Goal: Task Accomplishment & Management: Manage account settings

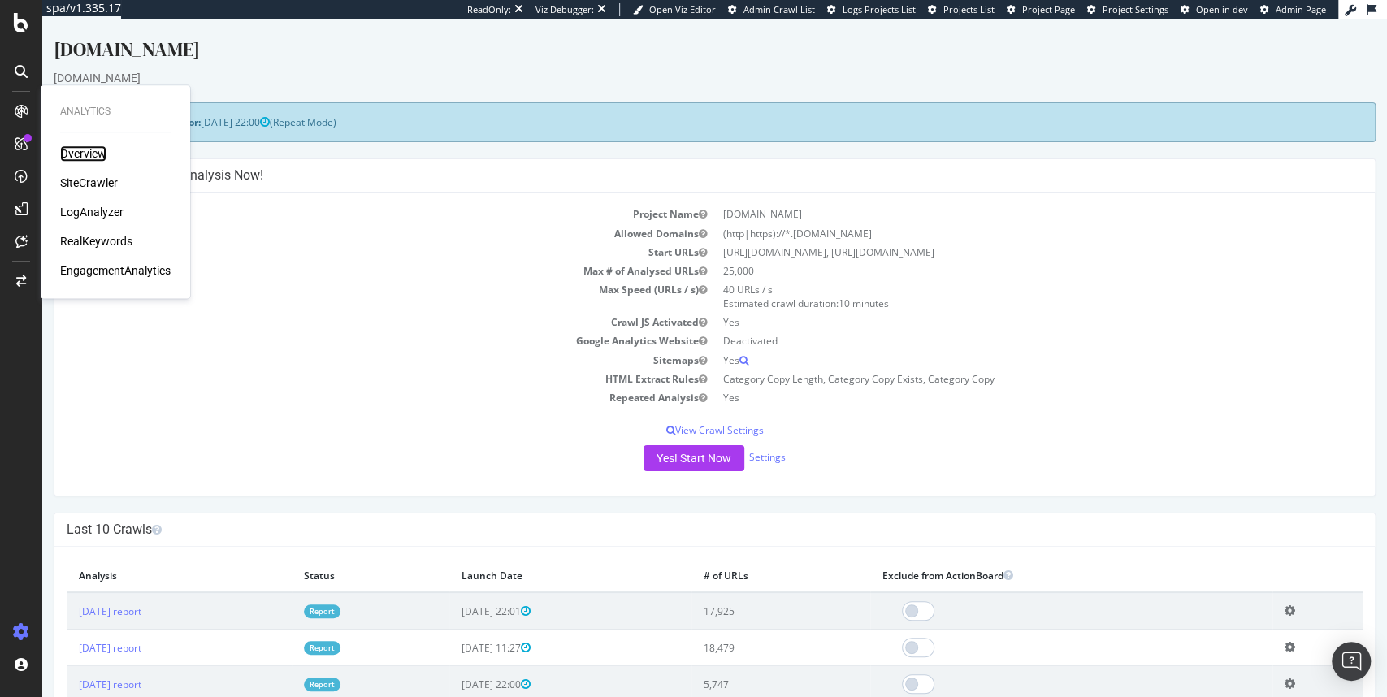
click at [82, 155] on div "Overview" at bounding box center [83, 153] width 46 height 16
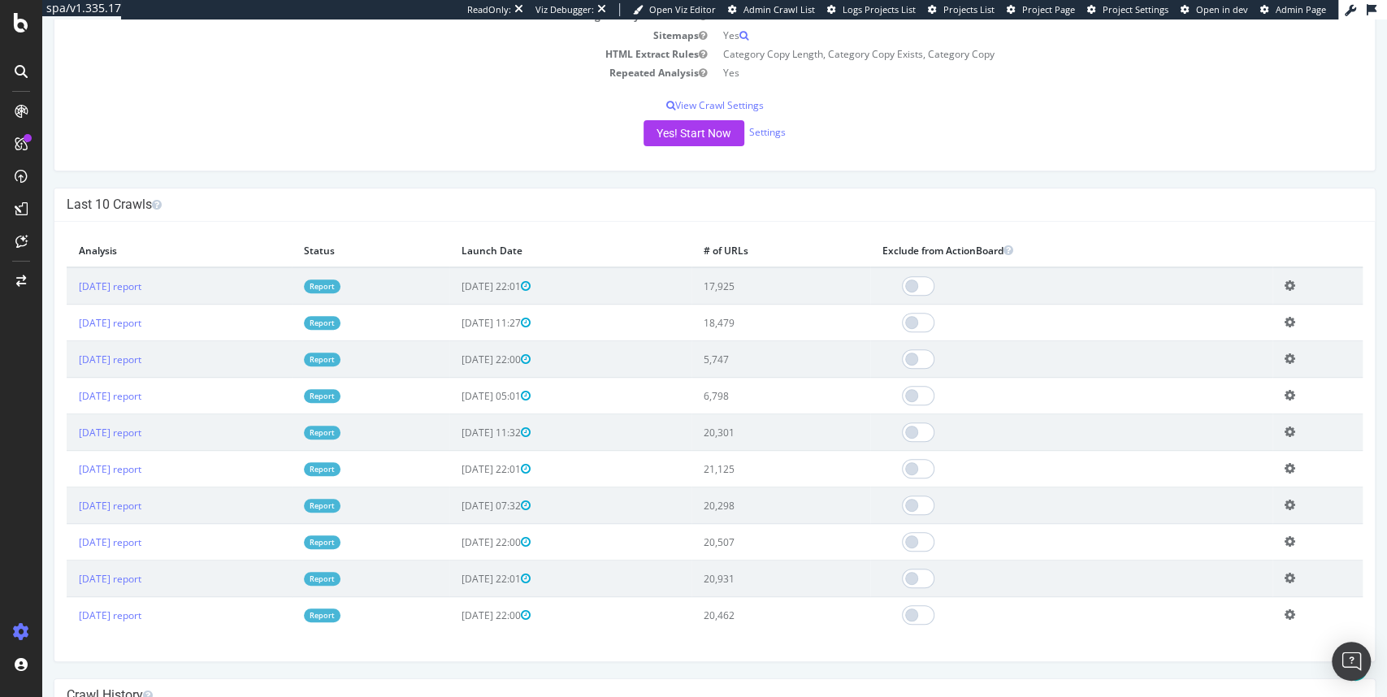
scroll to position [390, 0]
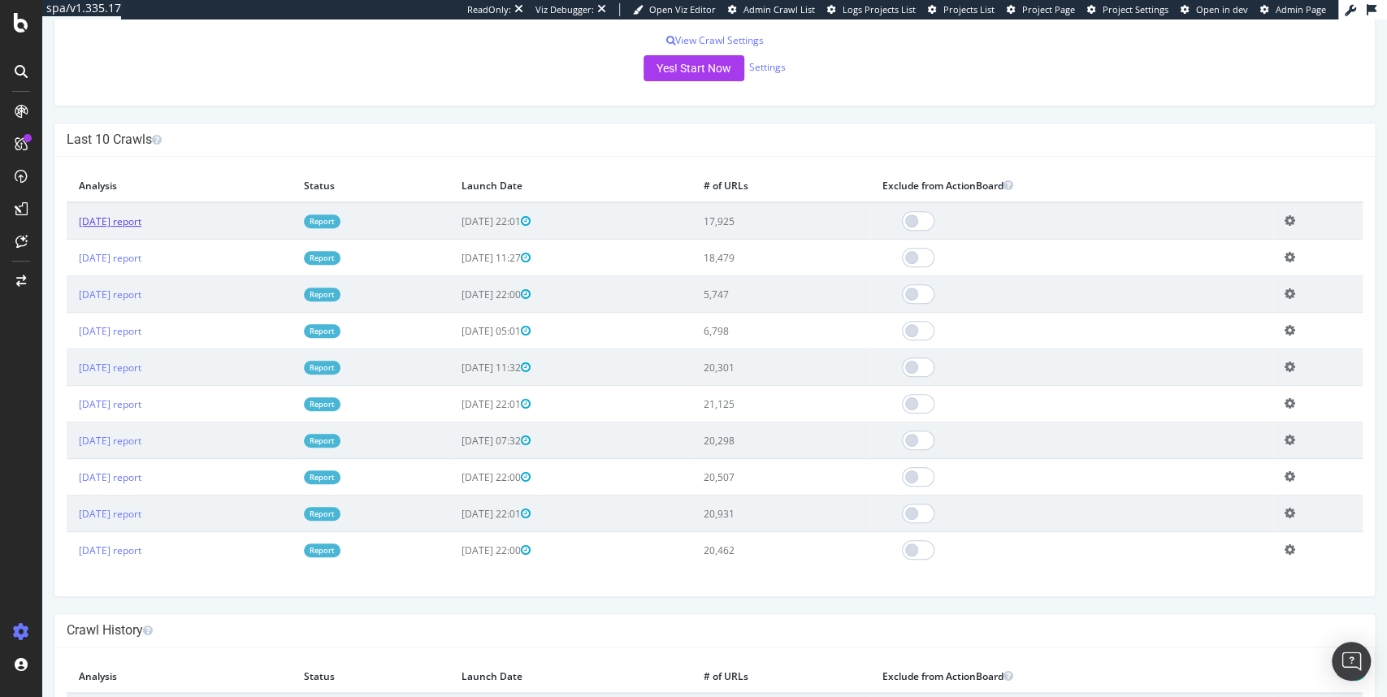
click at [141, 223] on link "[DATE] report" at bounding box center [110, 222] width 63 height 14
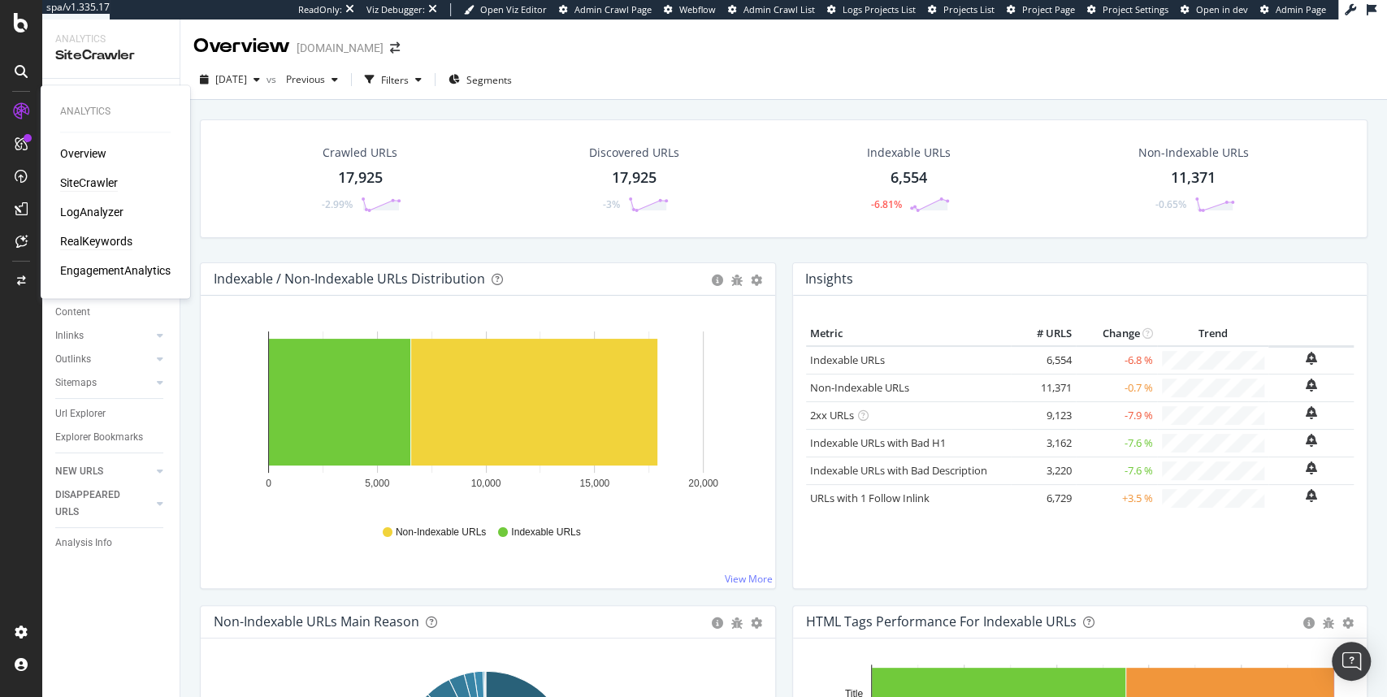
click at [91, 239] on div "RealKeywords" at bounding box center [96, 241] width 72 height 16
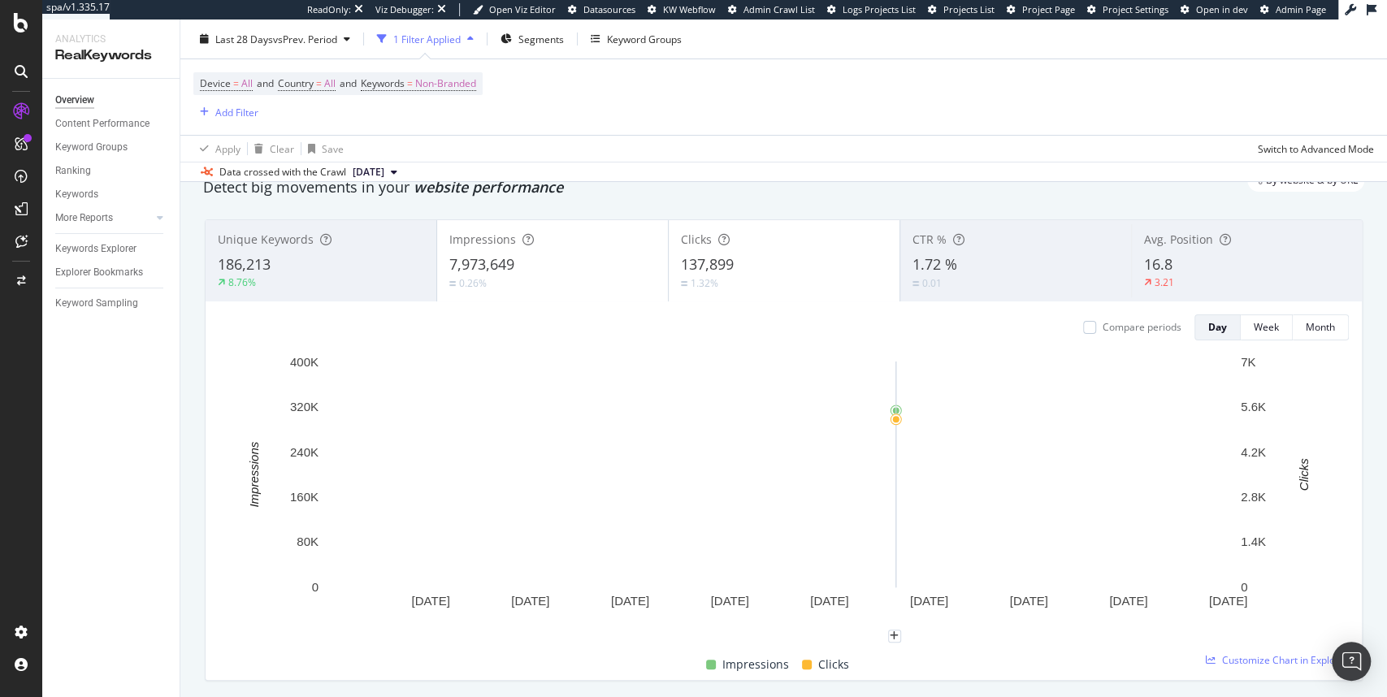
scroll to position [49, 0]
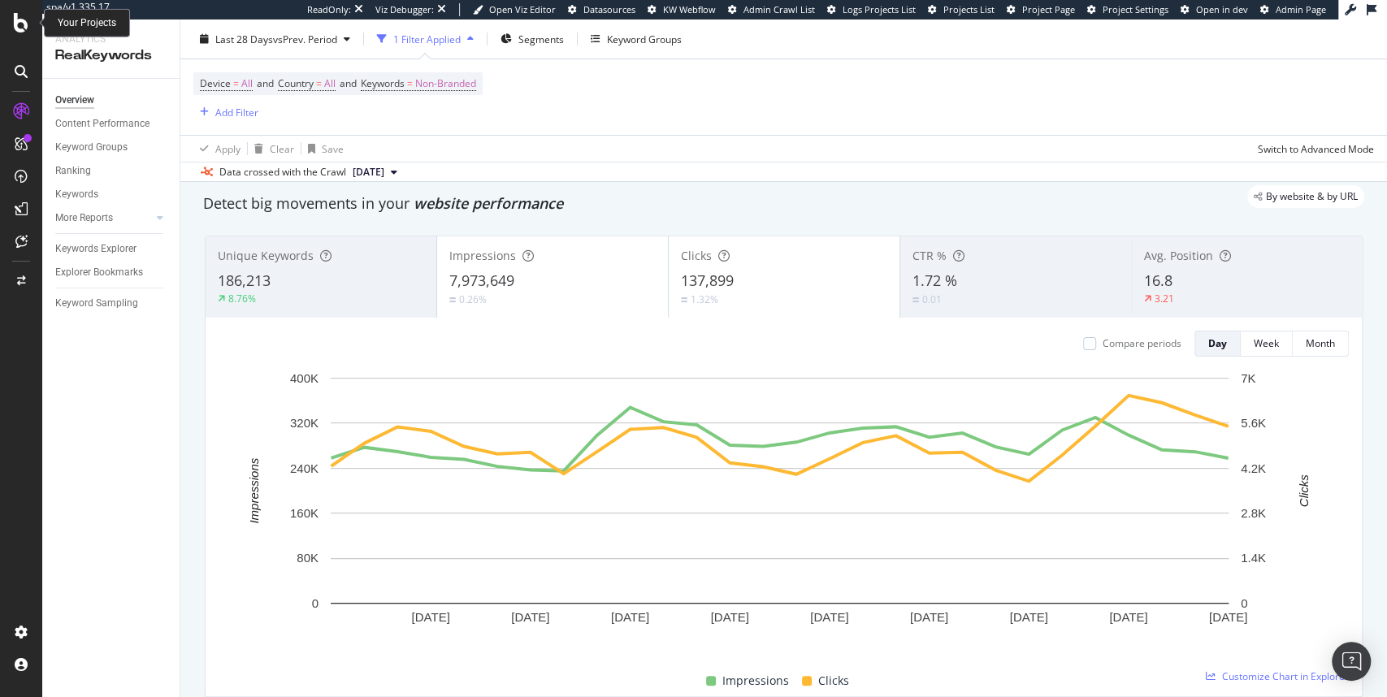
click at [16, 21] on icon at bounding box center [21, 23] width 15 height 20
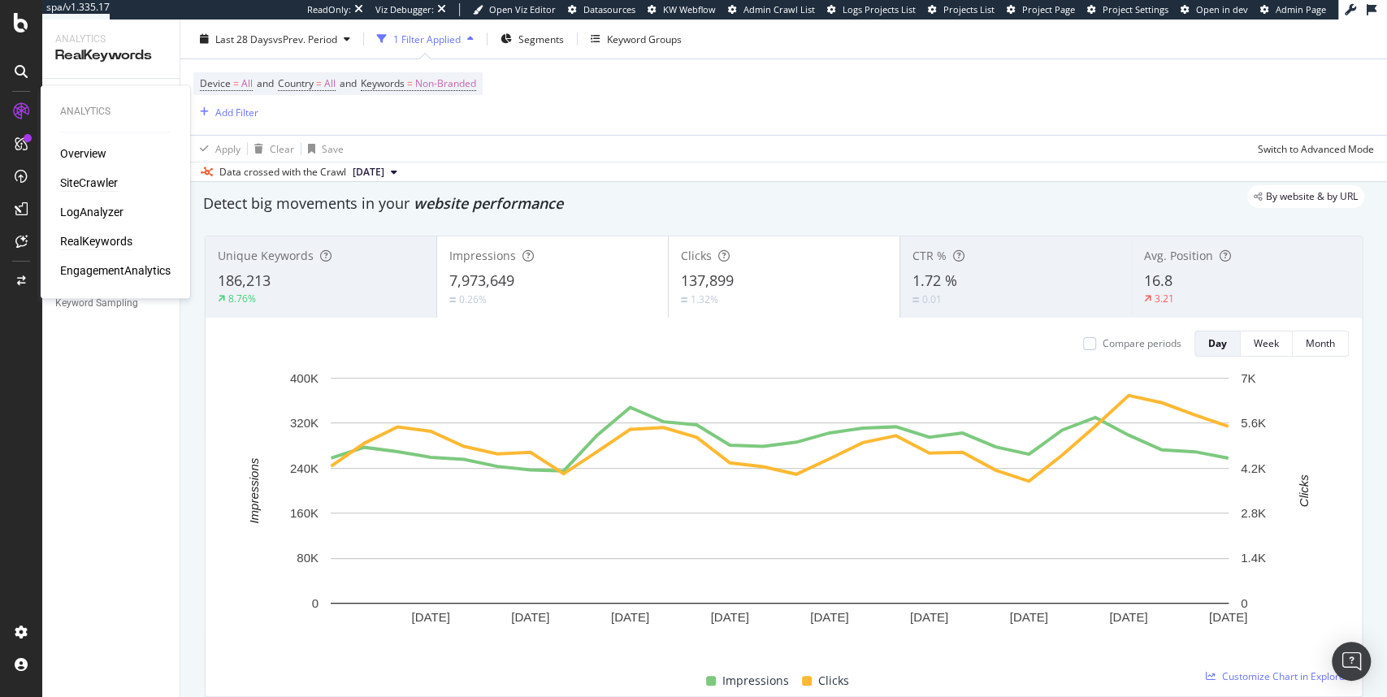
click at [79, 184] on div "SiteCrawler" at bounding box center [89, 183] width 58 height 16
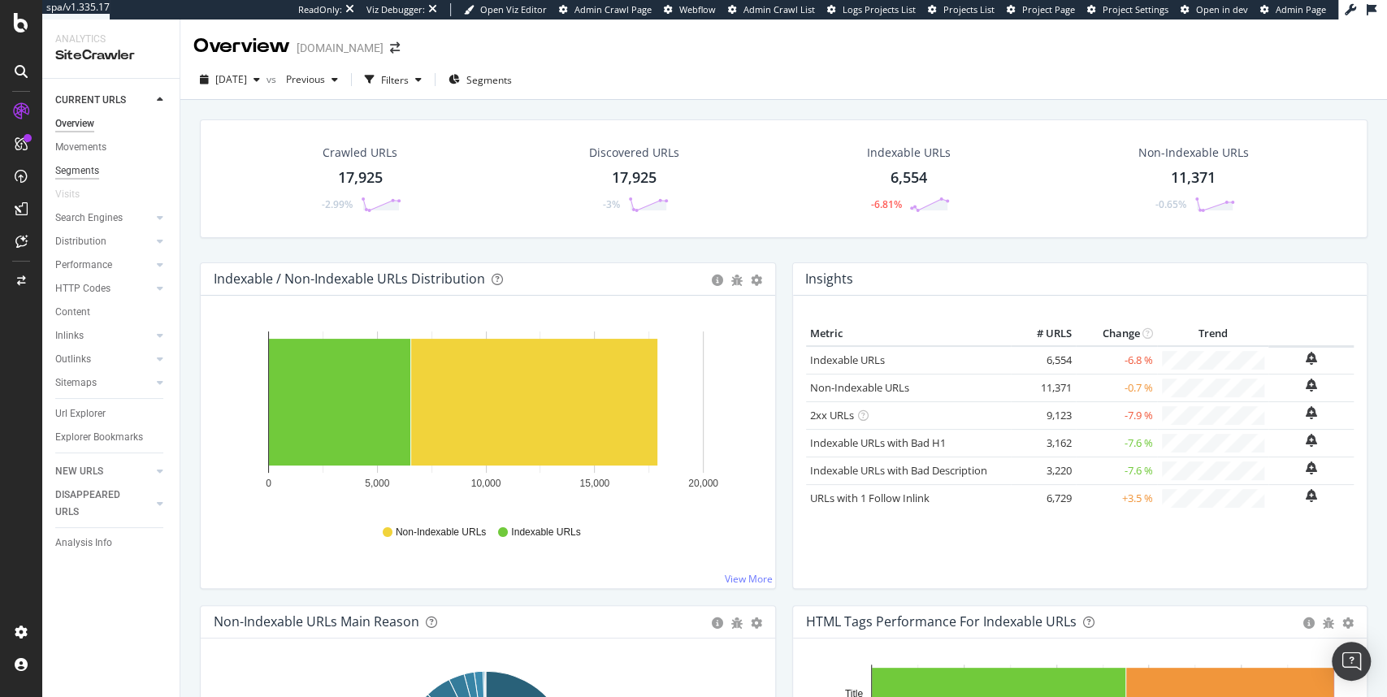
click at [73, 170] on div "Segments" at bounding box center [77, 171] width 44 height 17
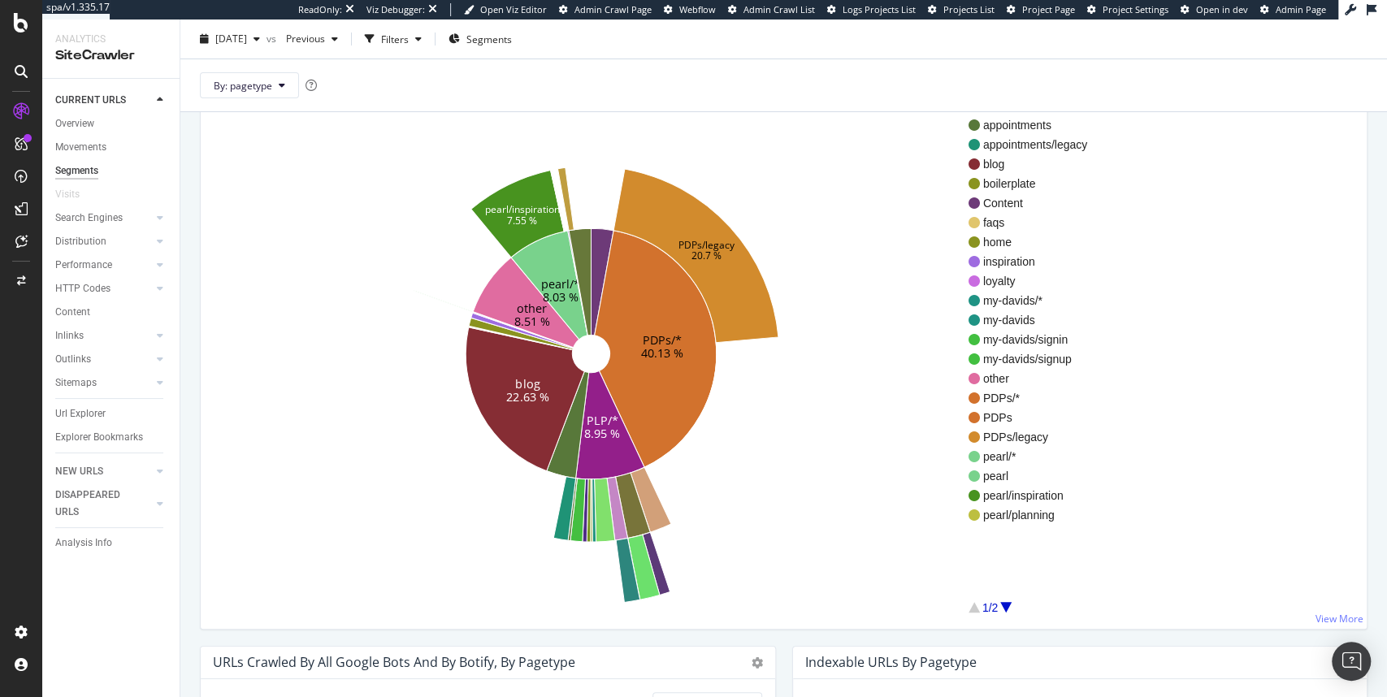
scroll to position [65, 0]
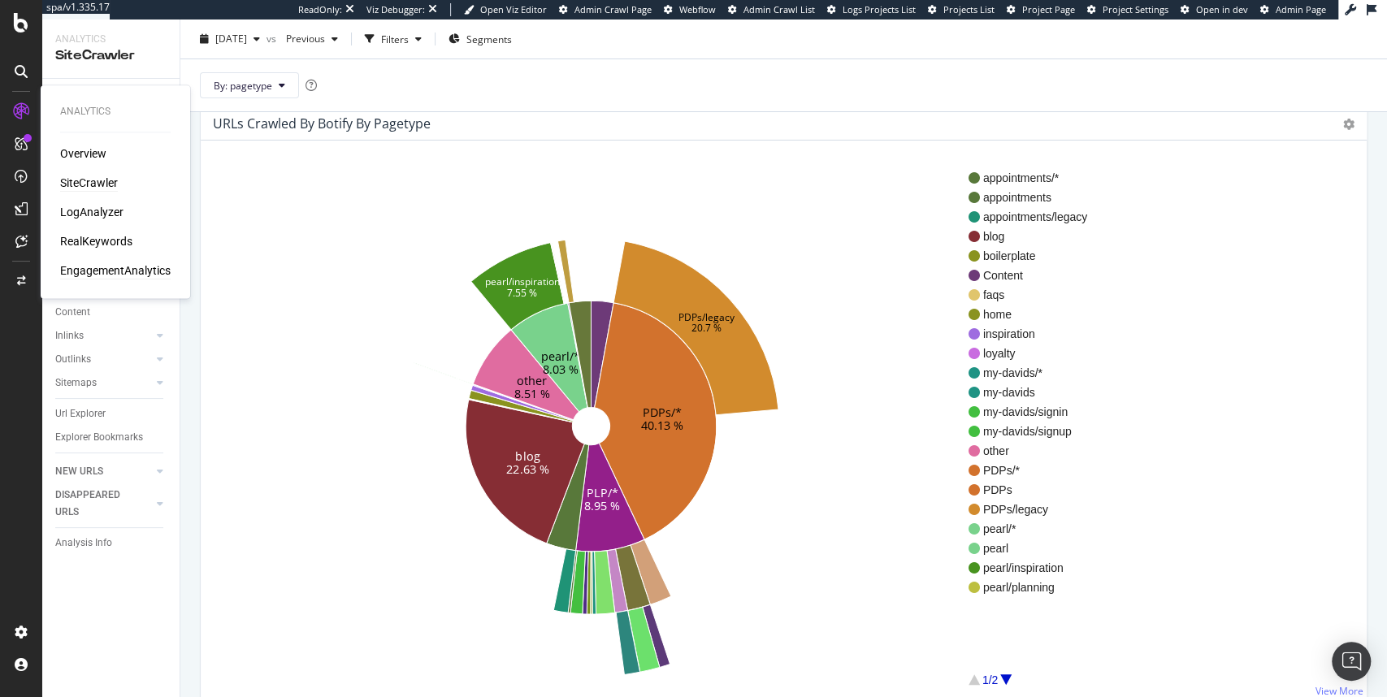
click at [87, 266] on div "EngagementAnalytics" at bounding box center [115, 270] width 111 height 16
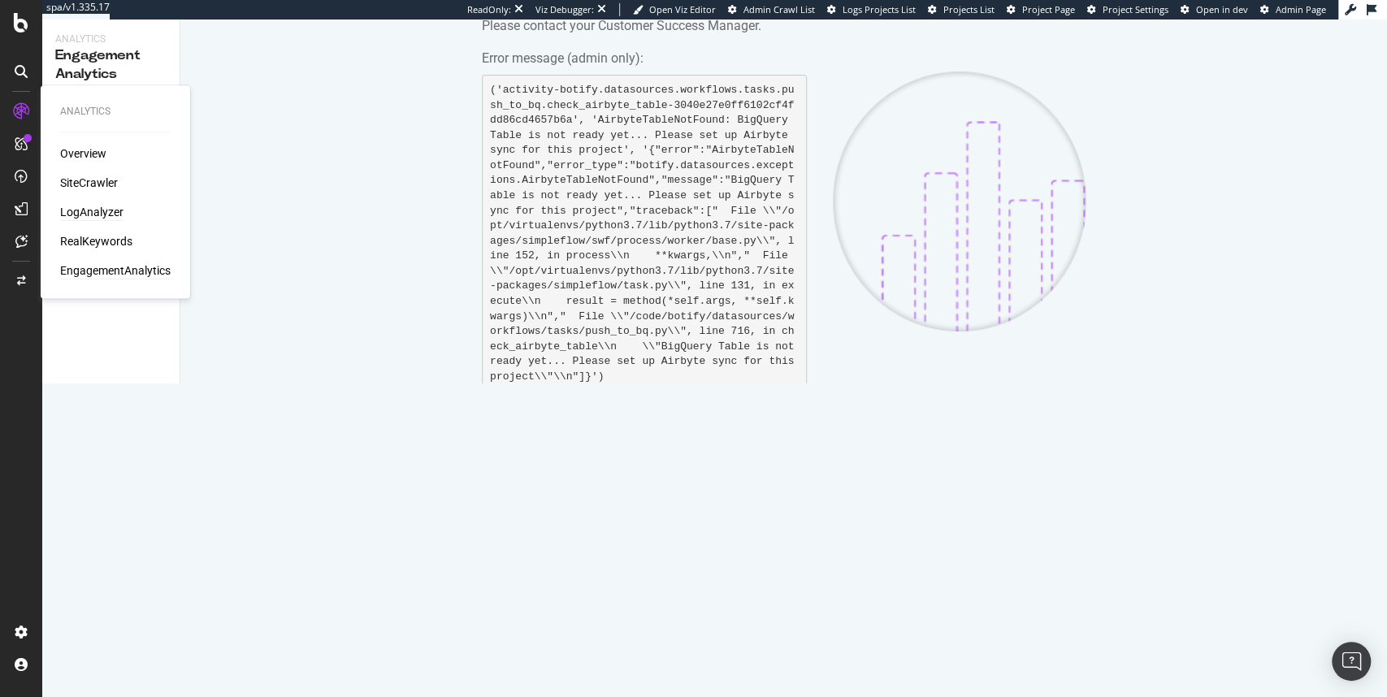
click at [103, 210] on div "LogAnalyzer" at bounding box center [91, 212] width 63 height 16
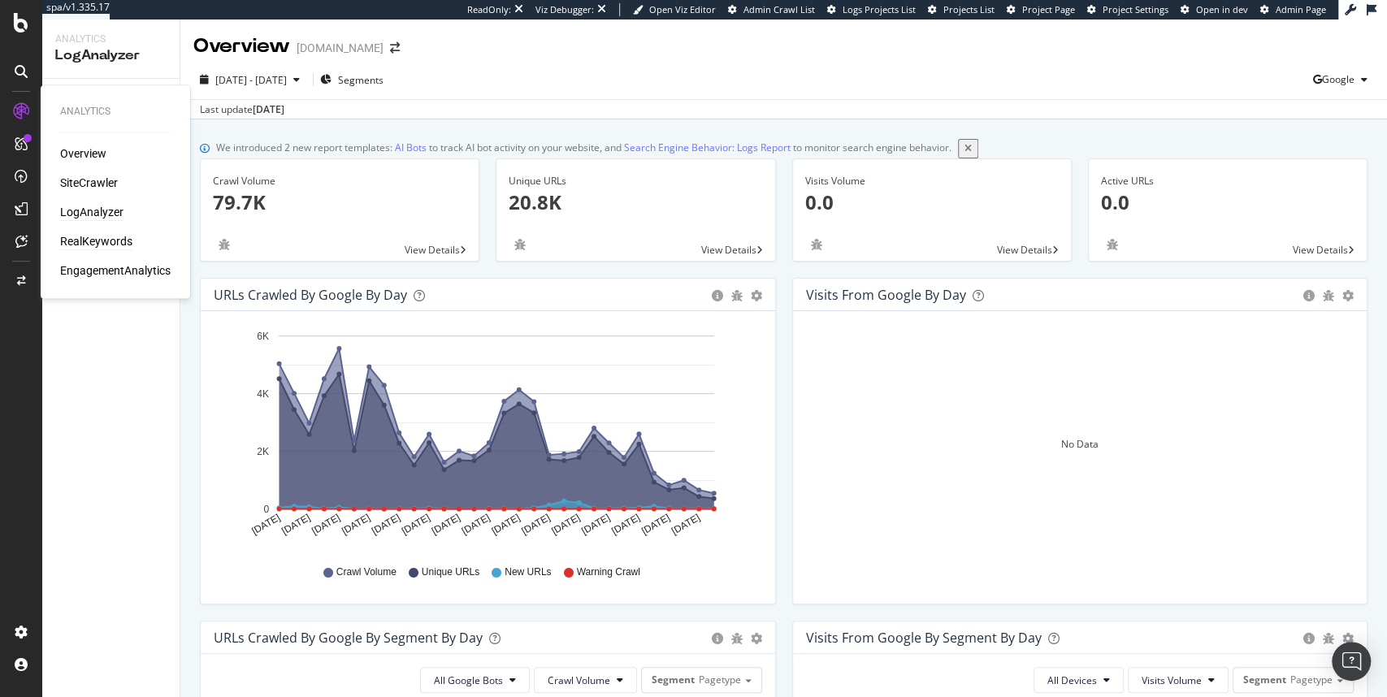
click at [107, 241] on div "RealKeywords" at bounding box center [96, 241] width 72 height 16
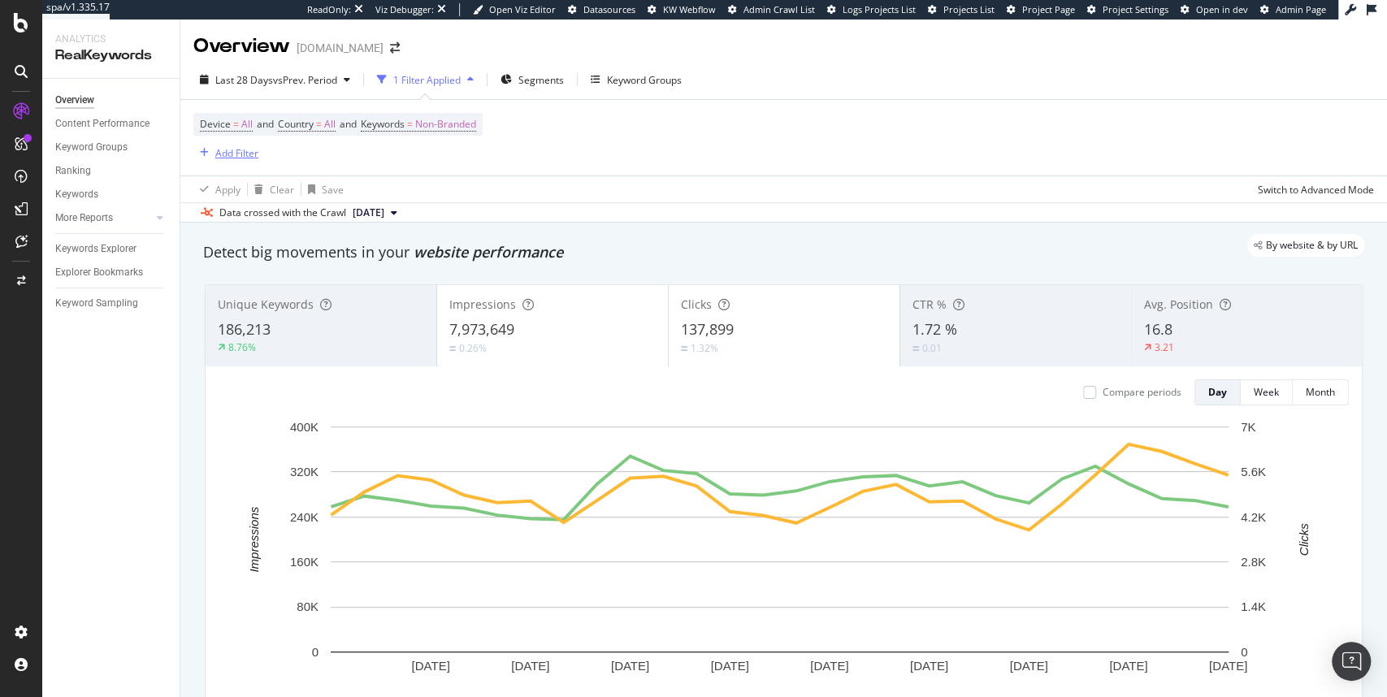
click at [254, 150] on div "Add Filter" at bounding box center [236, 153] width 43 height 14
type input "p"
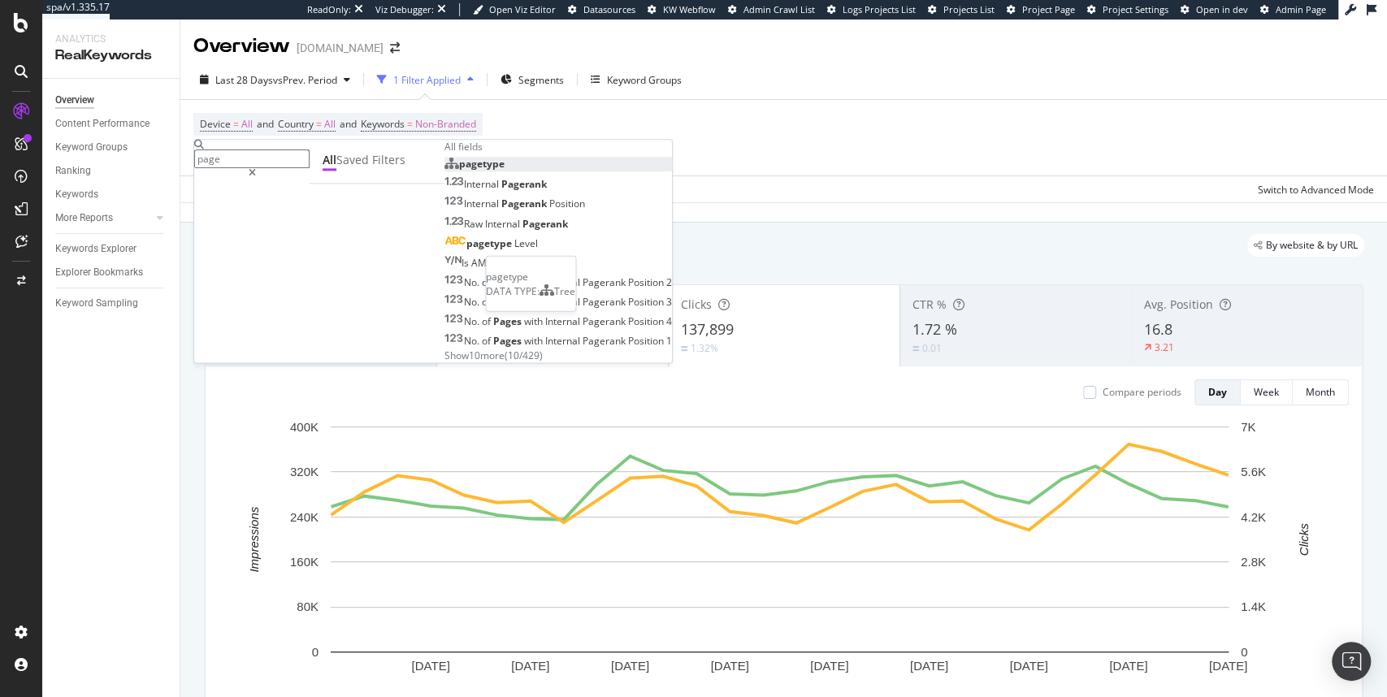
type input "page"
click at [459, 171] on span "pagetype" at bounding box center [482, 164] width 46 height 14
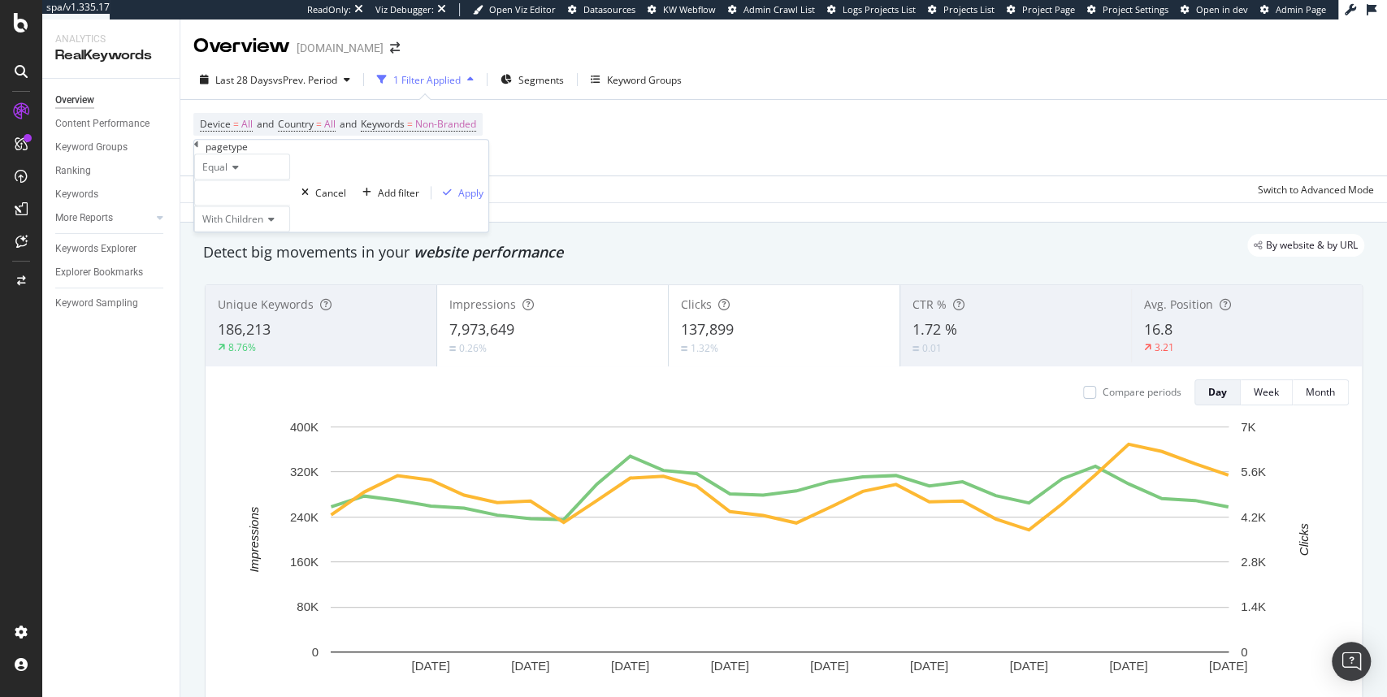
click at [226, 174] on span "Equal" at bounding box center [214, 167] width 25 height 14
click at [282, 180] on div "Equal" at bounding box center [242, 167] width 96 height 26
click at [254, 206] on div at bounding box center [242, 193] width 96 height 26
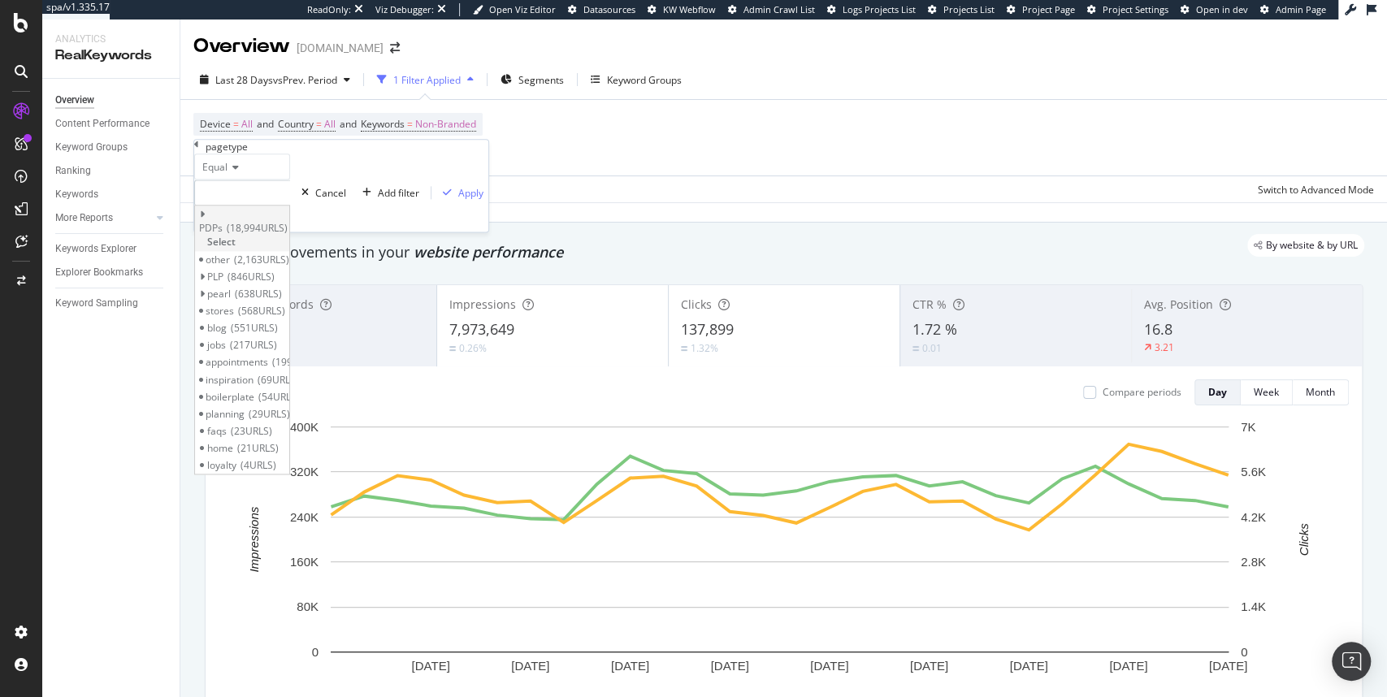
click at [247, 236] on div "PDPs 18,994 URLS" at bounding box center [243, 229] width 89 height 14
click at [236, 249] on span "Select" at bounding box center [221, 243] width 28 height 14
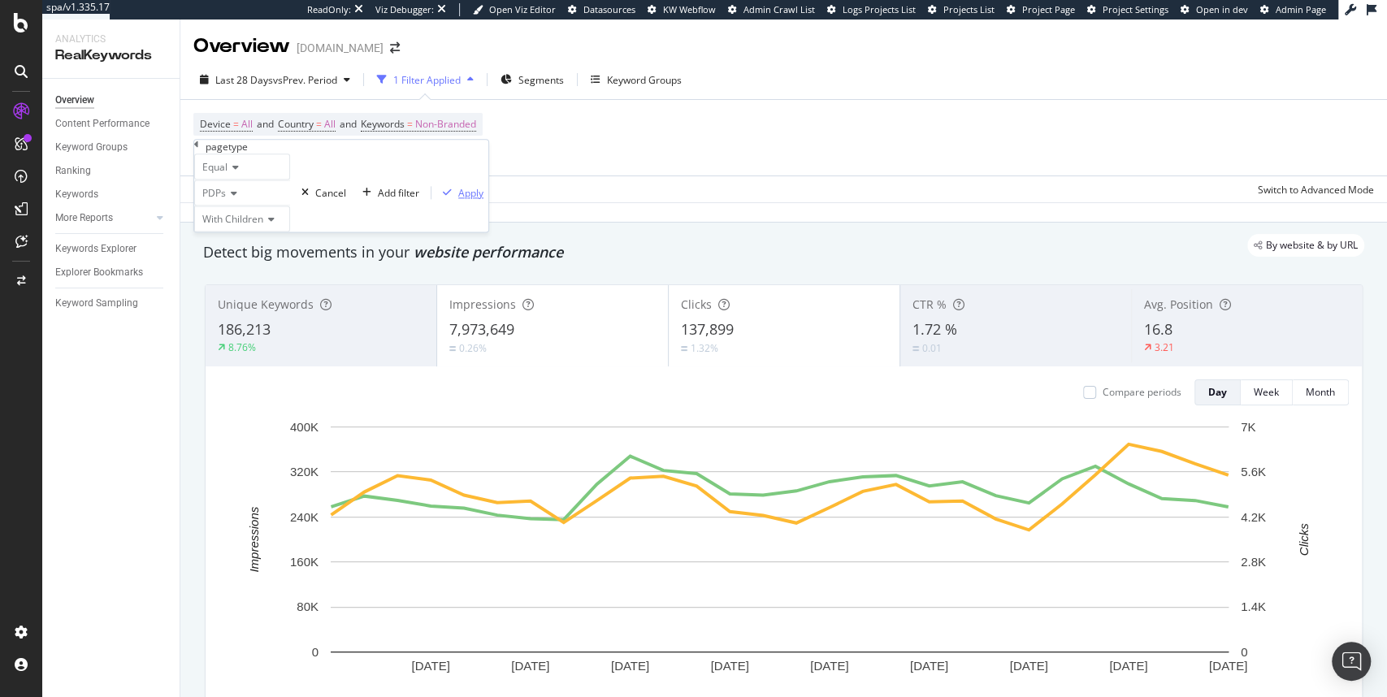
click at [458, 200] on div "Apply" at bounding box center [470, 193] width 25 height 14
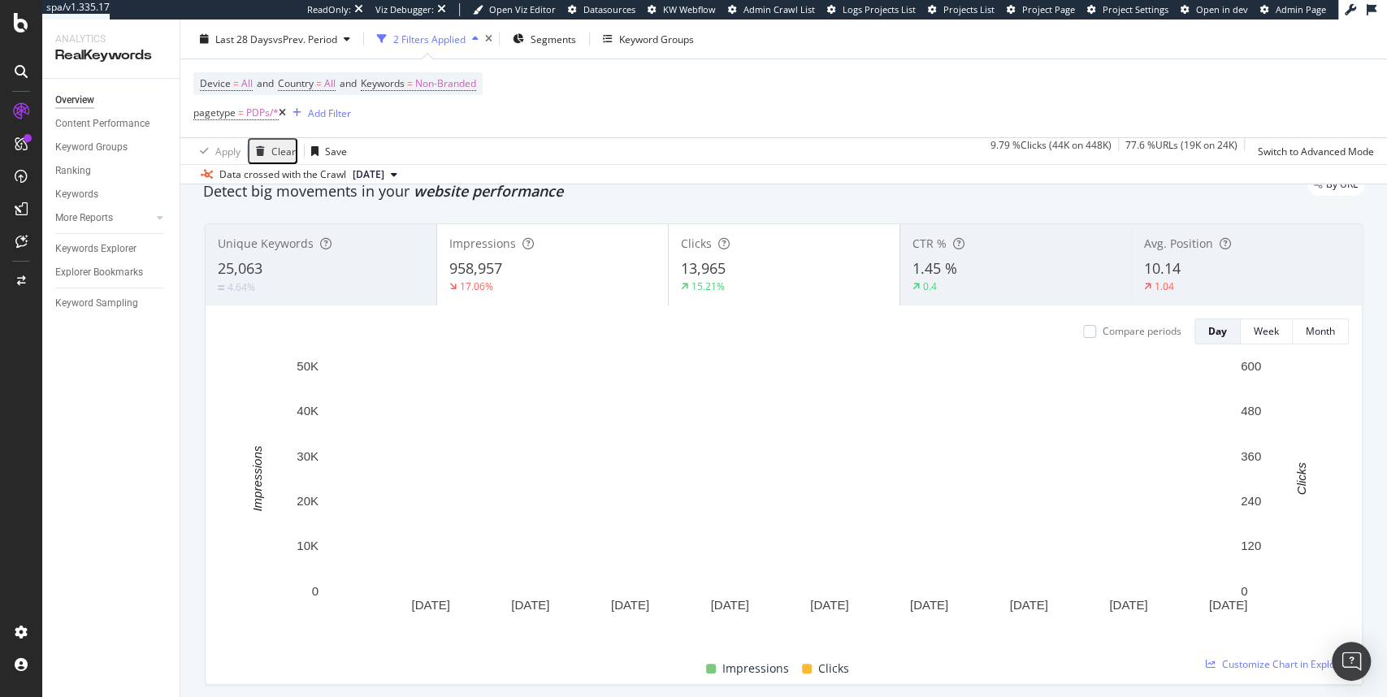
scroll to position [65, 0]
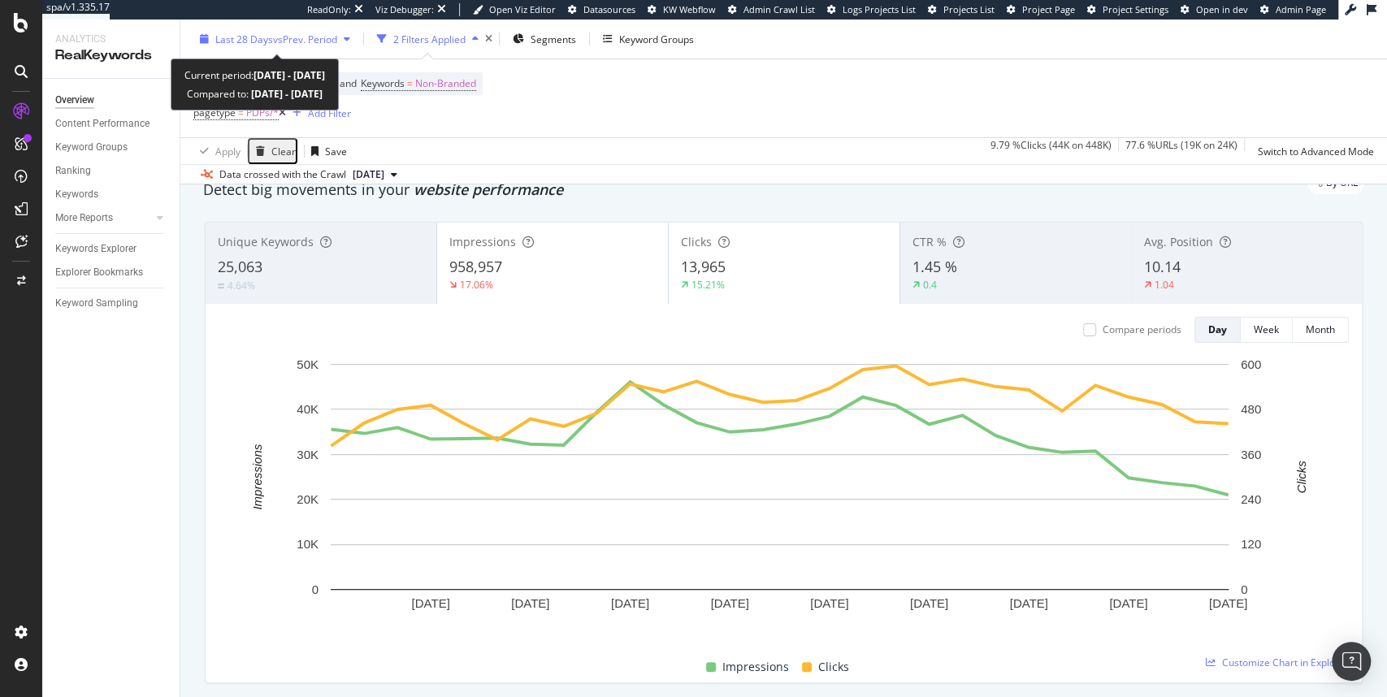
click at [263, 41] on span "Last 28 Days" at bounding box center [244, 39] width 58 height 14
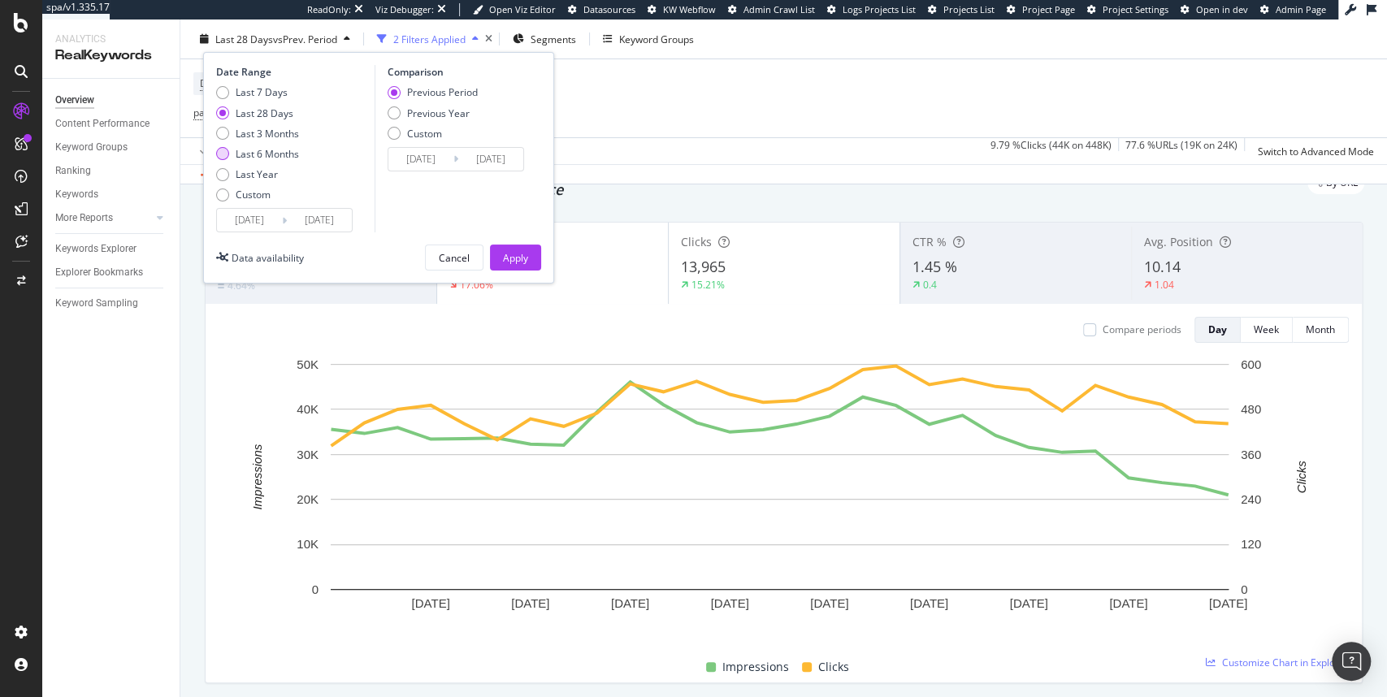
click at [262, 151] on div "Last 6 Months" at bounding box center [267, 154] width 63 height 14
type input "2025/02/08"
type input "2024/08/10"
type input "2025/02/07"
click at [525, 254] on div "Apply" at bounding box center [515, 257] width 25 height 14
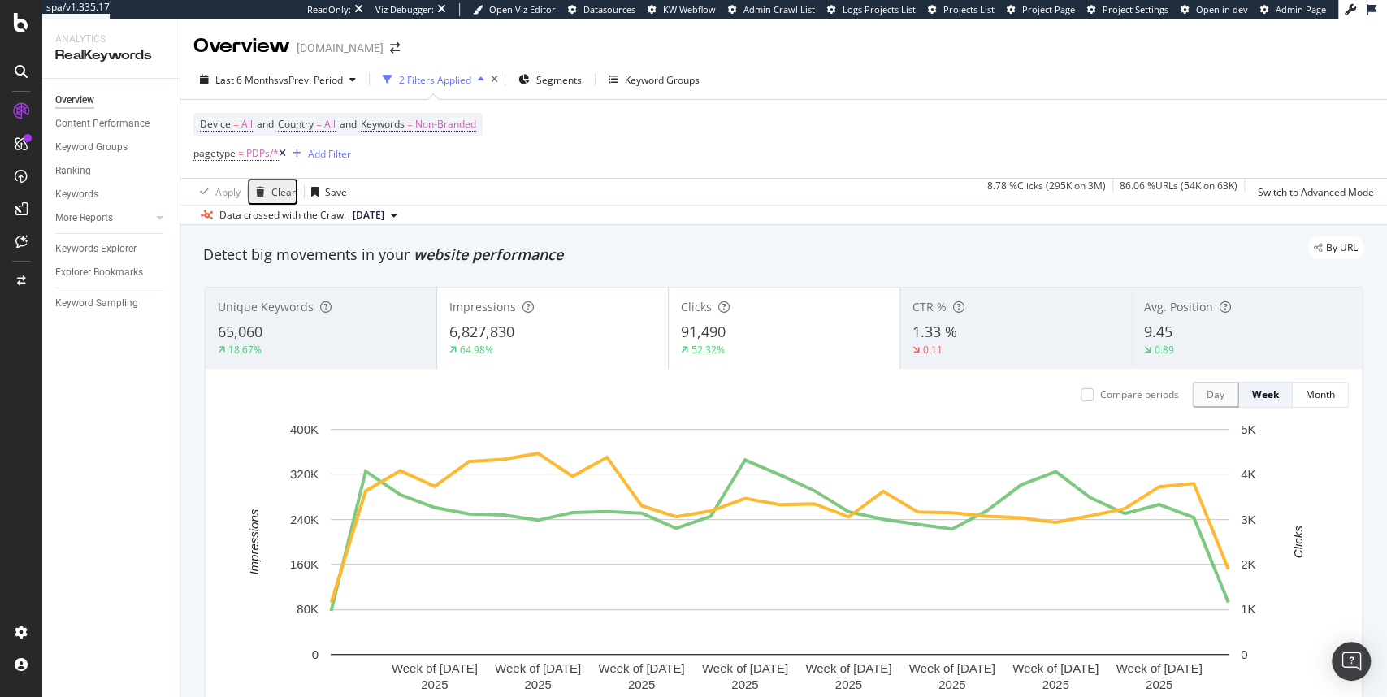
click at [276, 199] on div "Clear" at bounding box center [283, 192] width 24 height 14
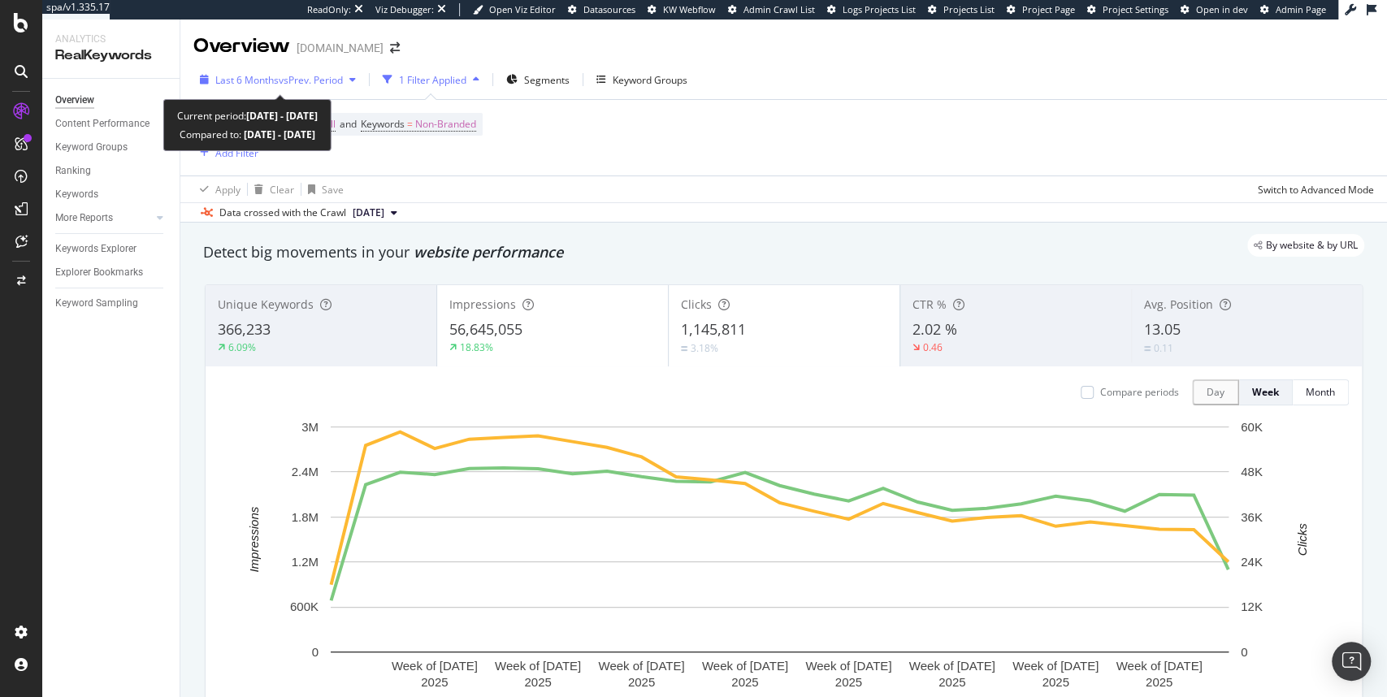
click at [324, 82] on span "vs Prev. Period" at bounding box center [311, 80] width 64 height 14
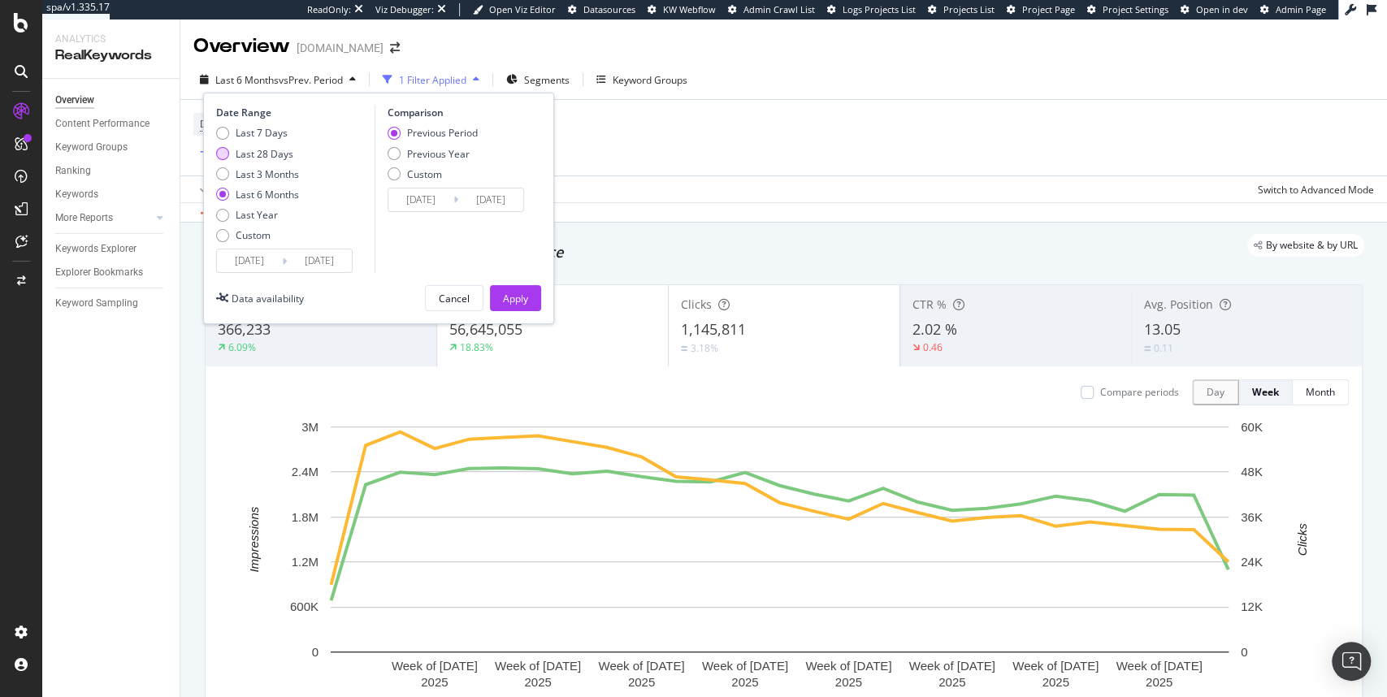
click at [258, 154] on div "Last 28 Days" at bounding box center [265, 154] width 58 height 14
type input "2025/07/11"
type input "2025/06/13"
type input "2025/07/10"
click at [510, 295] on div "Apply" at bounding box center [515, 299] width 25 height 14
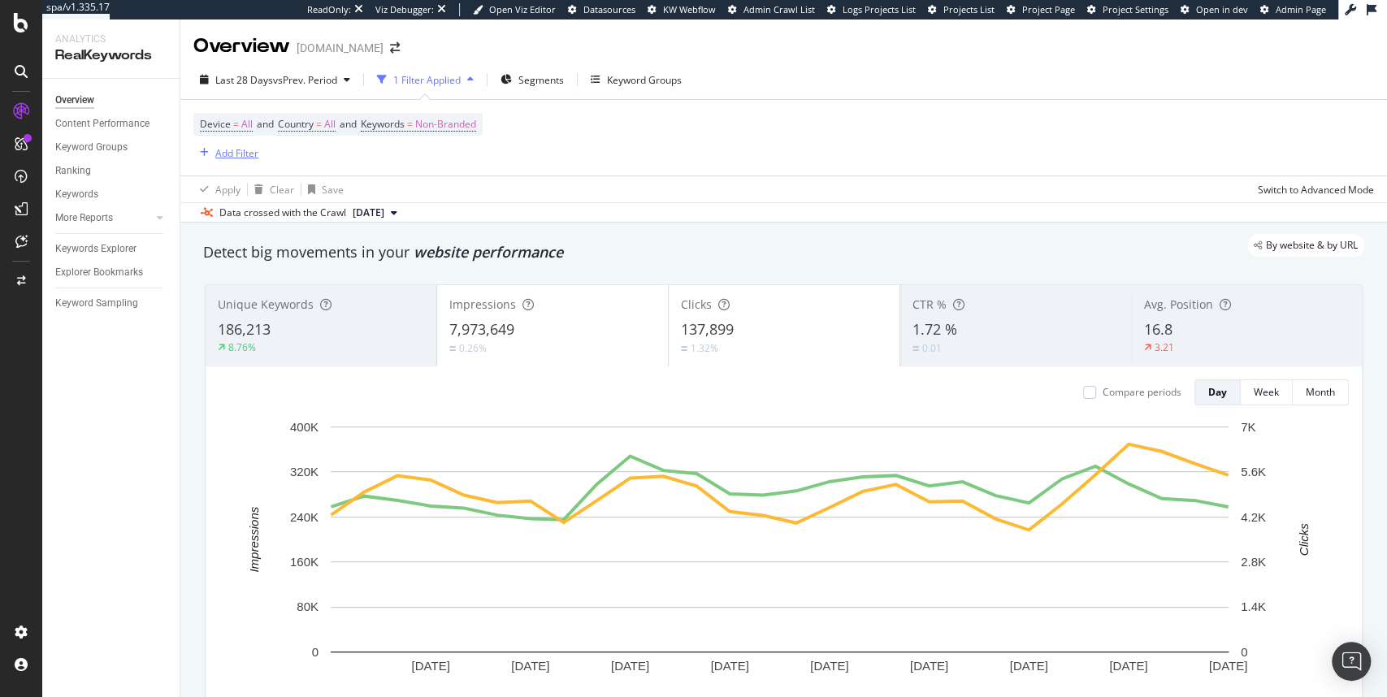
click at [237, 154] on div "Add Filter" at bounding box center [236, 153] width 43 height 14
drag, startPoint x: 280, startPoint y: 161, endPoint x: 201, endPoint y: 153, distance: 79.2
click at [201, 153] on div "pdp" at bounding box center [251, 159] width 115 height 38
type input "page"
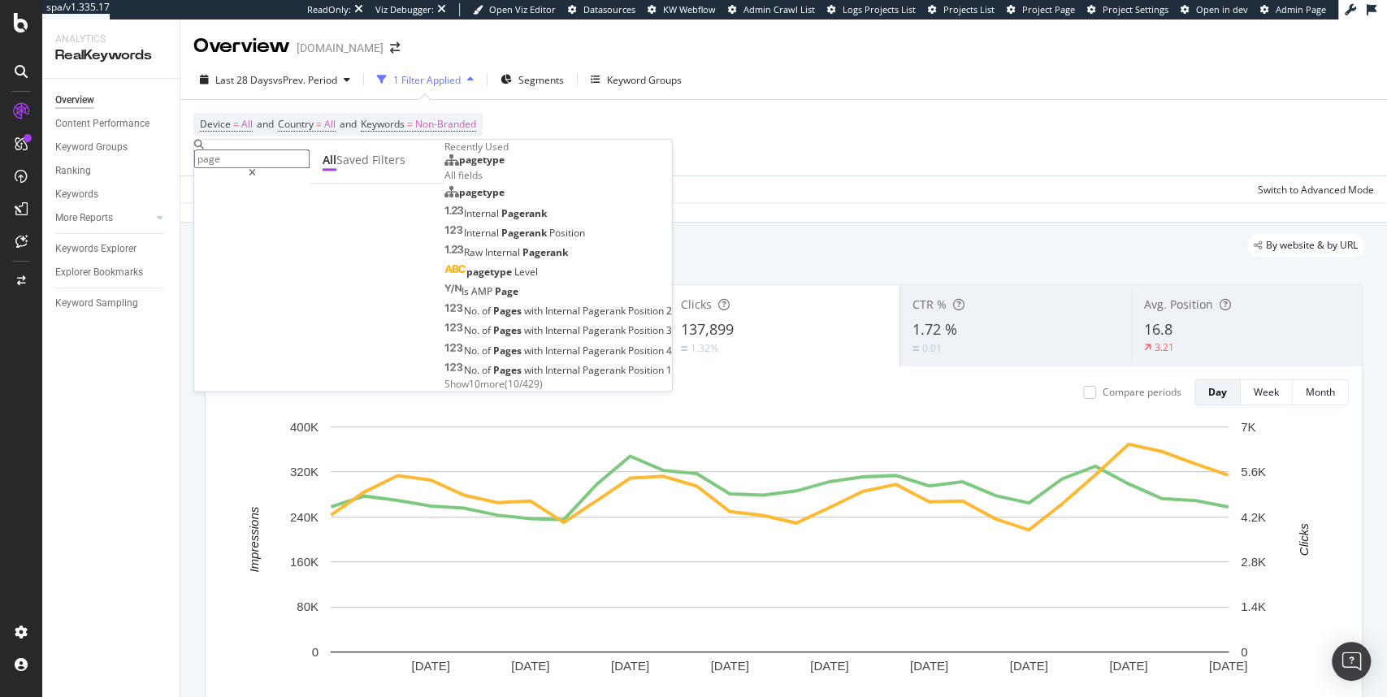
click at [459, 167] on span "pagetype" at bounding box center [482, 160] width 46 height 14
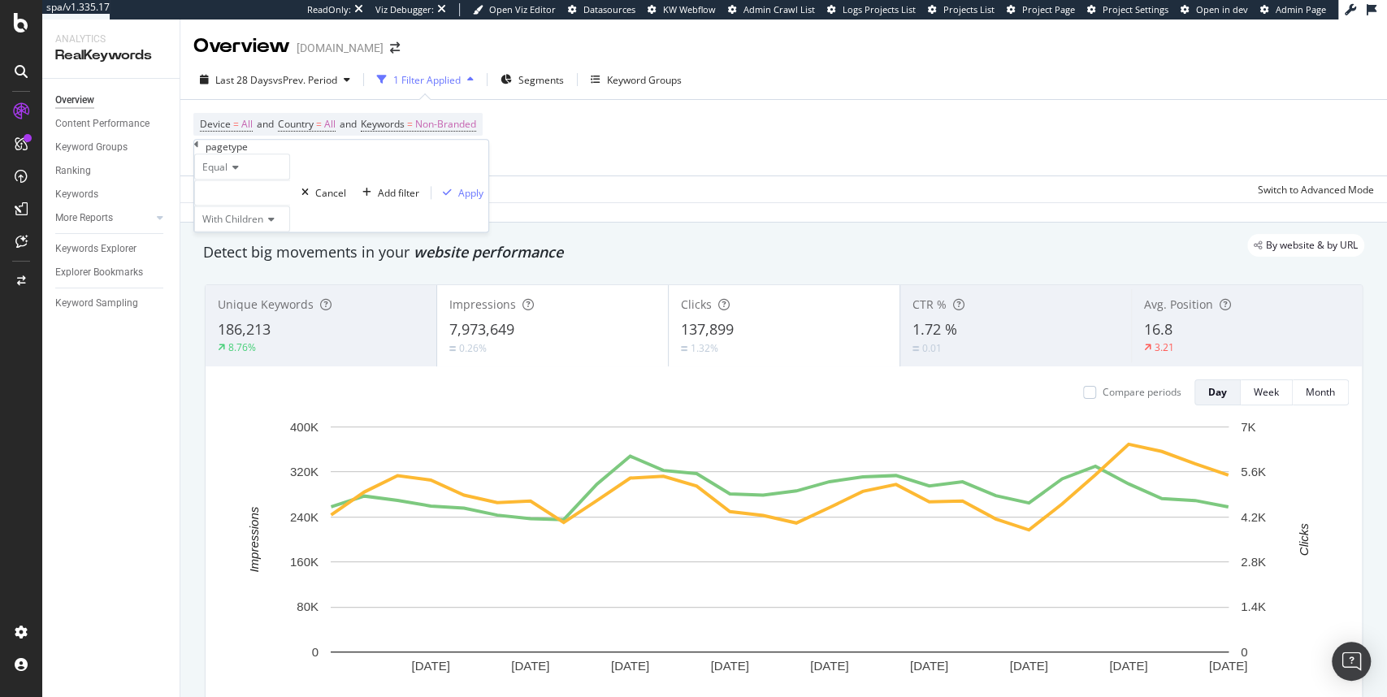
click at [248, 180] on div "Equal" at bounding box center [242, 167] width 96 height 26
drag, startPoint x: 231, startPoint y: 245, endPoint x: 241, endPoint y: 228, distance: 20.8
click at [241, 215] on div "Equal Not Equal" at bounding box center [242, 197] width 96 height 36
click at [224, 195] on span "Equal" at bounding box center [211, 188] width 25 height 14
click at [236, 206] on div at bounding box center [242, 193] width 96 height 26
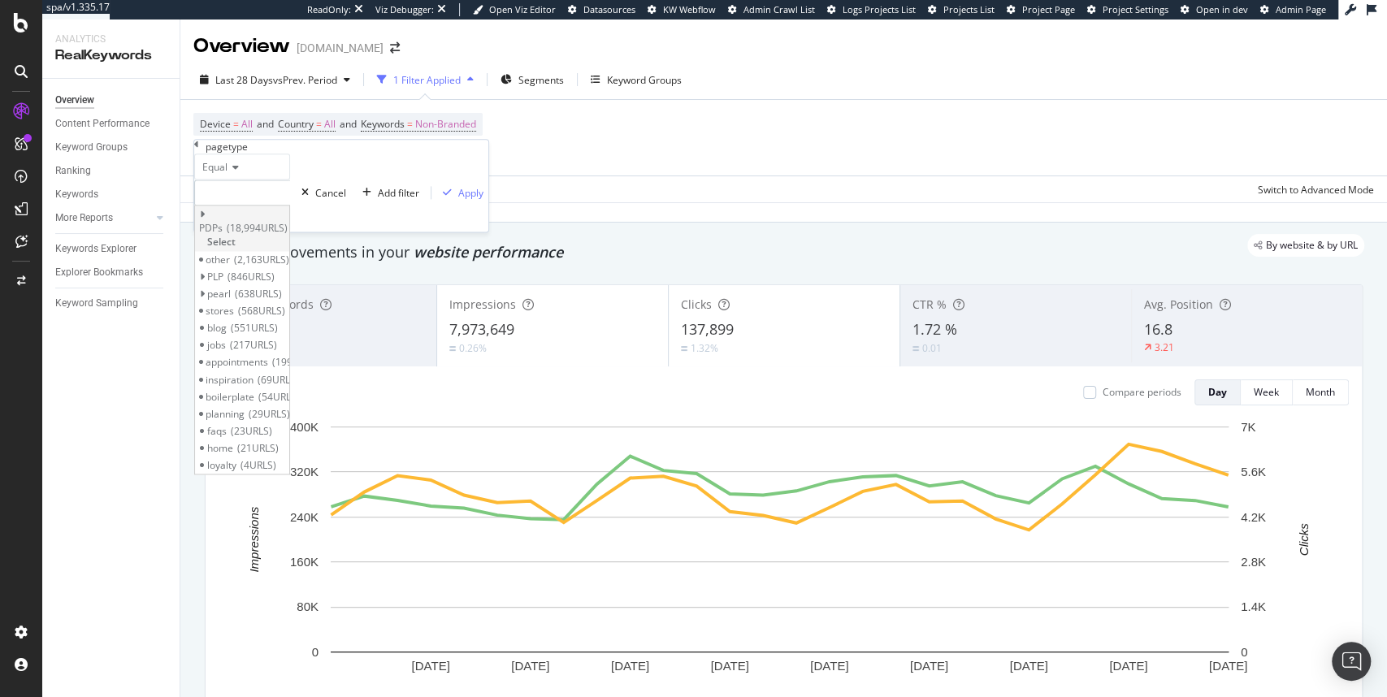
click at [223, 236] on span "PDPs" at bounding box center [211, 229] width 24 height 14
click at [236, 249] on span "Select" at bounding box center [221, 243] width 28 height 14
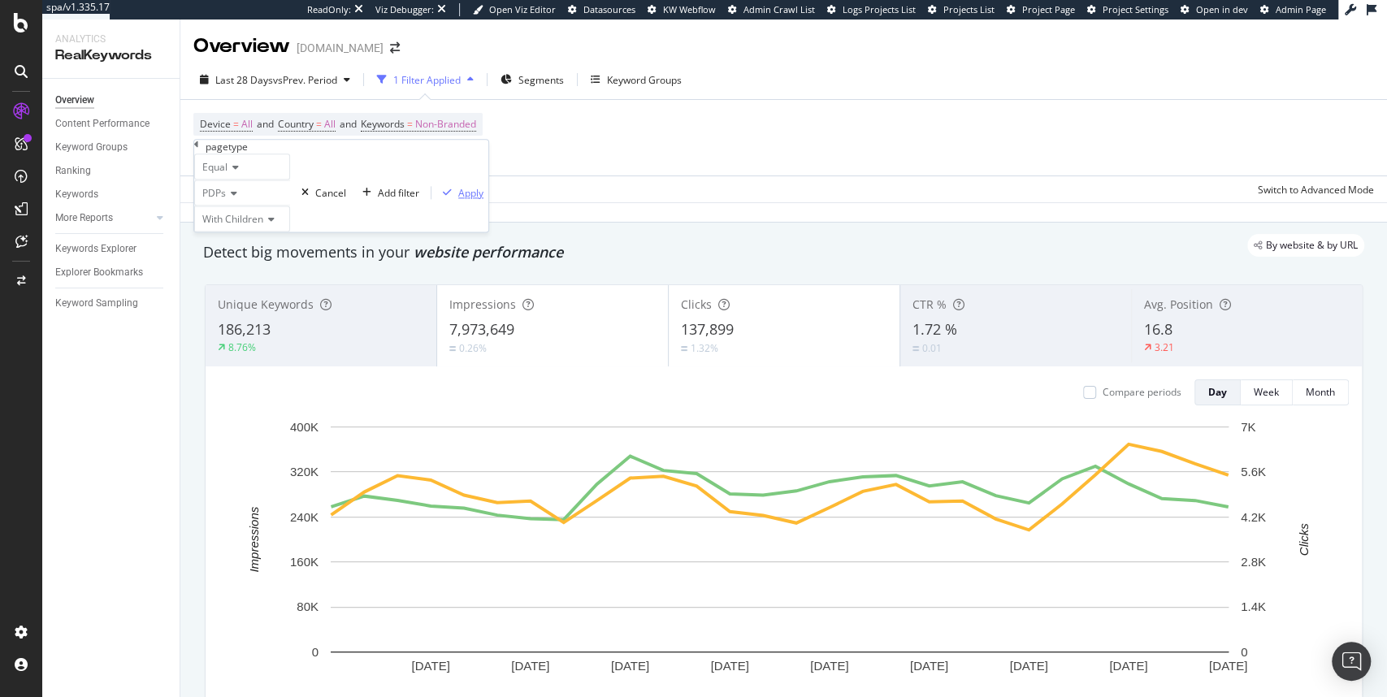
click at [458, 200] on div "Apply" at bounding box center [470, 193] width 25 height 14
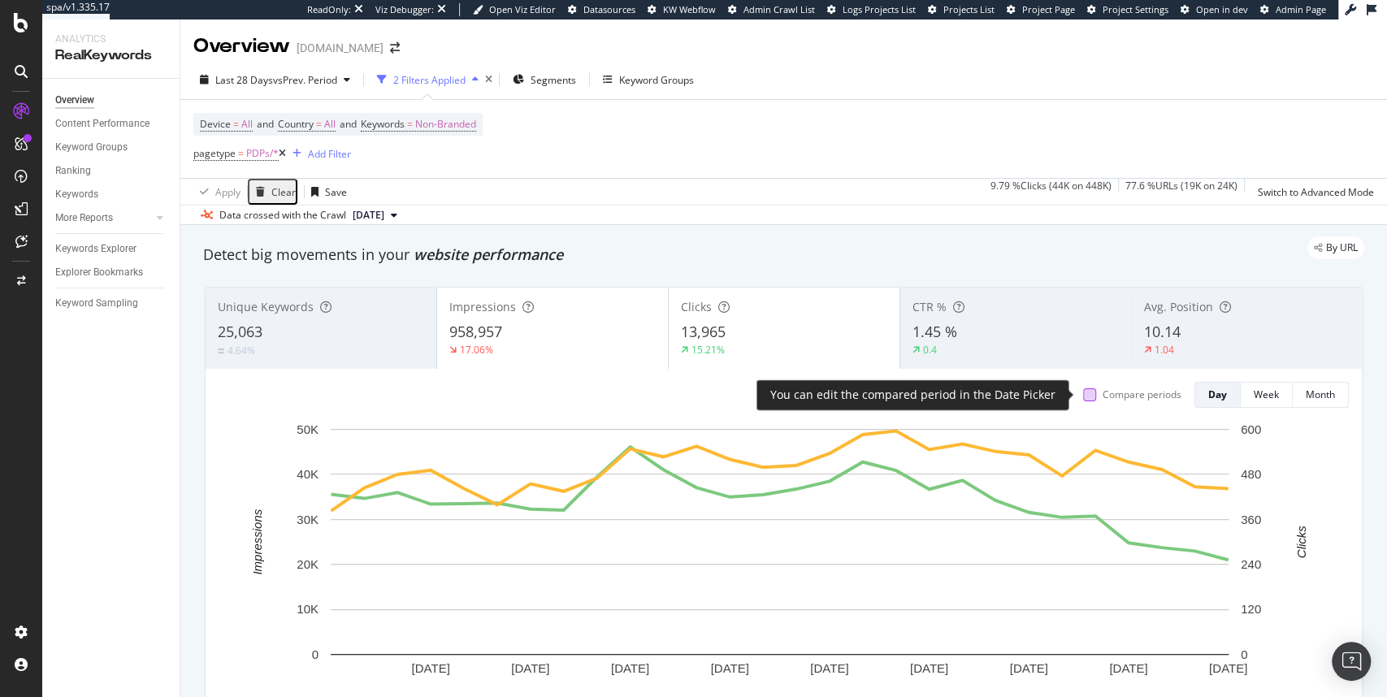
click at [1083, 398] on div at bounding box center [1089, 394] width 13 height 13
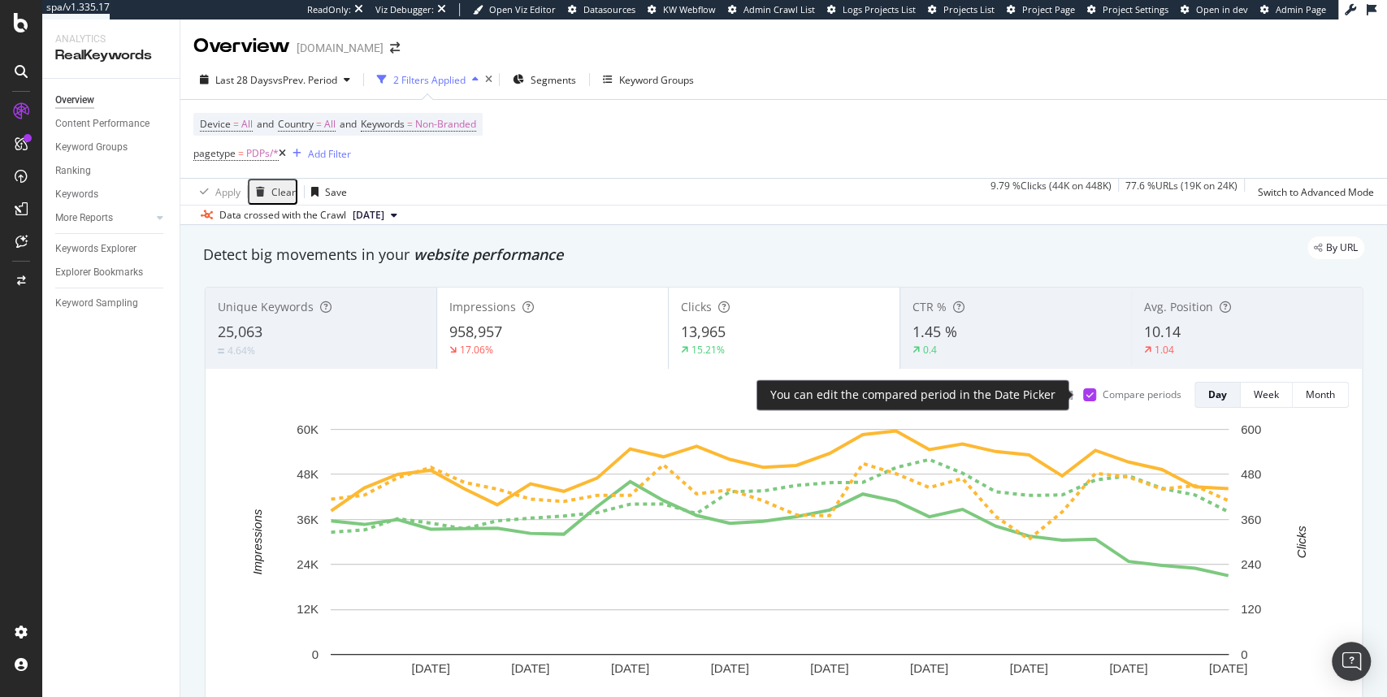
click at [1086, 397] on icon at bounding box center [1089, 395] width 7 height 8
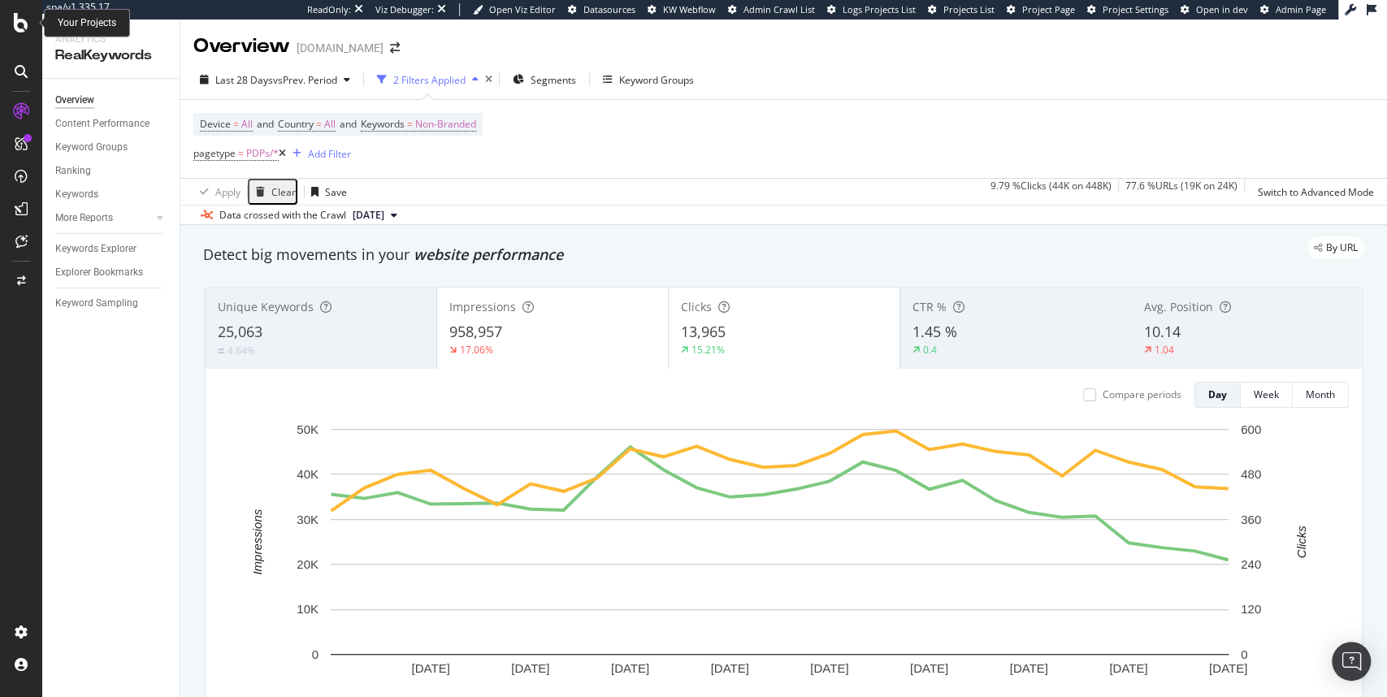
click at [16, 28] on icon at bounding box center [21, 23] width 15 height 20
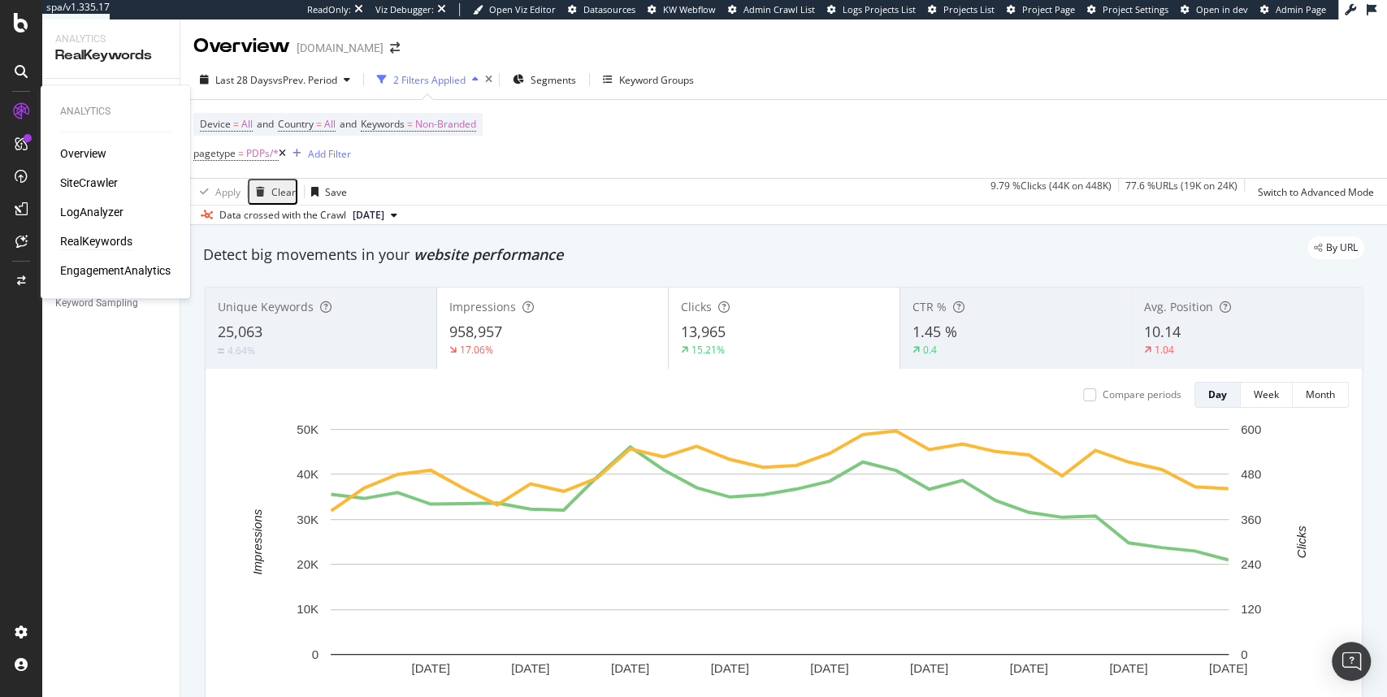
click at [86, 240] on div "RealKeywords" at bounding box center [96, 241] width 72 height 16
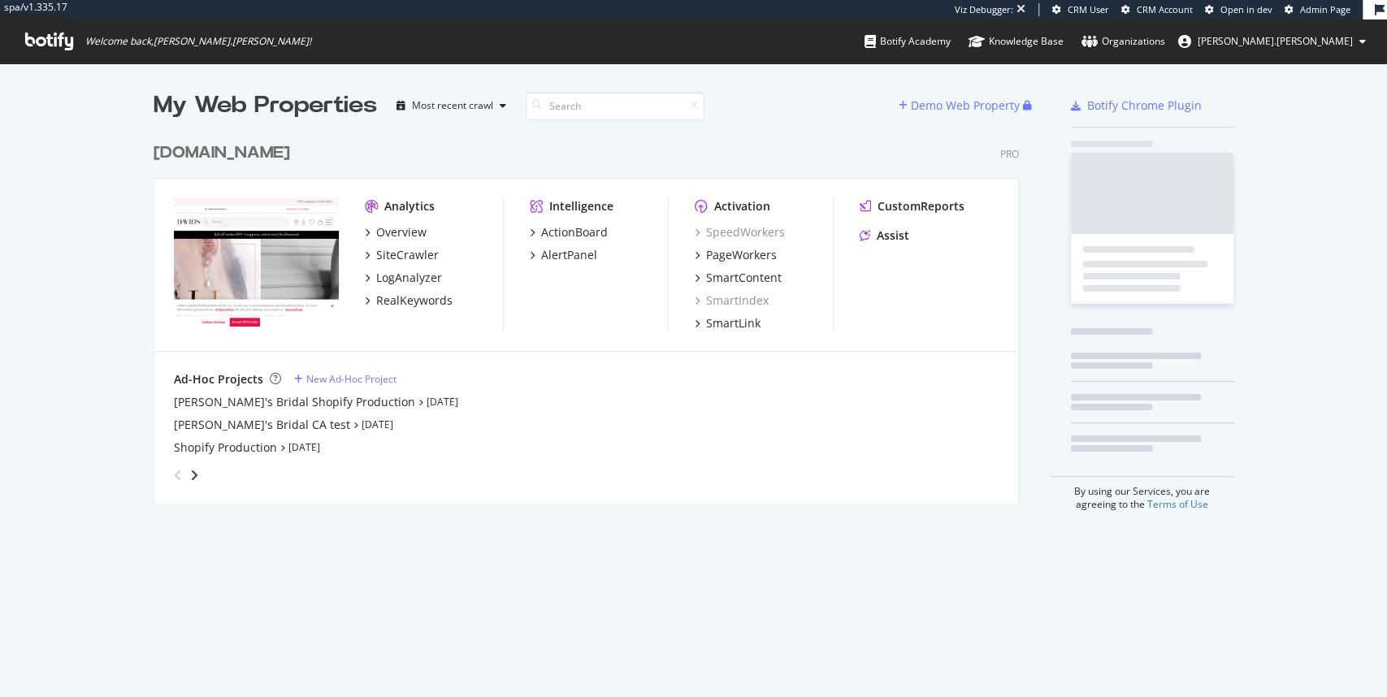
scroll to position [374, 870]
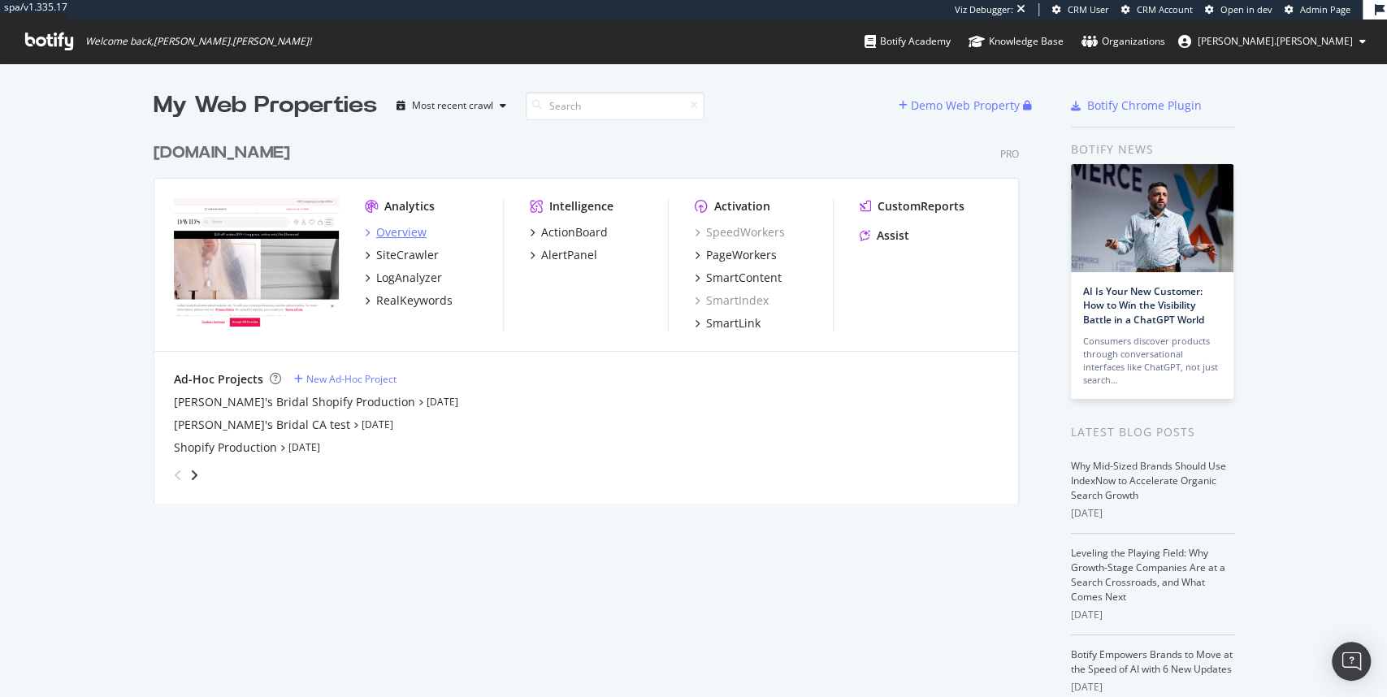
click at [401, 236] on div "Overview" at bounding box center [401, 232] width 50 height 16
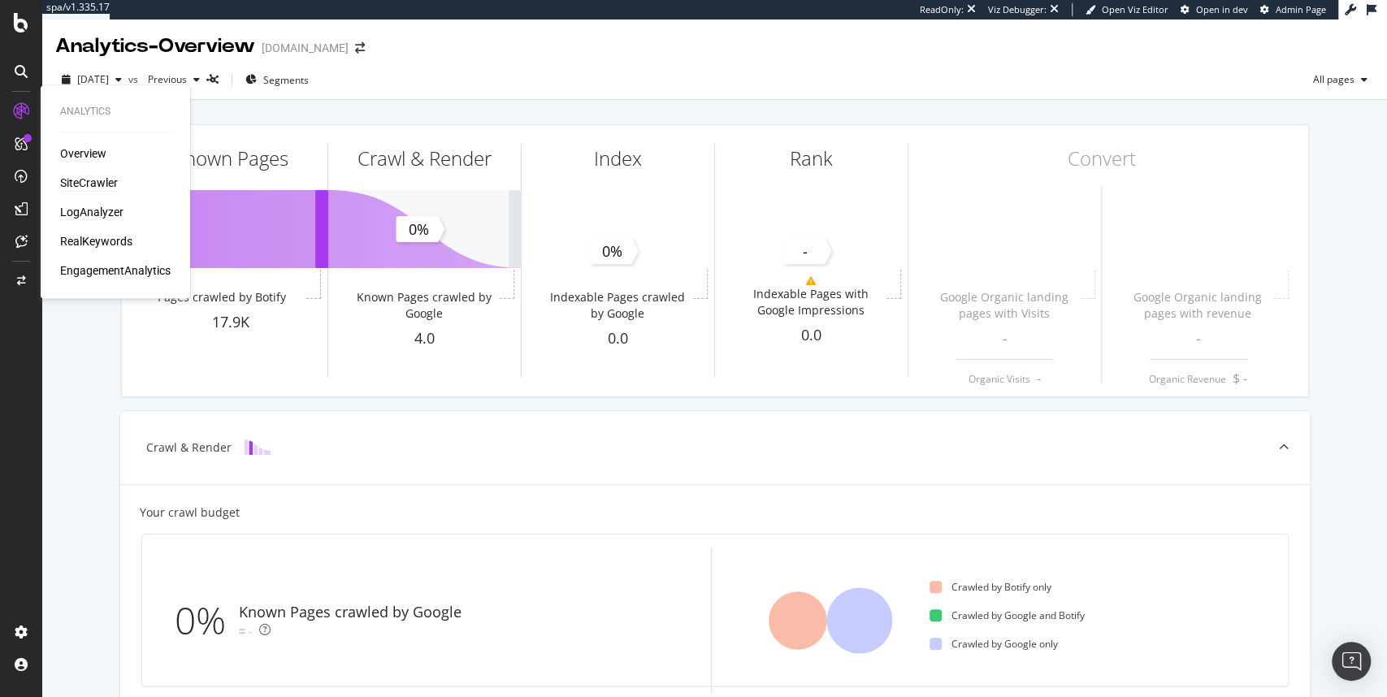
click at [82, 180] on div "SiteCrawler" at bounding box center [89, 183] width 58 height 16
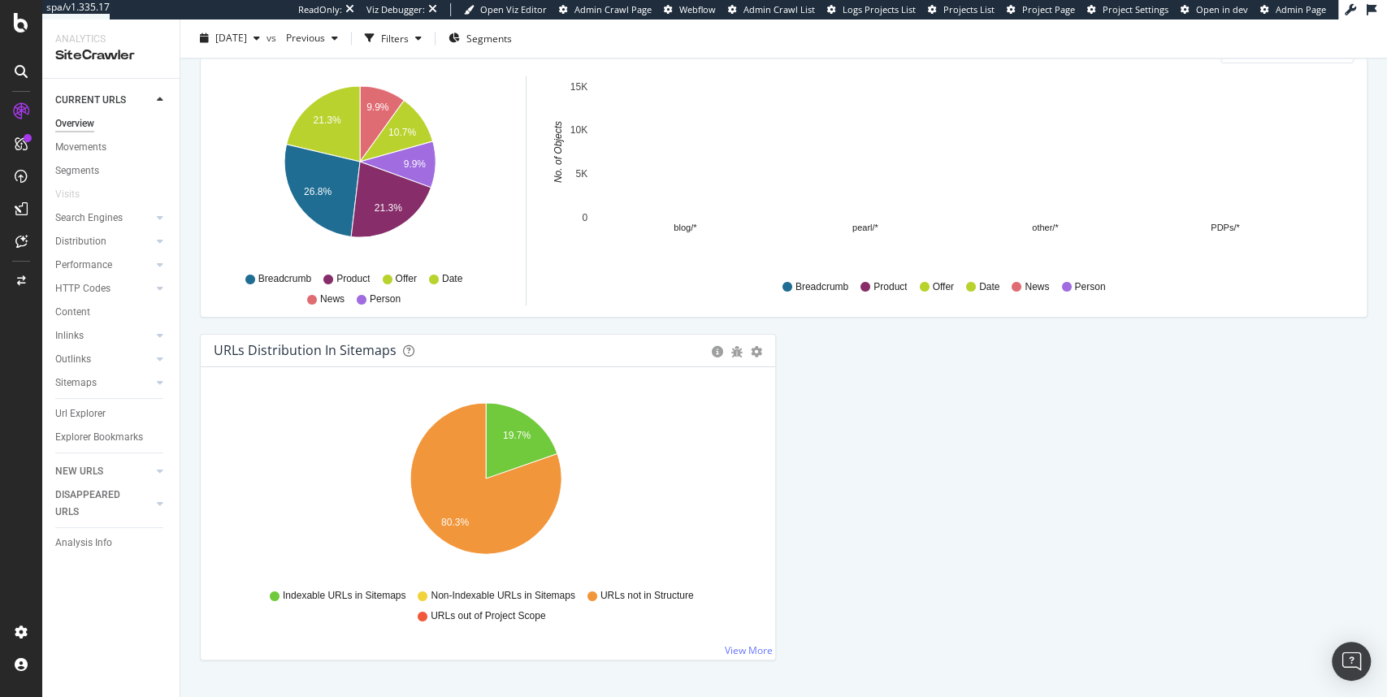
scroll to position [1676, 0]
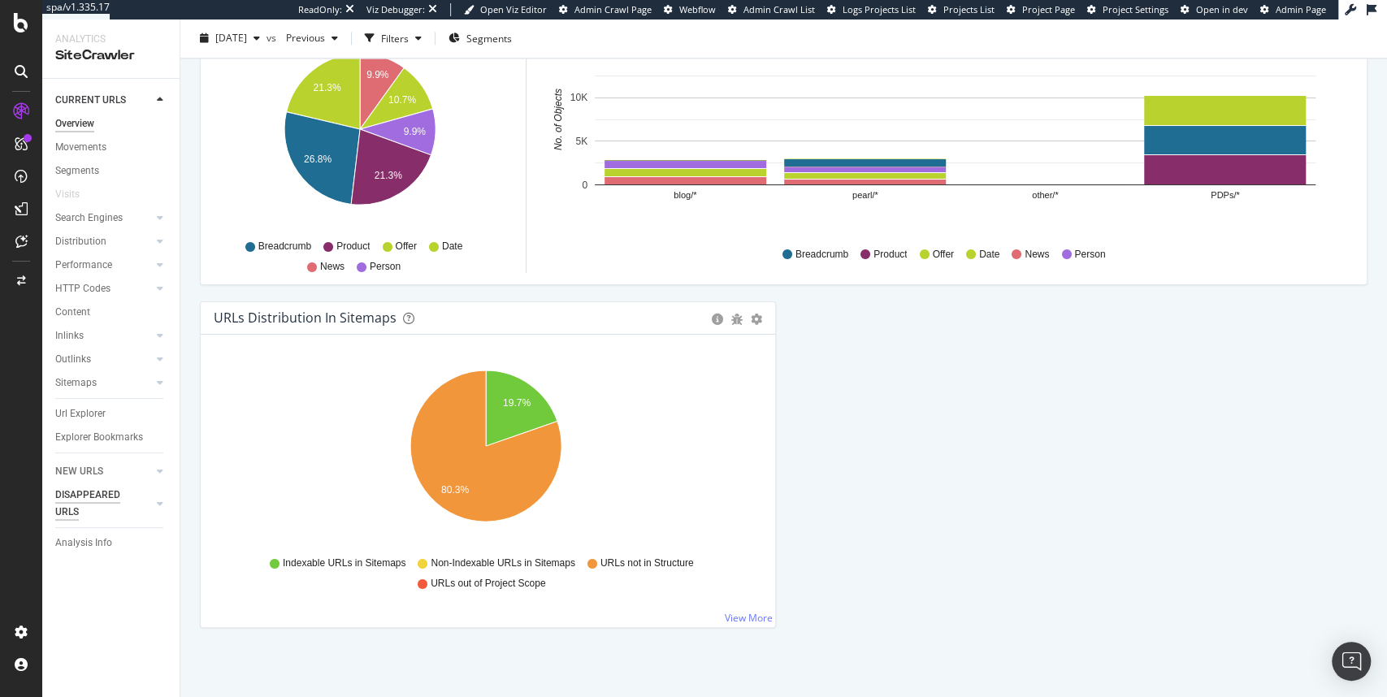
click at [78, 501] on div "DISAPPEARED URLS" at bounding box center [96, 504] width 82 height 34
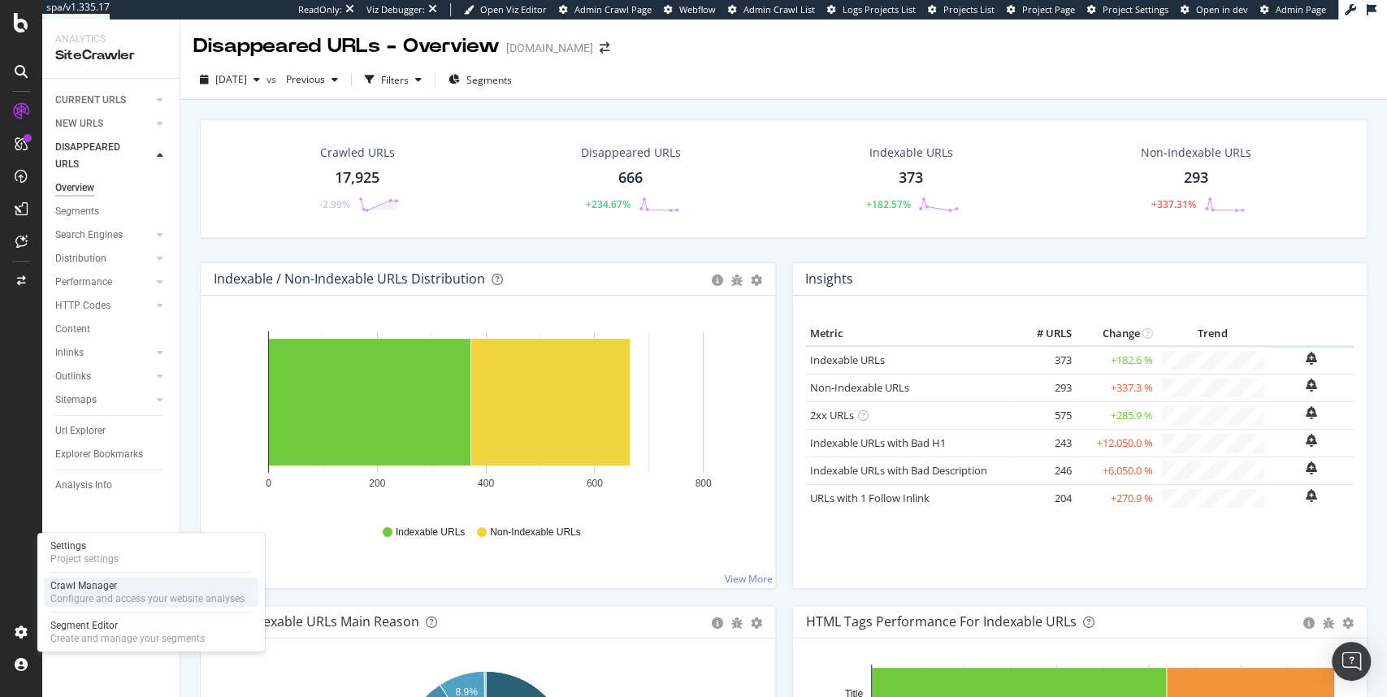
click at [106, 588] on div "Crawl Manager" at bounding box center [147, 585] width 194 height 13
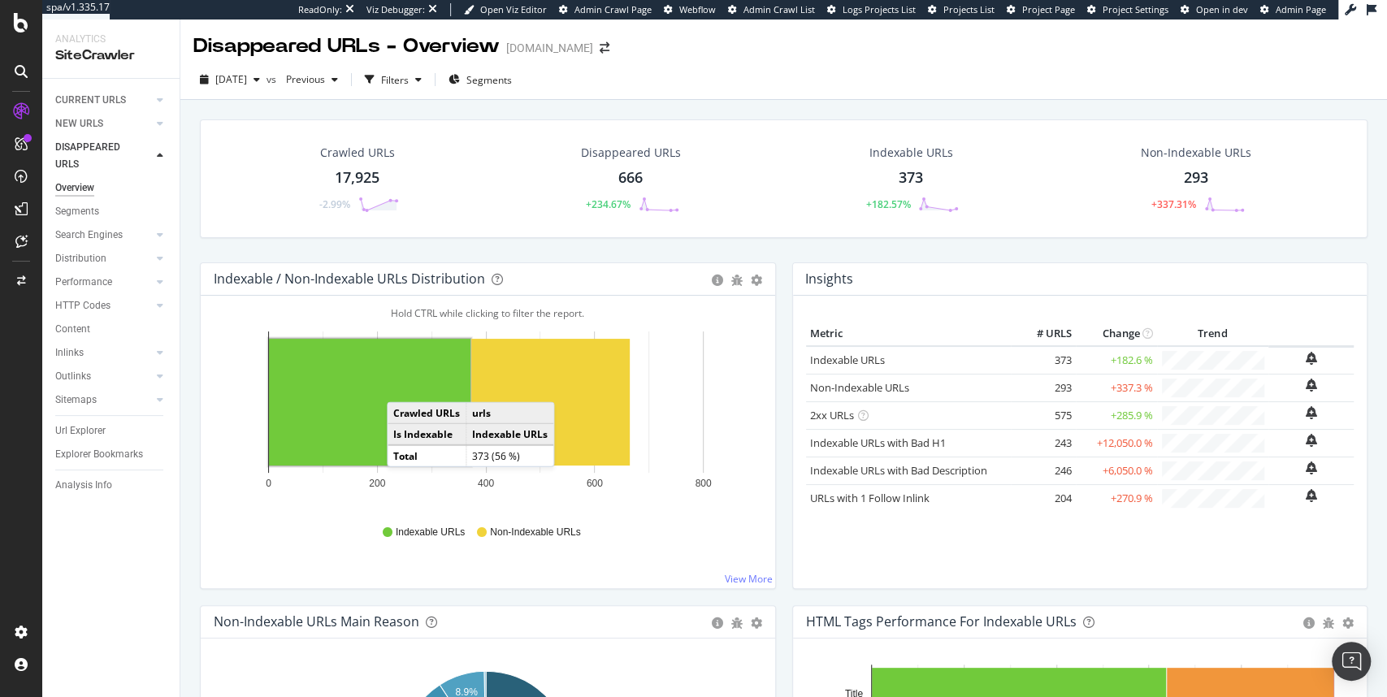
click at [844, 65] on div "2025 Aug. 6th vs Previous Filters Segments" at bounding box center [783, 80] width 1207 height 40
click at [78, 211] on div "Segments" at bounding box center [77, 211] width 44 height 17
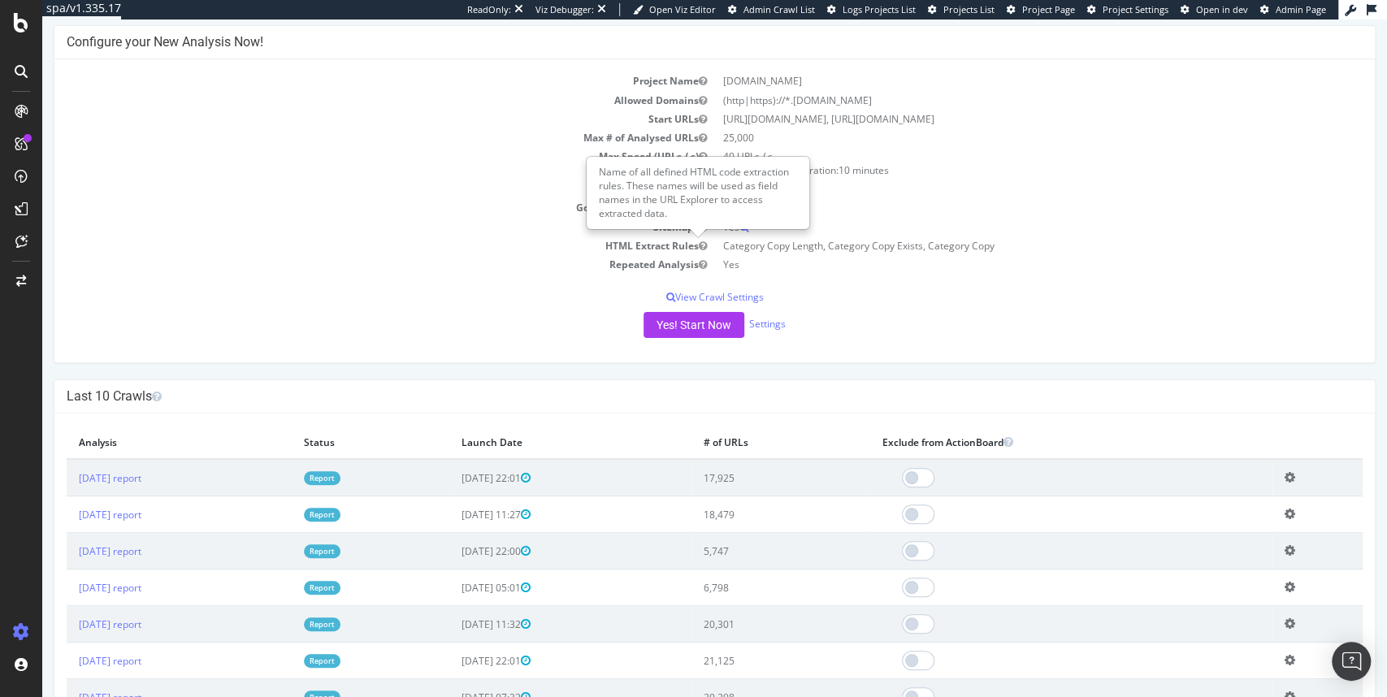
scroll to position [130, 0]
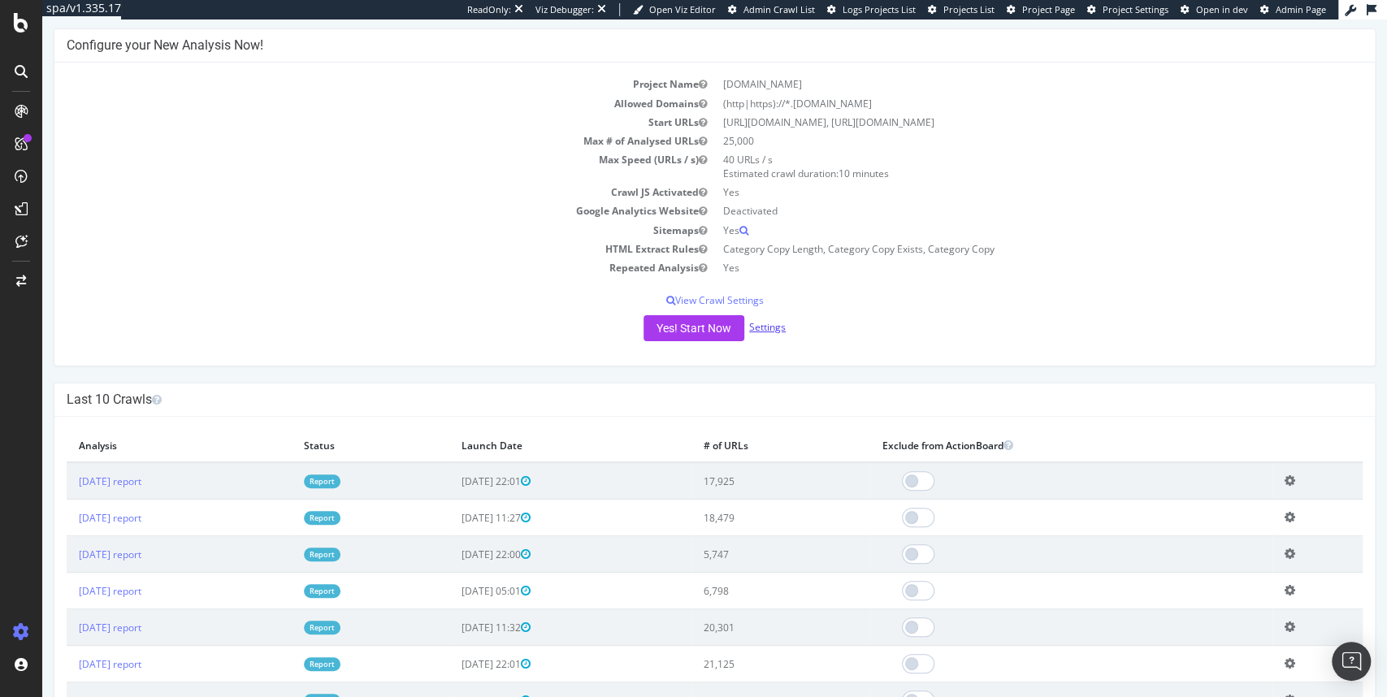
click at [766, 327] on link "Settings" at bounding box center [767, 327] width 37 height 14
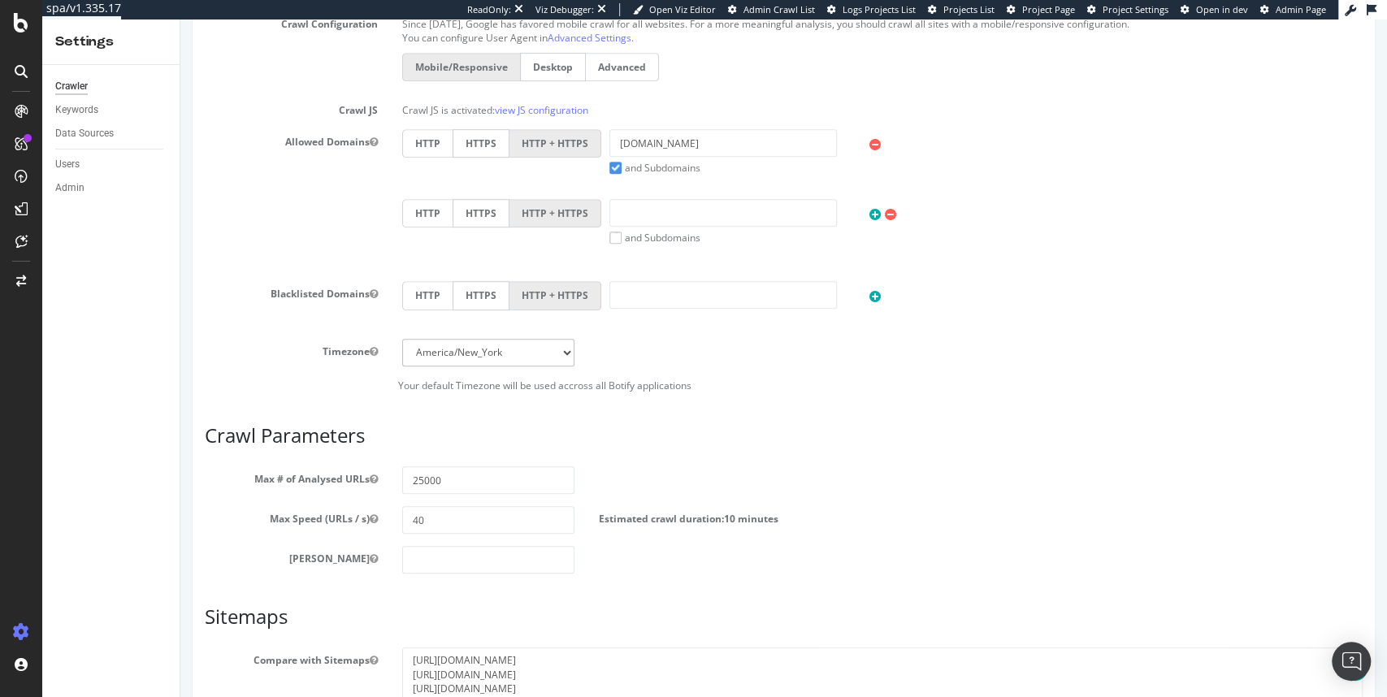
scroll to position [569, 0]
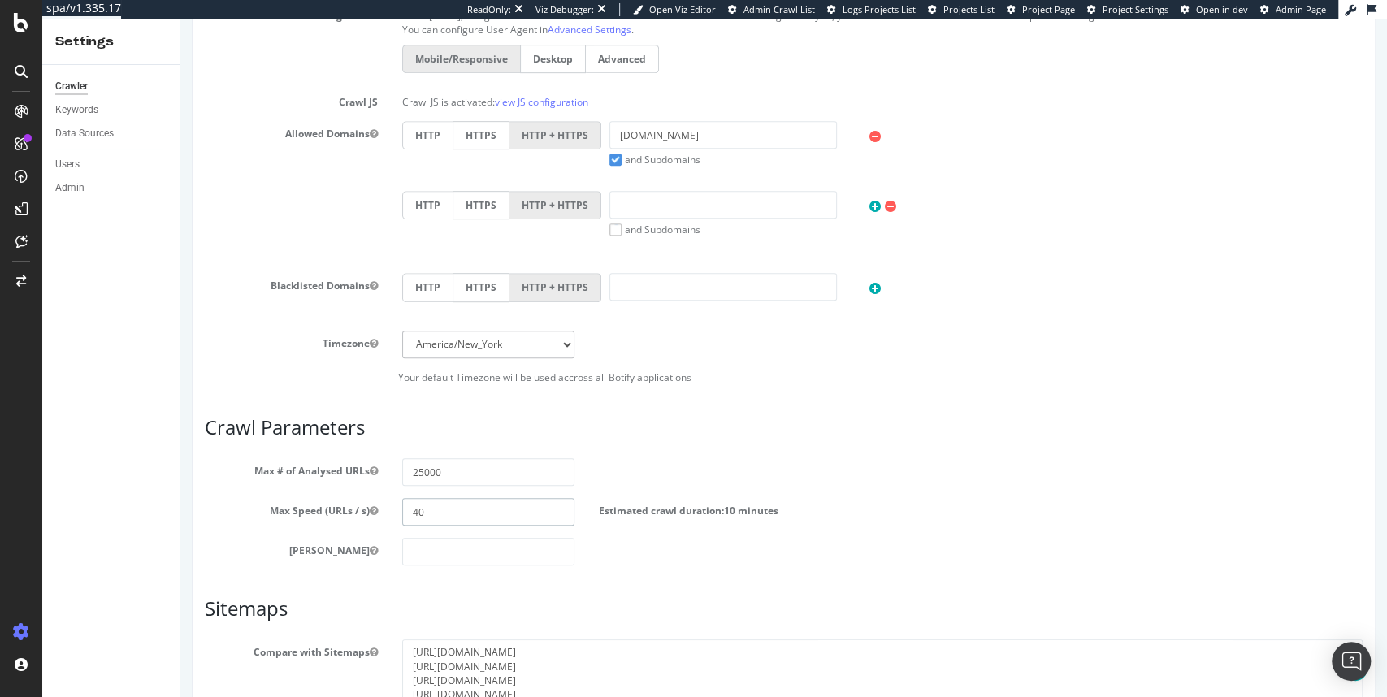
click at [414, 510] on input "40" at bounding box center [488, 512] width 173 height 28
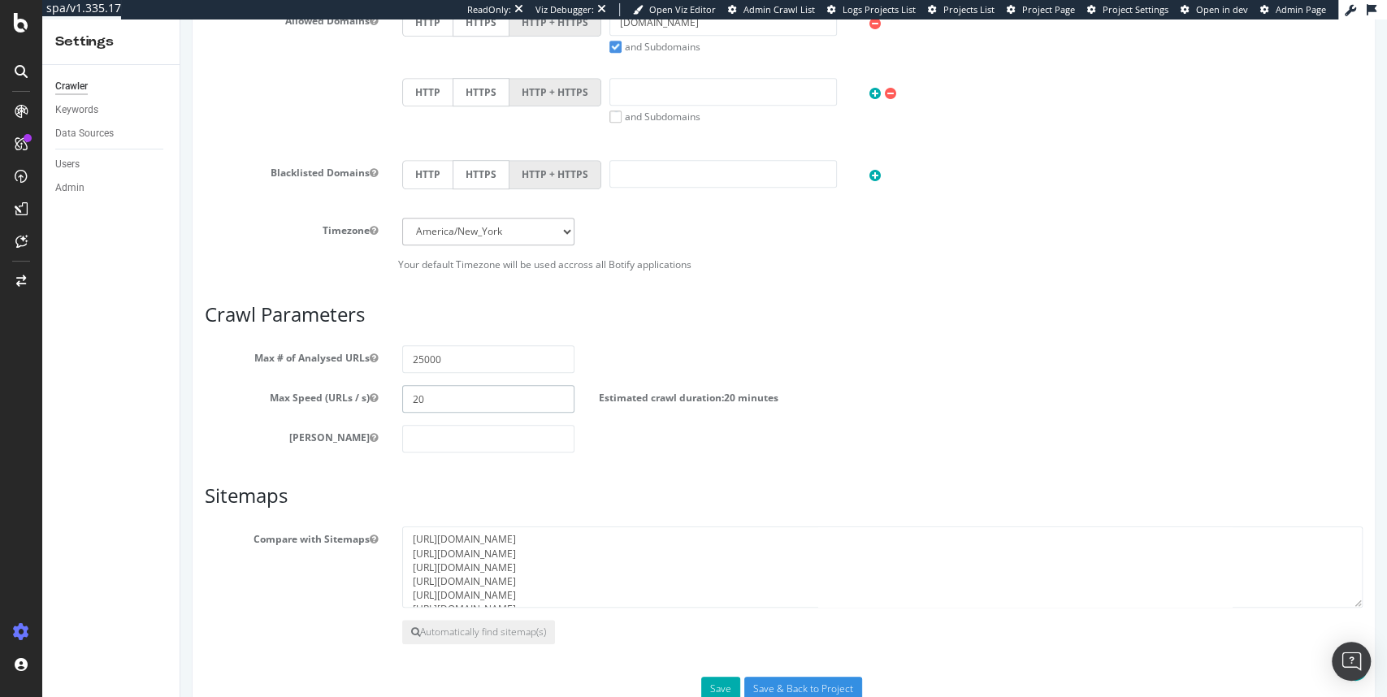
scroll to position [722, 0]
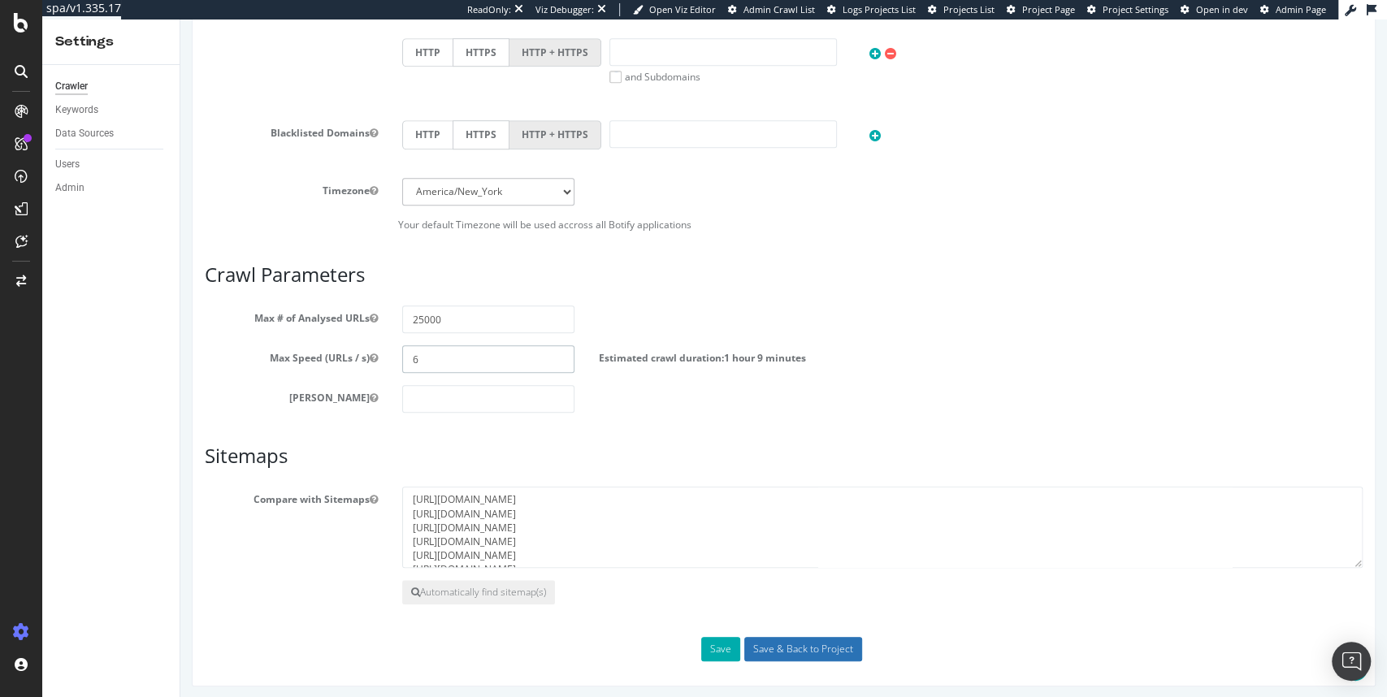
type input "6"
drag, startPoint x: 801, startPoint y: 641, endPoint x: 923, endPoint y: 495, distance: 190.4
click at [923, 495] on div "Scope Project Name davidsbridal.com Start URLs https://www.davidsbridal.com/ ht…" at bounding box center [784, 76] width 1158 height 1172
click at [778, 645] on input "Save & Back to Project" at bounding box center [803, 649] width 118 height 24
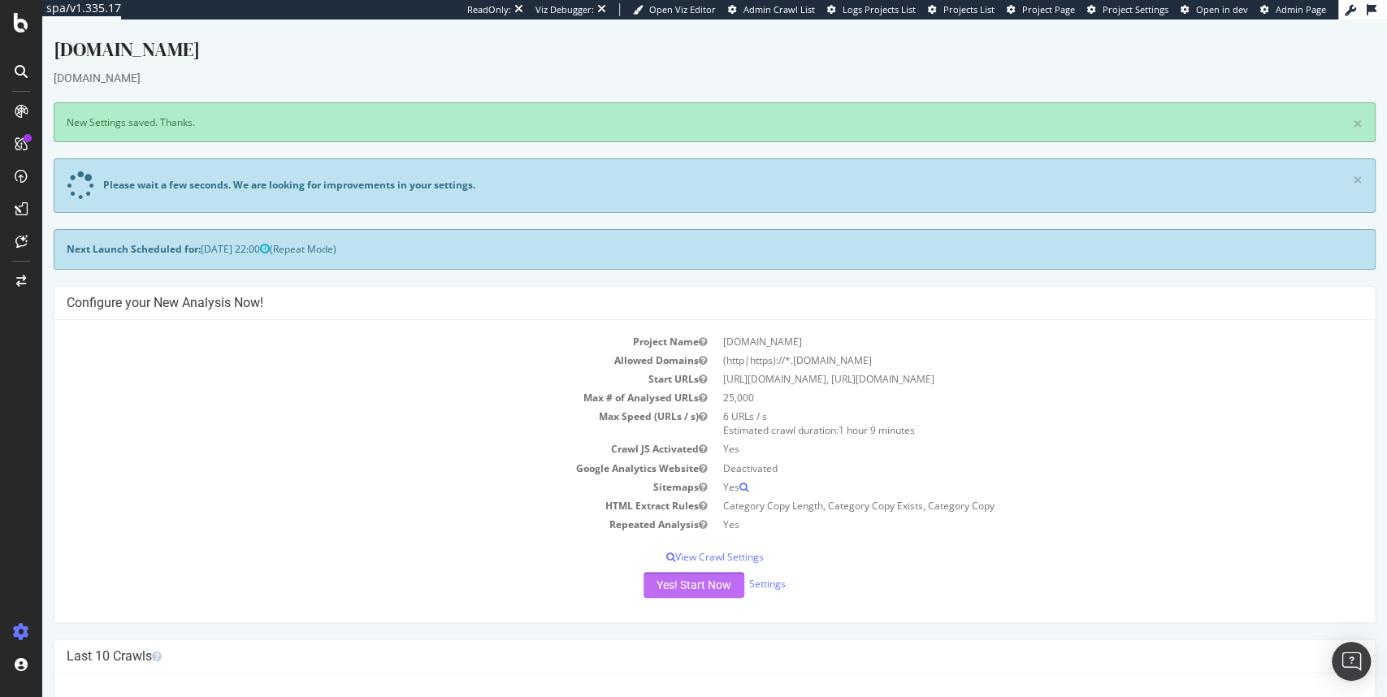
click at [688, 587] on button "Yes! Start Now" at bounding box center [694, 585] width 101 height 26
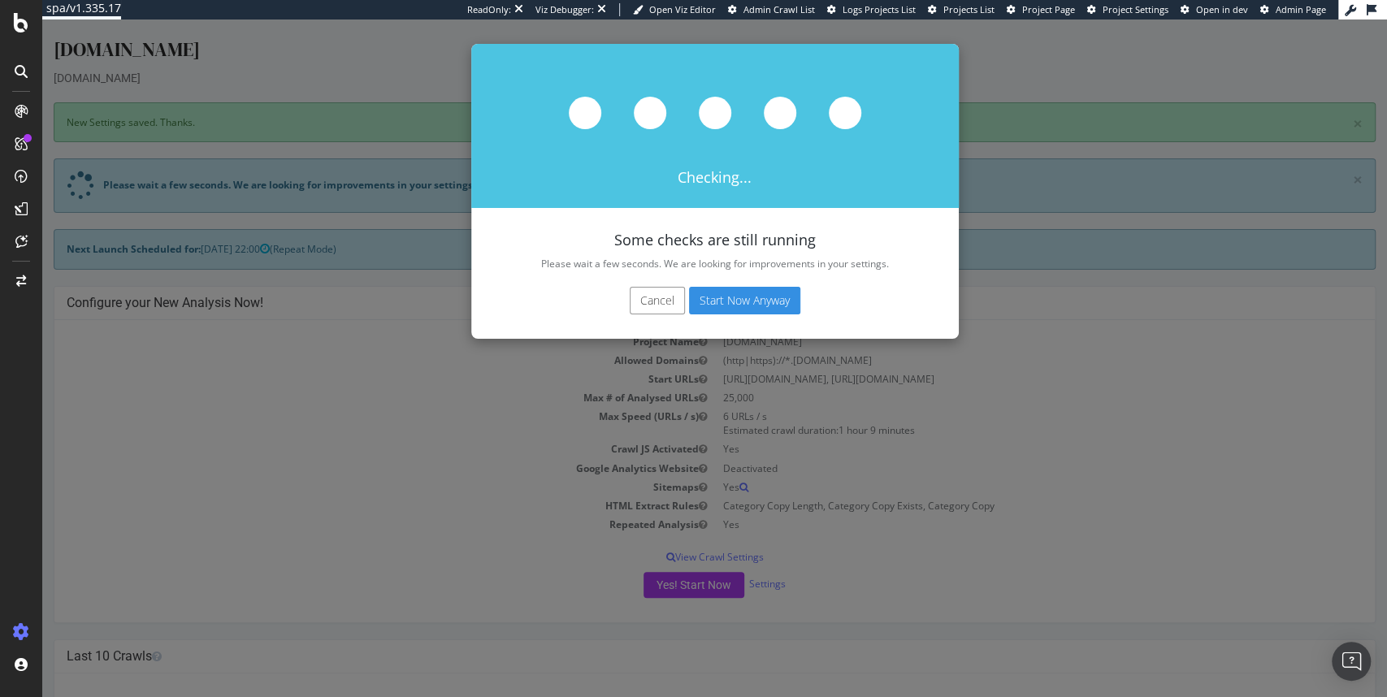
click at [664, 302] on button "Cancel" at bounding box center [657, 301] width 55 height 28
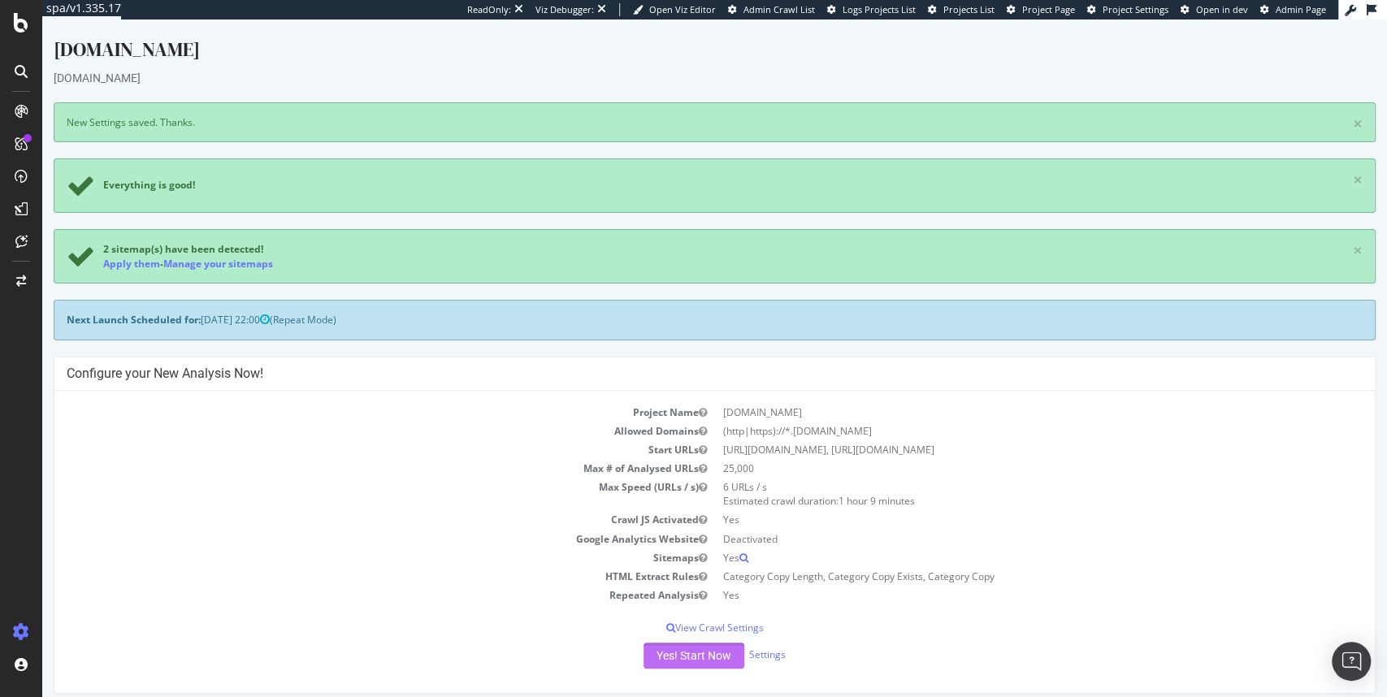
click at [703, 657] on button "Yes! Start Now" at bounding box center [694, 656] width 101 height 26
click at [197, 261] on link "Manage your sitemaps" at bounding box center [218, 264] width 110 height 14
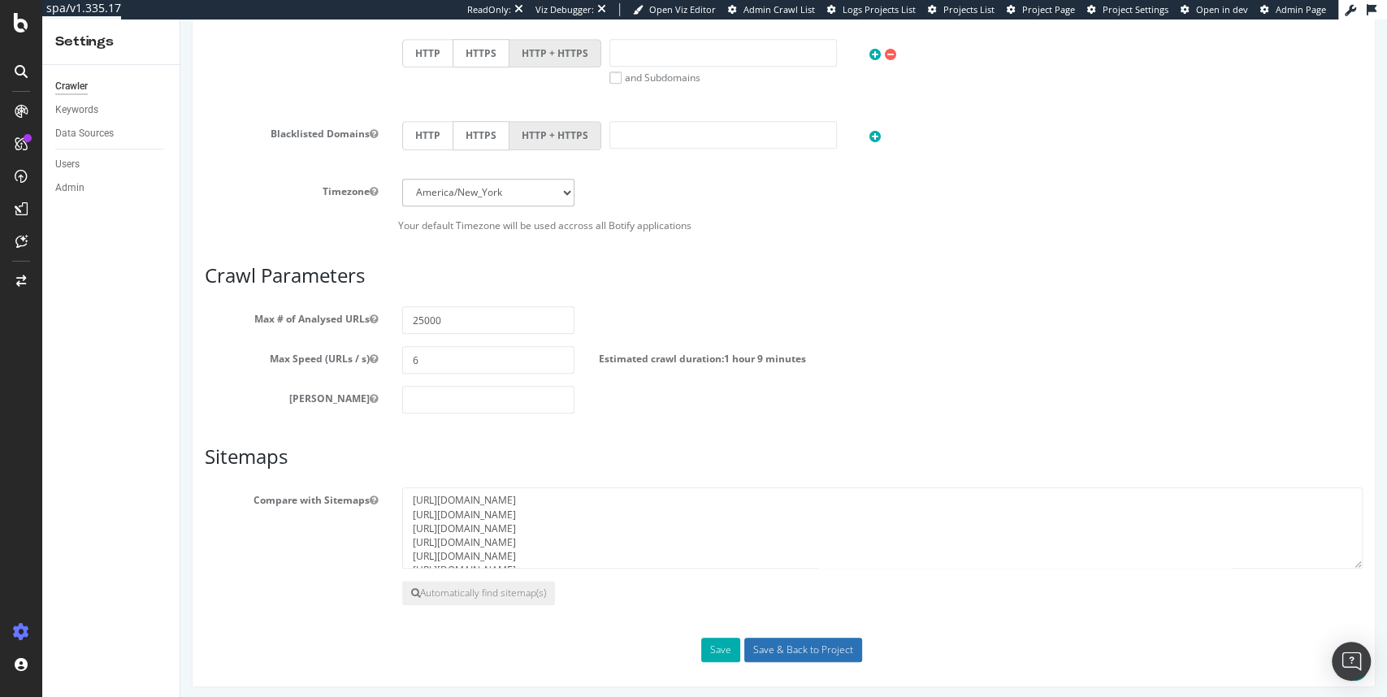
click at [831, 638] on input "Save & Back to Project" at bounding box center [803, 650] width 118 height 24
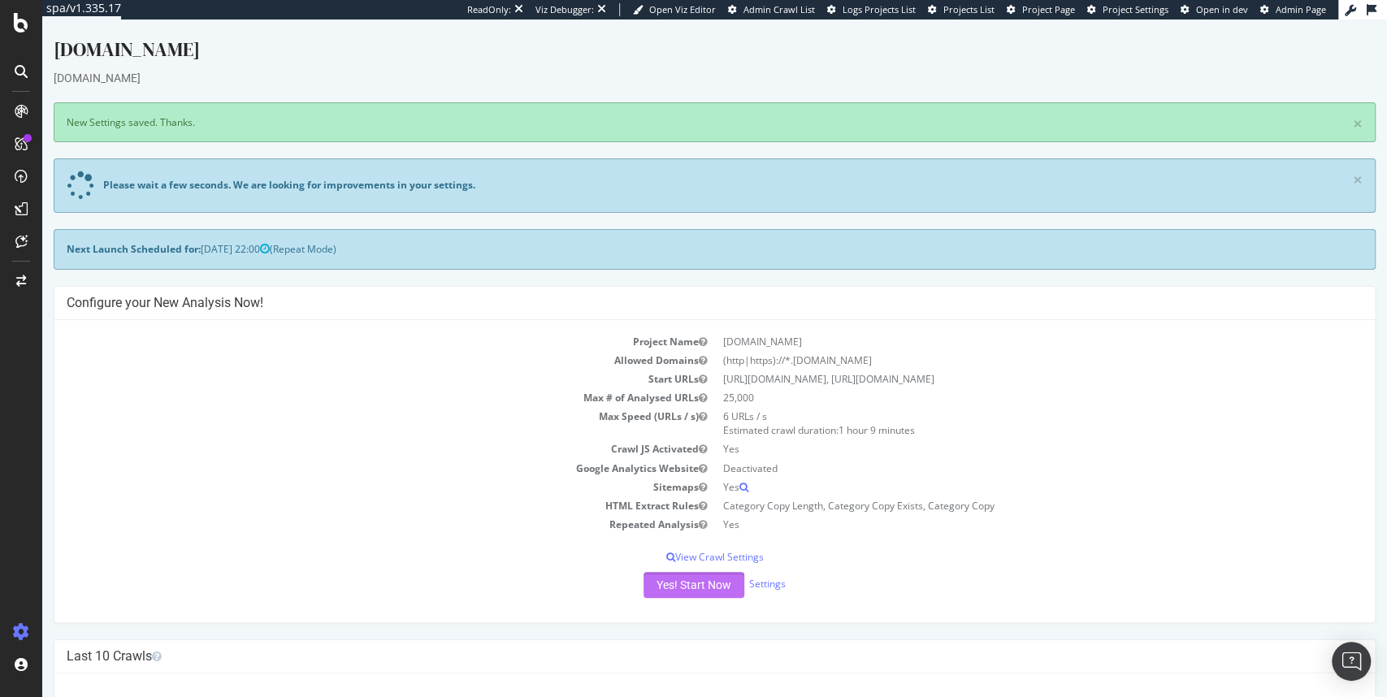
click at [676, 590] on button "Yes! Start Now" at bounding box center [694, 585] width 101 height 26
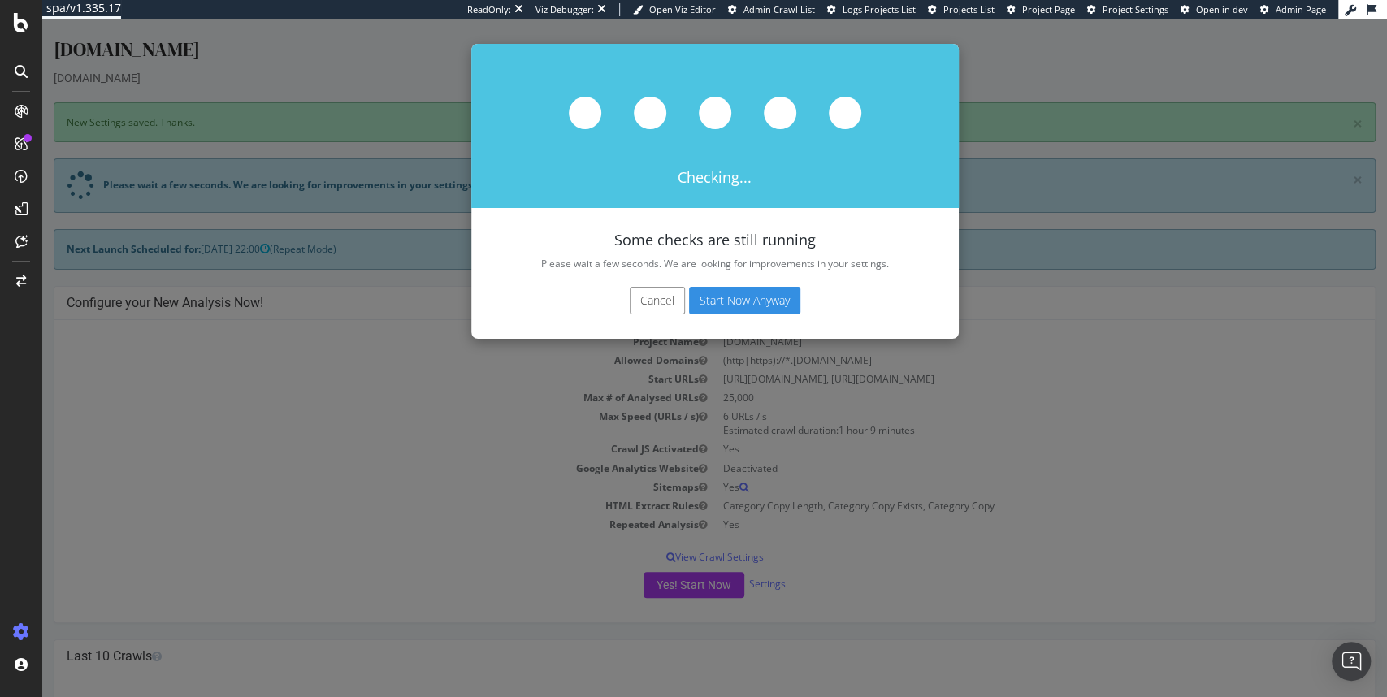
click at [748, 305] on button "Start Now Anyway" at bounding box center [744, 301] width 111 height 28
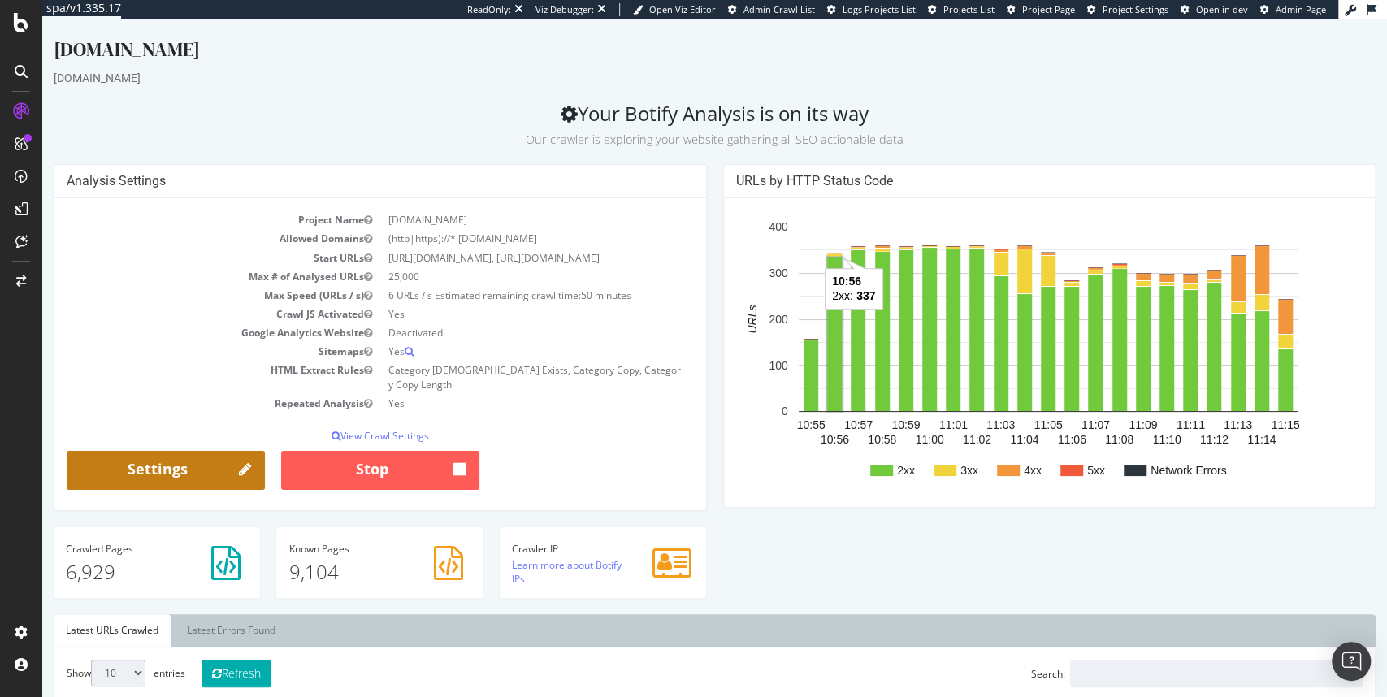
click at [188, 451] on link "Settings" at bounding box center [166, 470] width 198 height 39
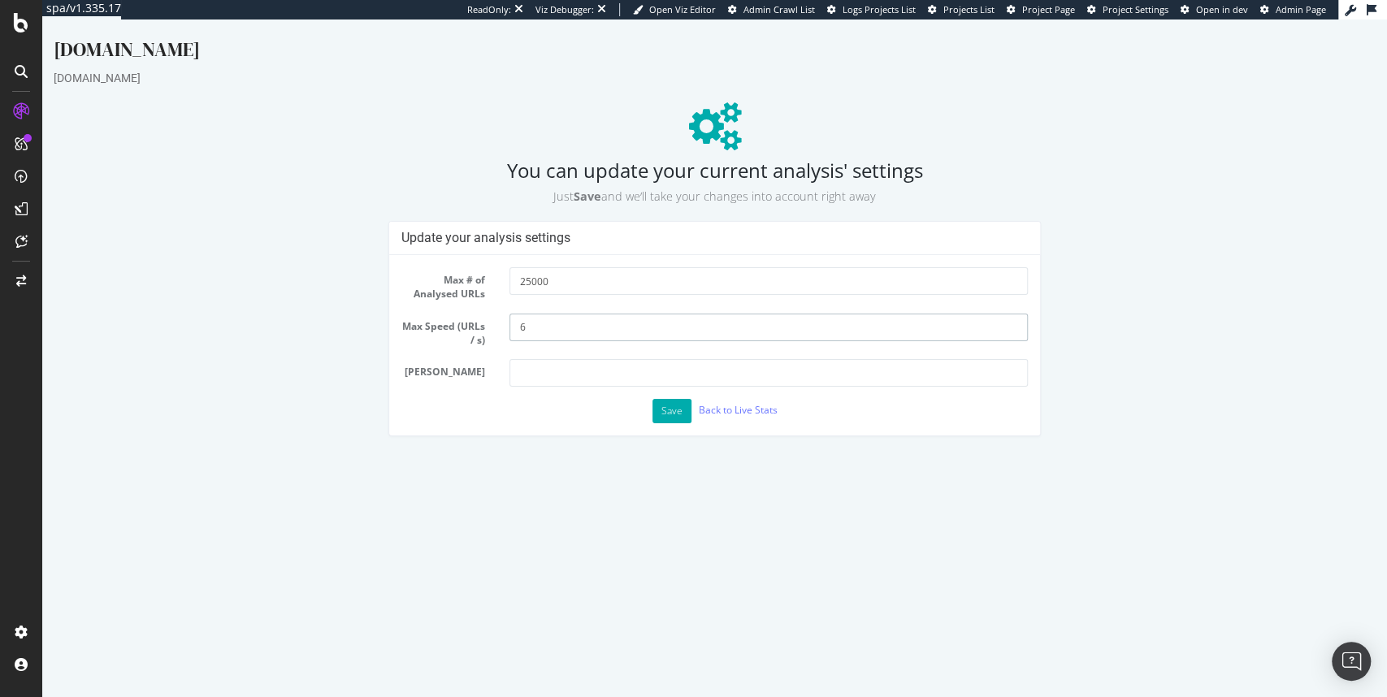
click at [556, 330] on input "6" at bounding box center [769, 328] width 518 height 28
click at [674, 408] on button "Save" at bounding box center [672, 411] width 39 height 24
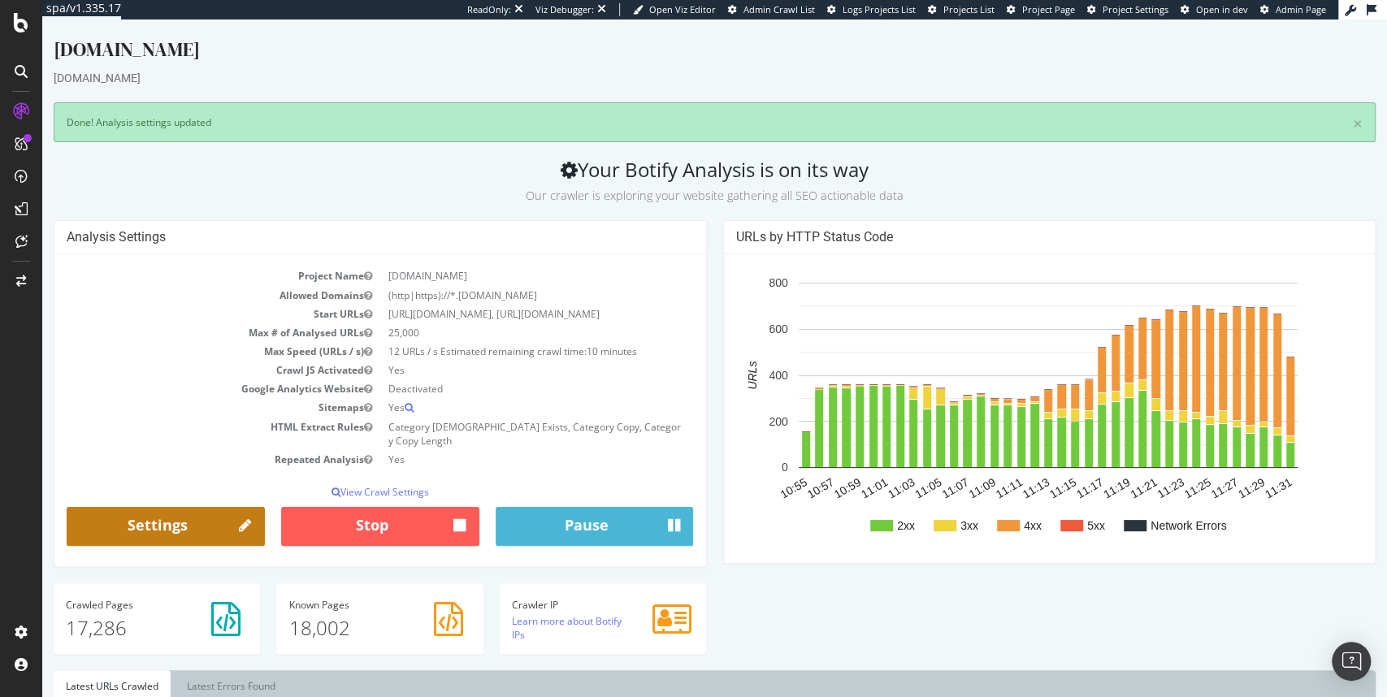
click at [165, 512] on link "Settings" at bounding box center [166, 526] width 198 height 39
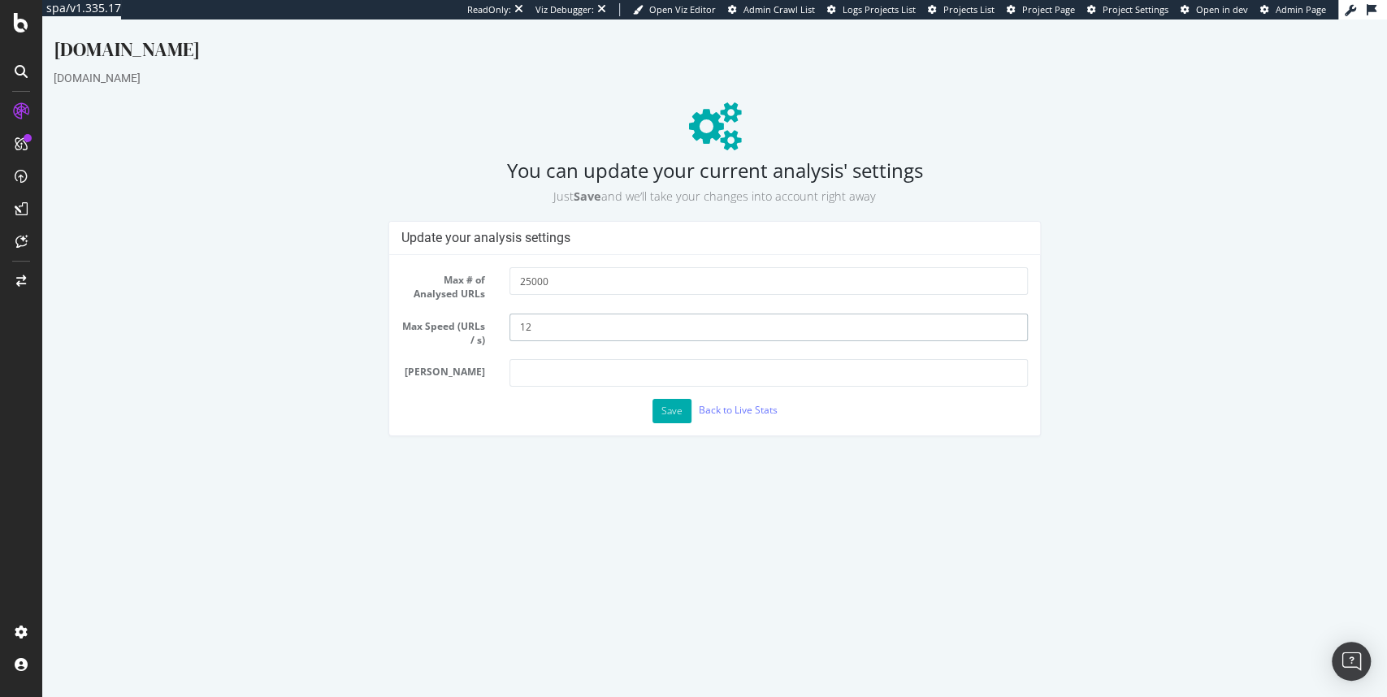
click at [535, 333] on input "12" at bounding box center [769, 328] width 518 height 28
type input "1"
type input "6"
click at [670, 410] on button "Save" at bounding box center [672, 411] width 39 height 24
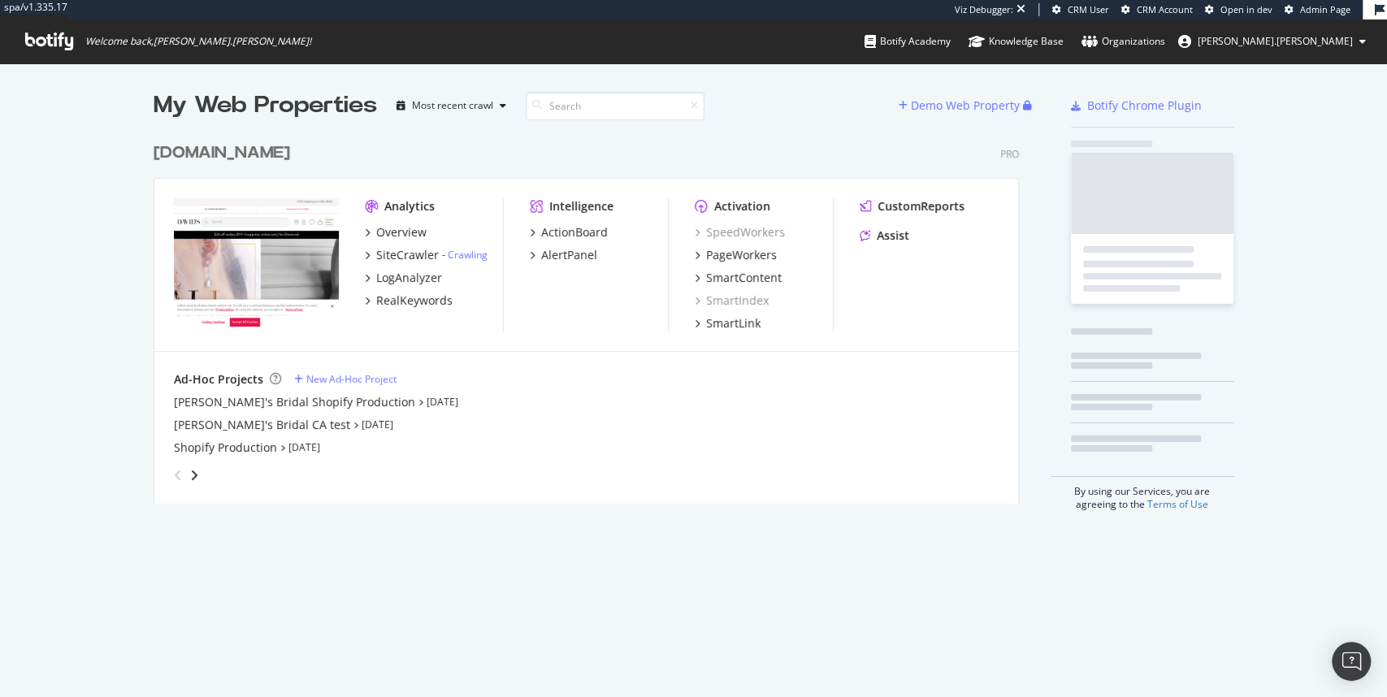
scroll to position [374, 870]
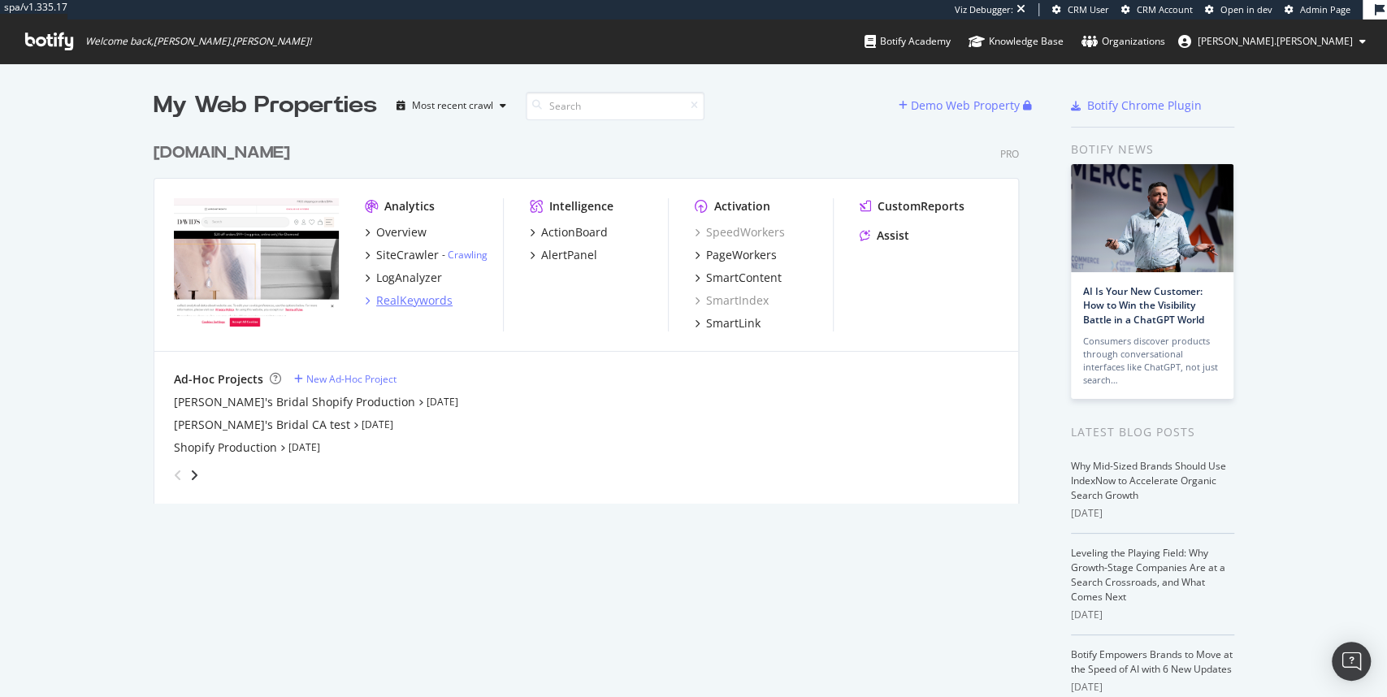
click at [403, 299] on div "RealKeywords" at bounding box center [414, 301] width 76 height 16
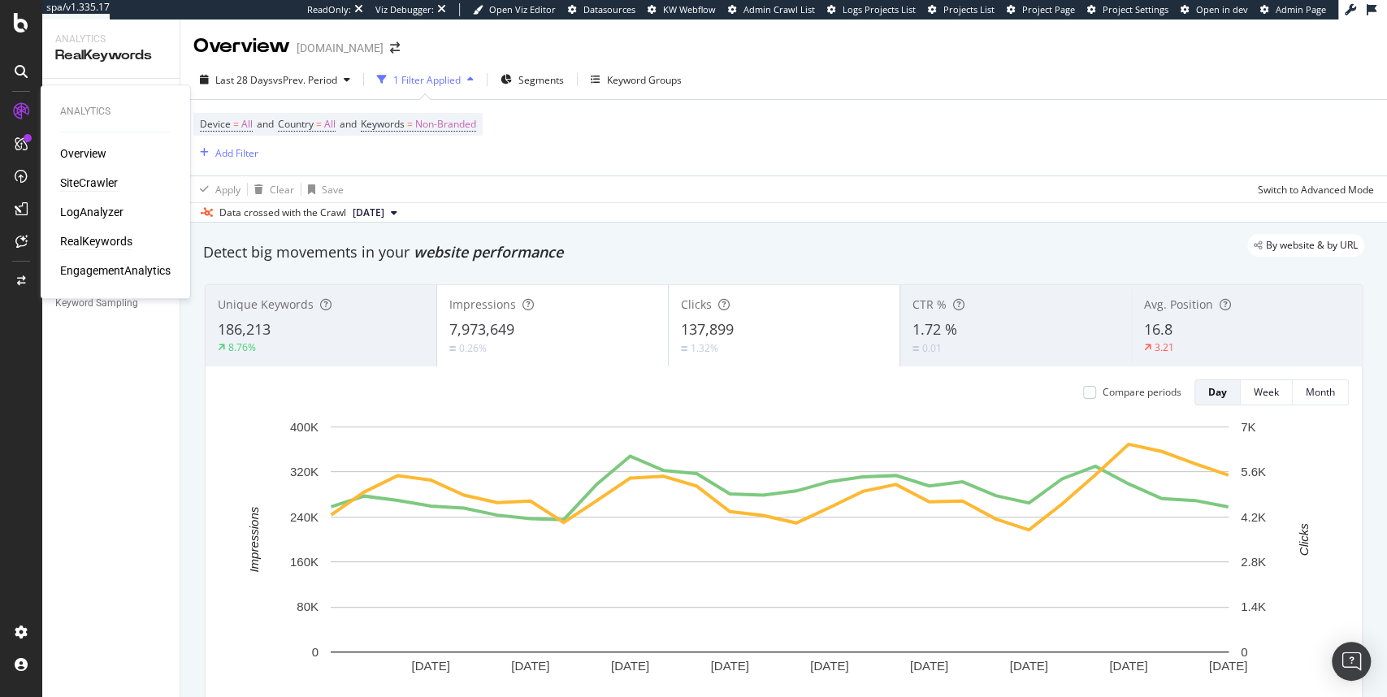
click at [109, 183] on div "SiteCrawler" at bounding box center [89, 183] width 58 height 16
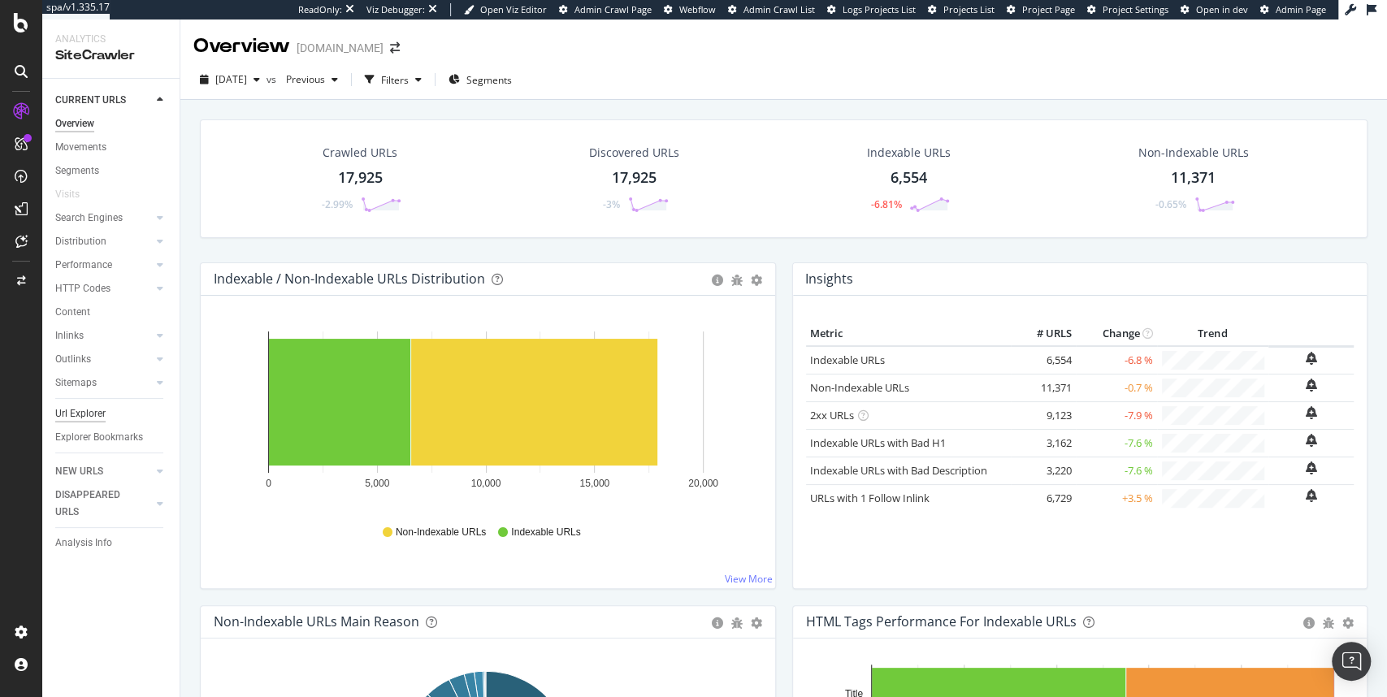
click at [85, 410] on div "Url Explorer" at bounding box center [80, 414] width 50 height 17
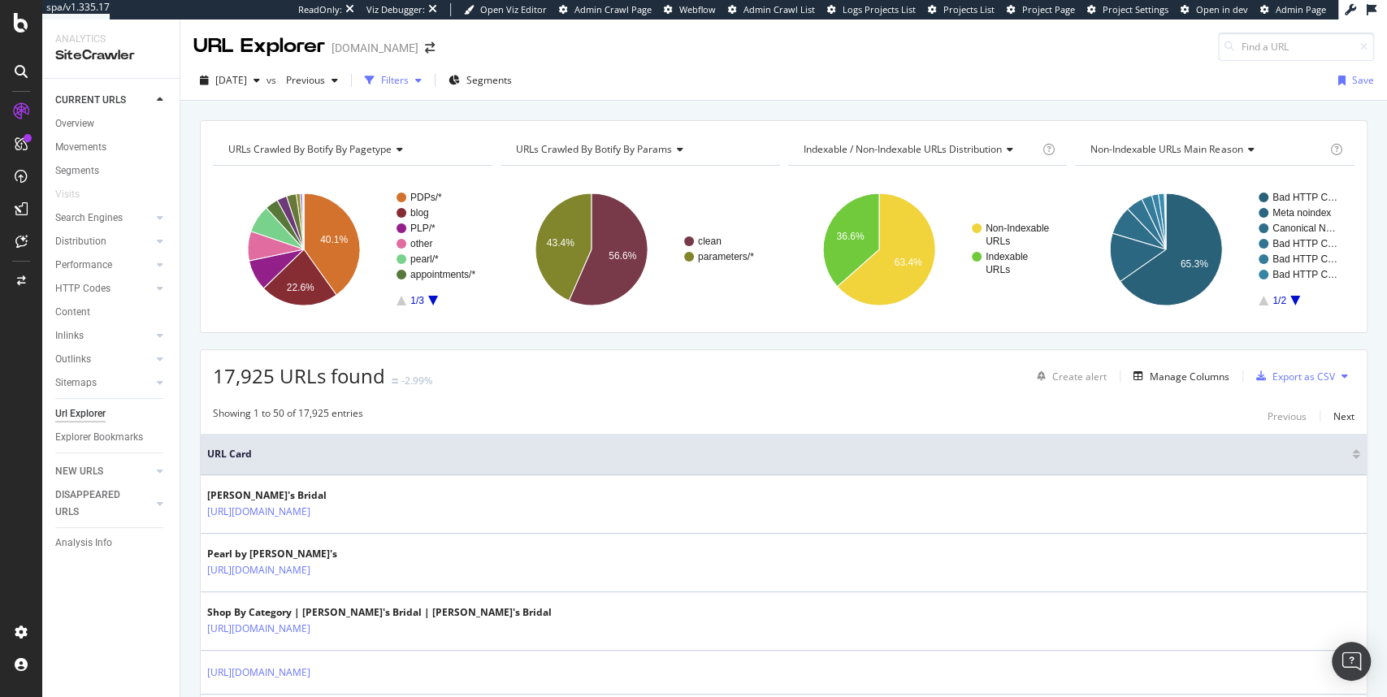
click at [409, 80] on div "Filters" at bounding box center [395, 80] width 28 height 14
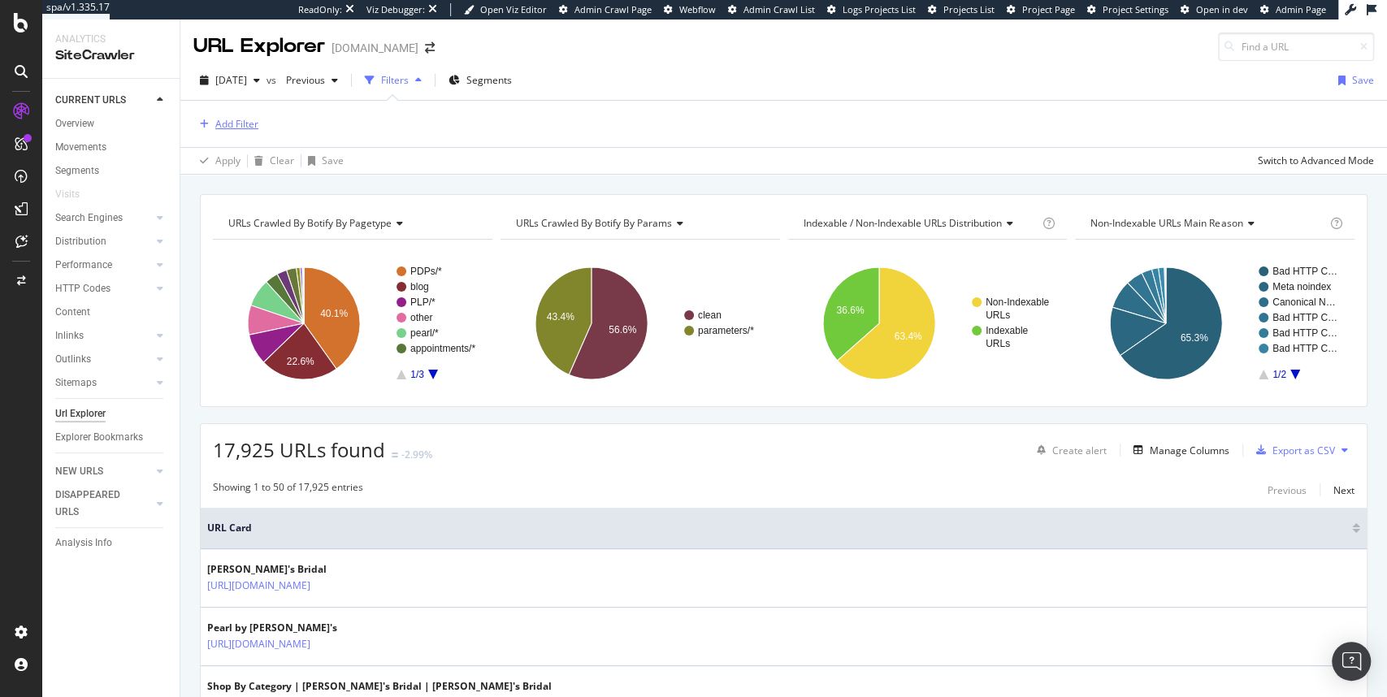
click at [239, 122] on div "Add Filter" at bounding box center [236, 124] width 43 height 14
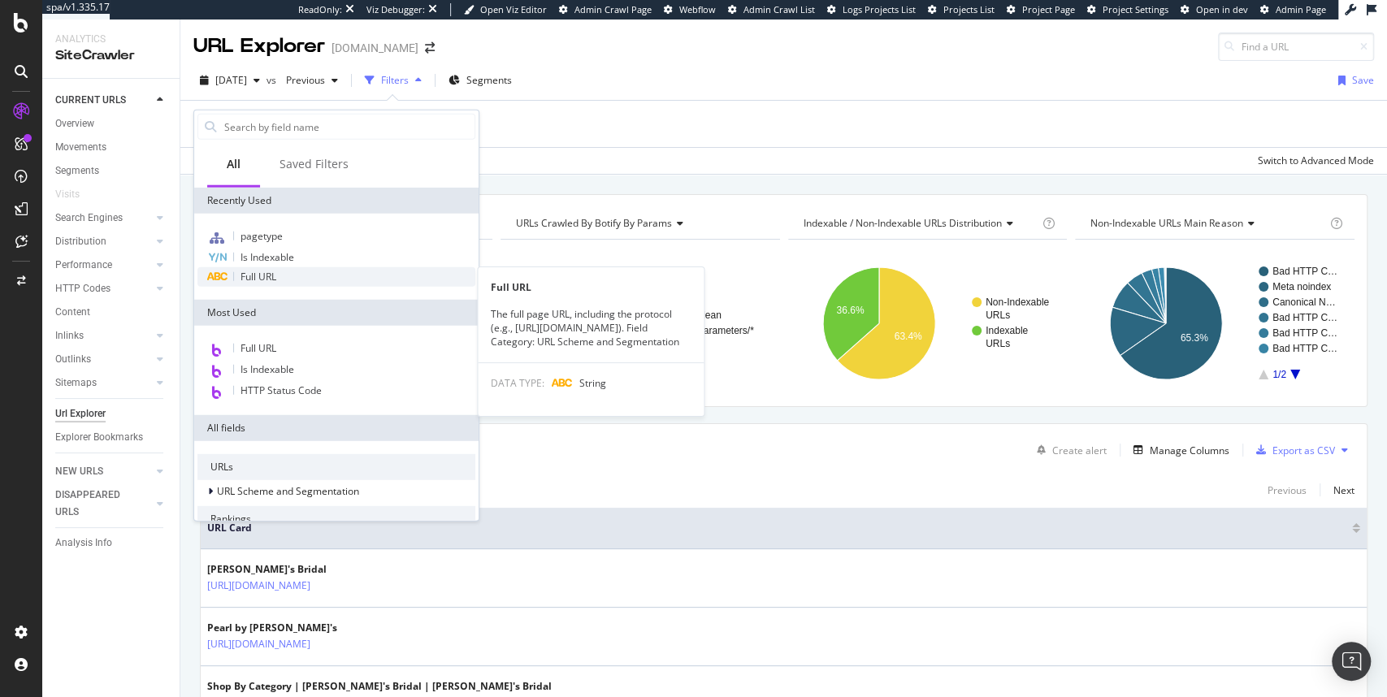
click at [265, 272] on span "Full URL" at bounding box center [259, 277] width 36 height 14
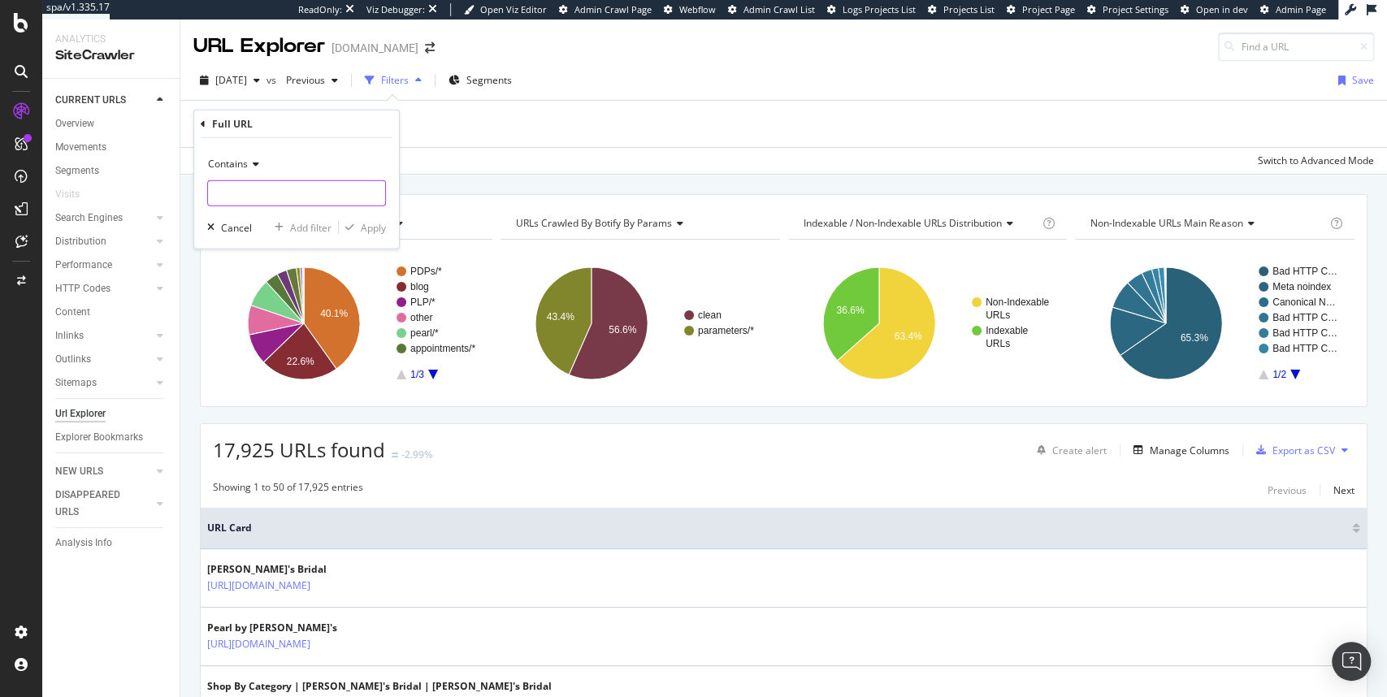
click at [247, 188] on input "text" at bounding box center [296, 193] width 177 height 26
paste input "[URL][DOMAIN_NAME]"
type input "[URL][DOMAIN_NAME]"
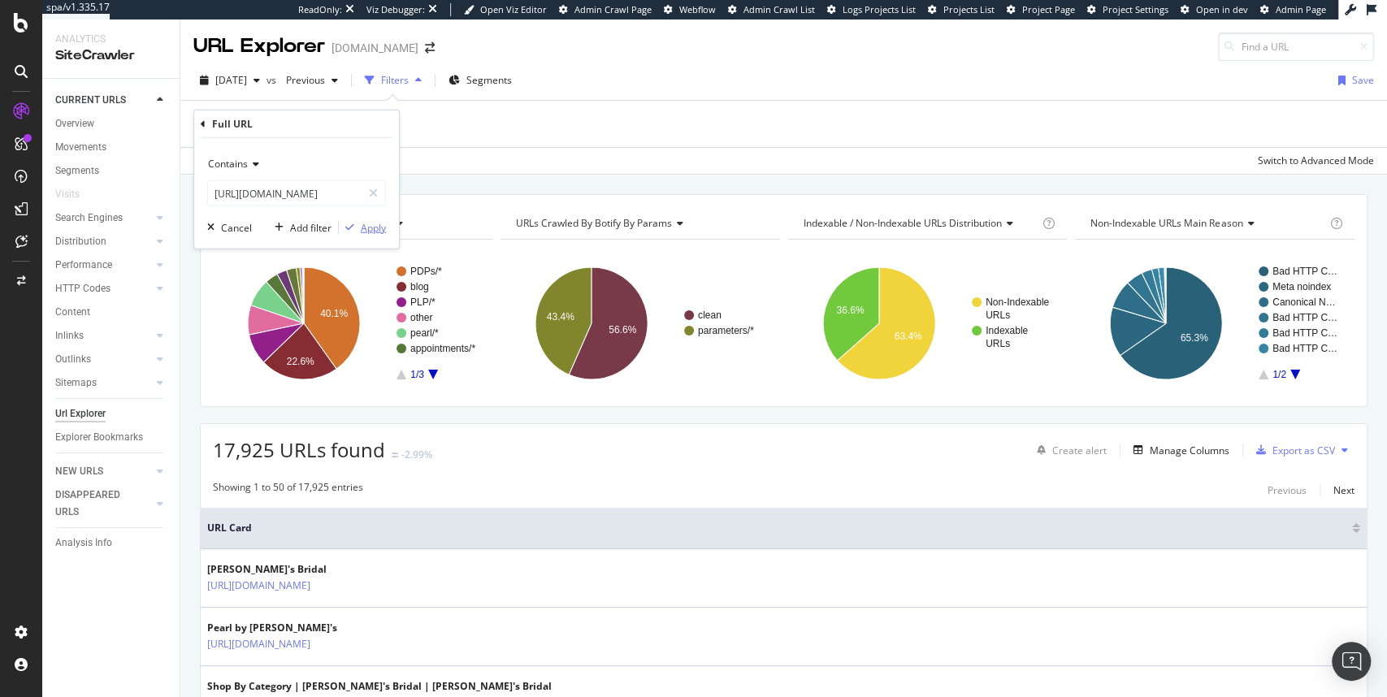
click at [361, 225] on div "Apply" at bounding box center [373, 227] width 25 height 14
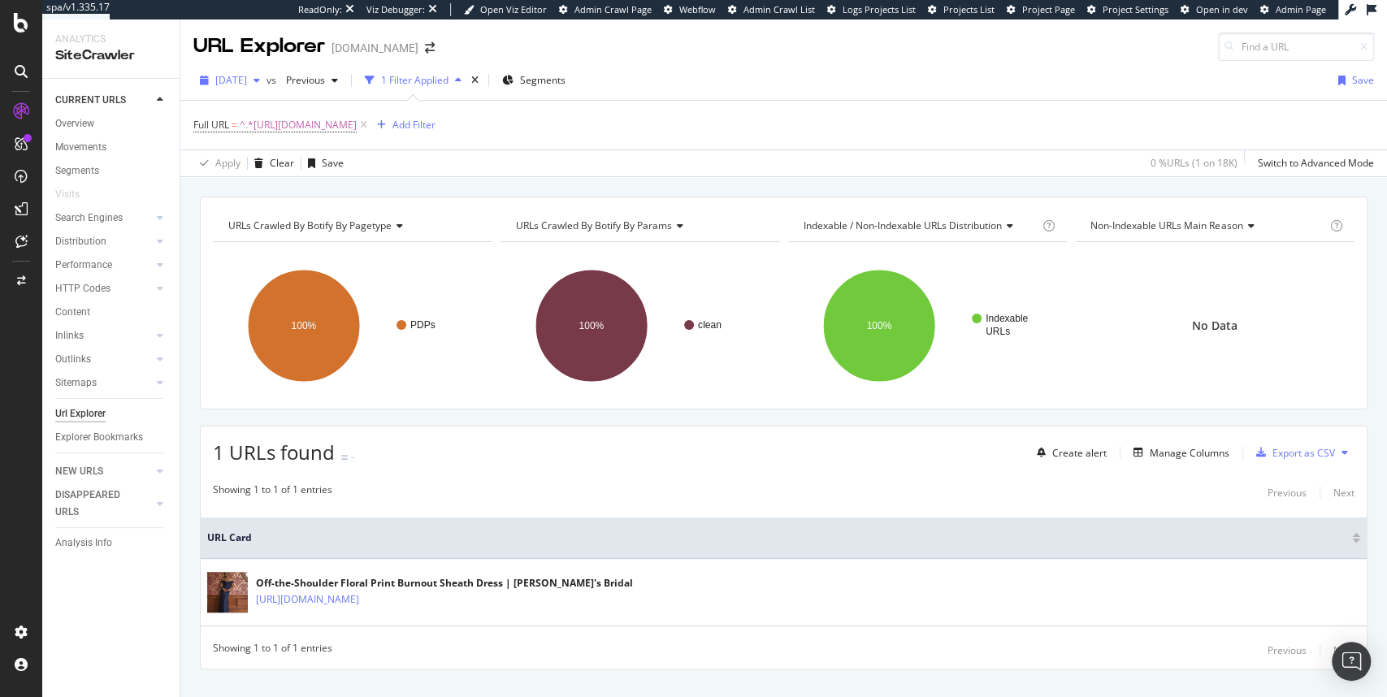
click at [247, 85] on span "[DATE]" at bounding box center [231, 80] width 32 height 14
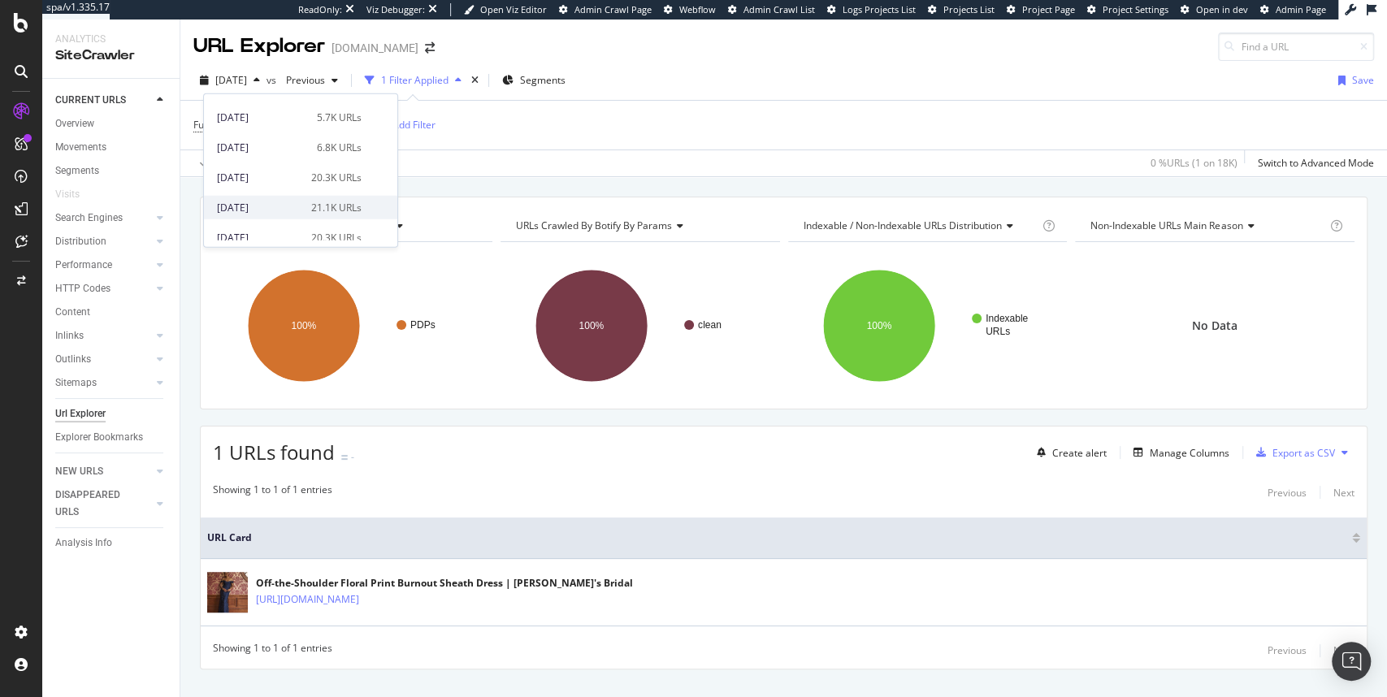
click at [257, 204] on div "2025 Jul. 23rd" at bounding box center [259, 207] width 85 height 15
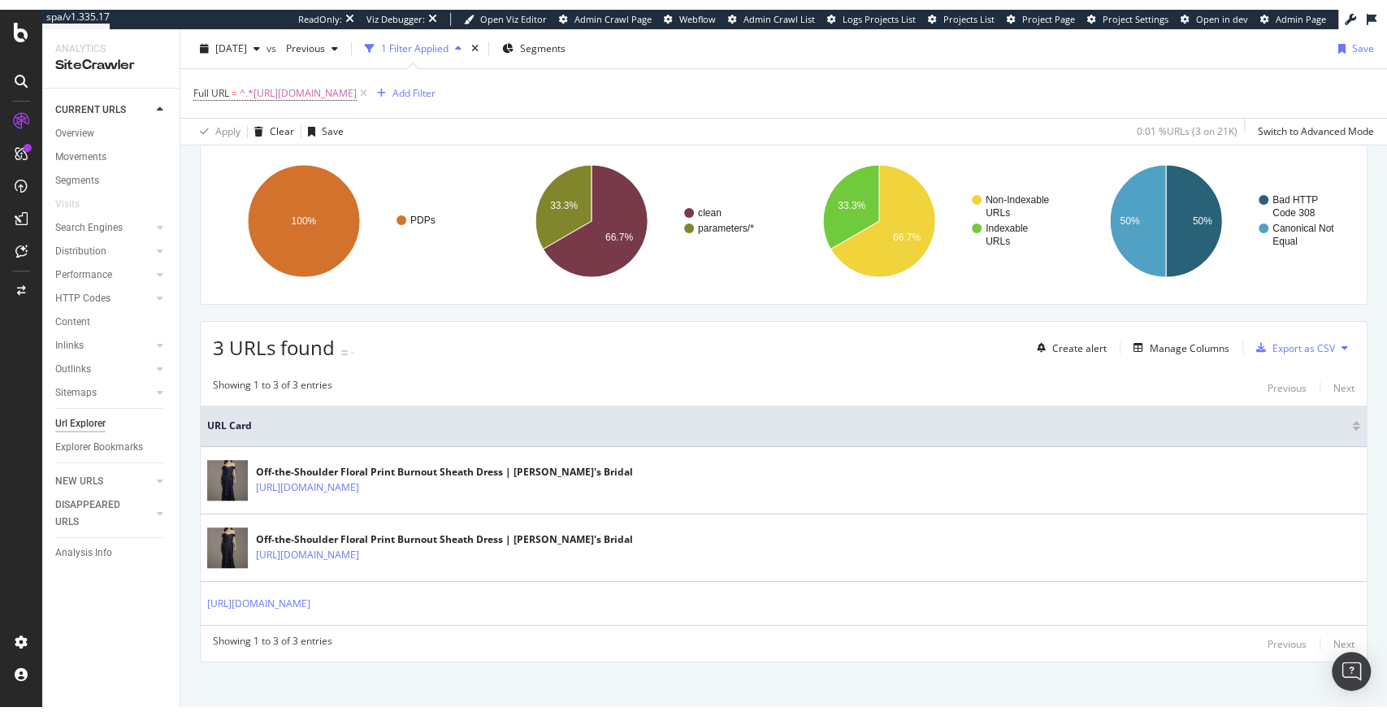
scroll to position [124, 0]
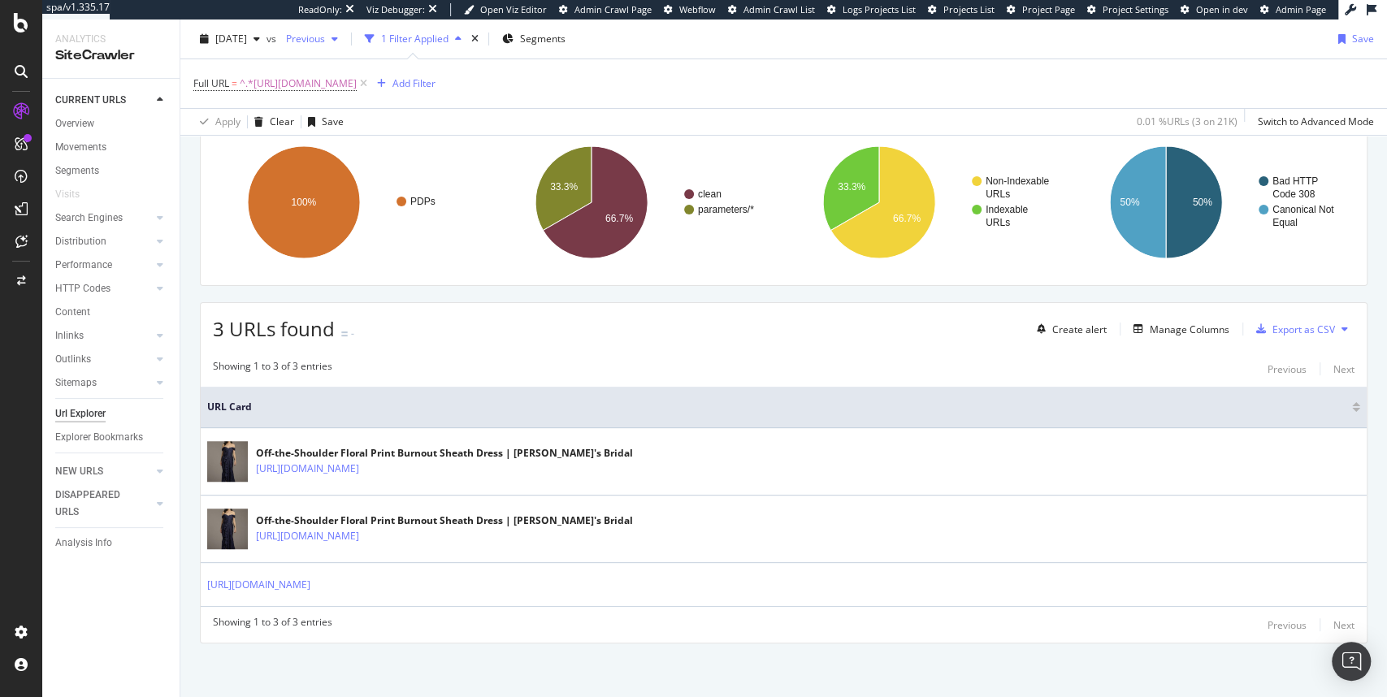
click at [325, 42] on span "Previous" at bounding box center [303, 39] width 46 height 14
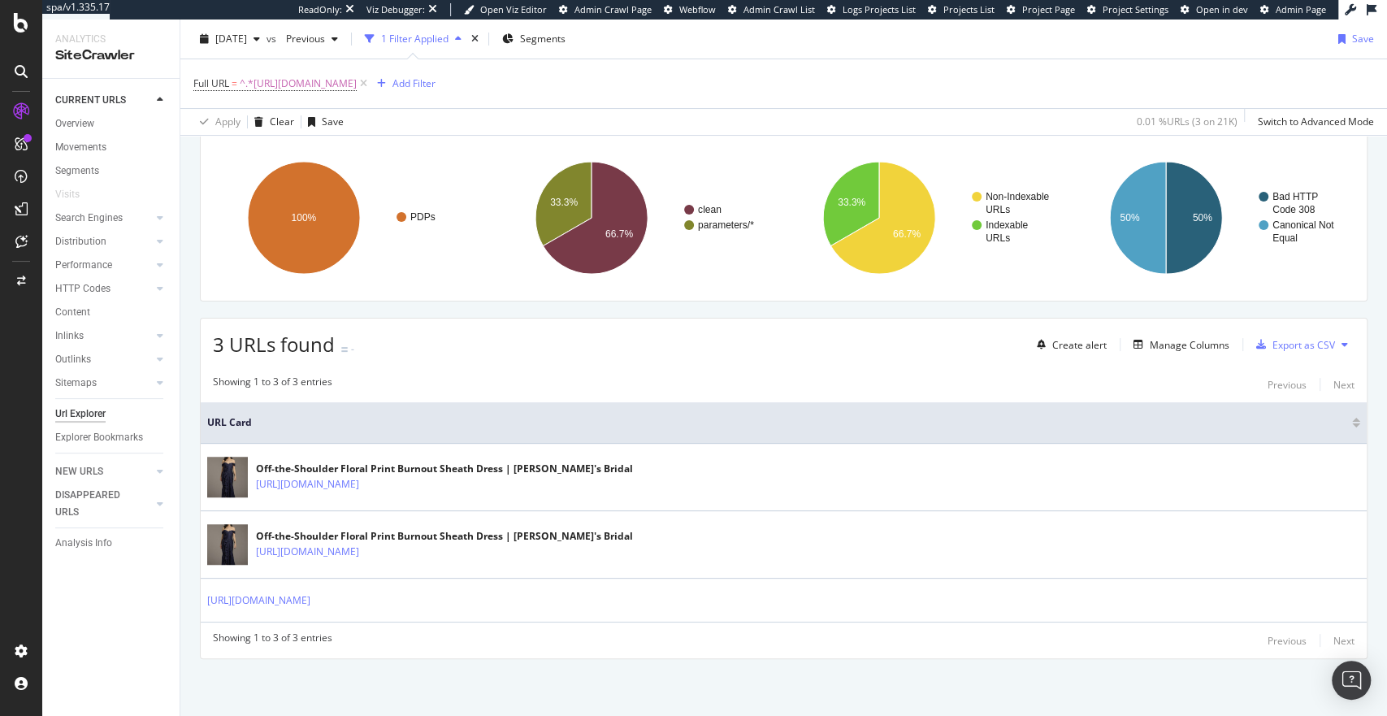
scroll to position [106, 0]
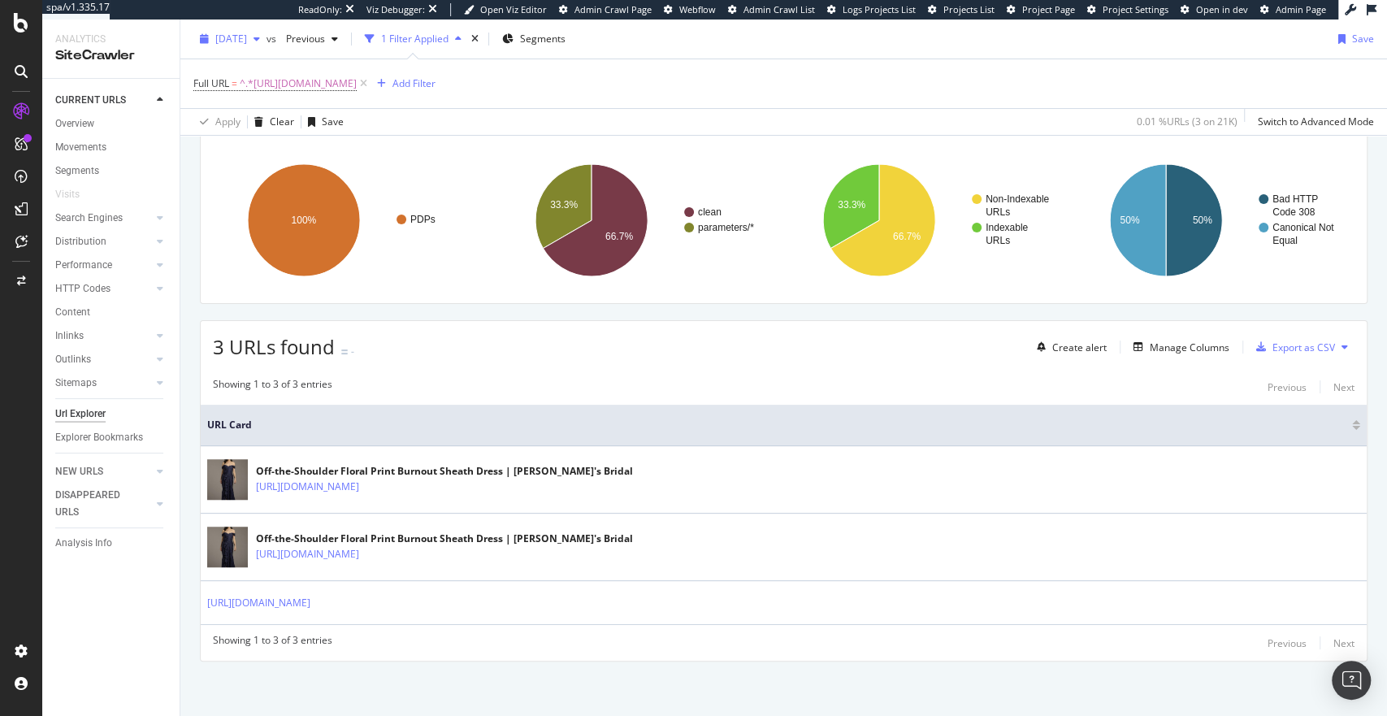
click at [247, 34] on span "2025 Jul. 23rd" at bounding box center [231, 39] width 32 height 14
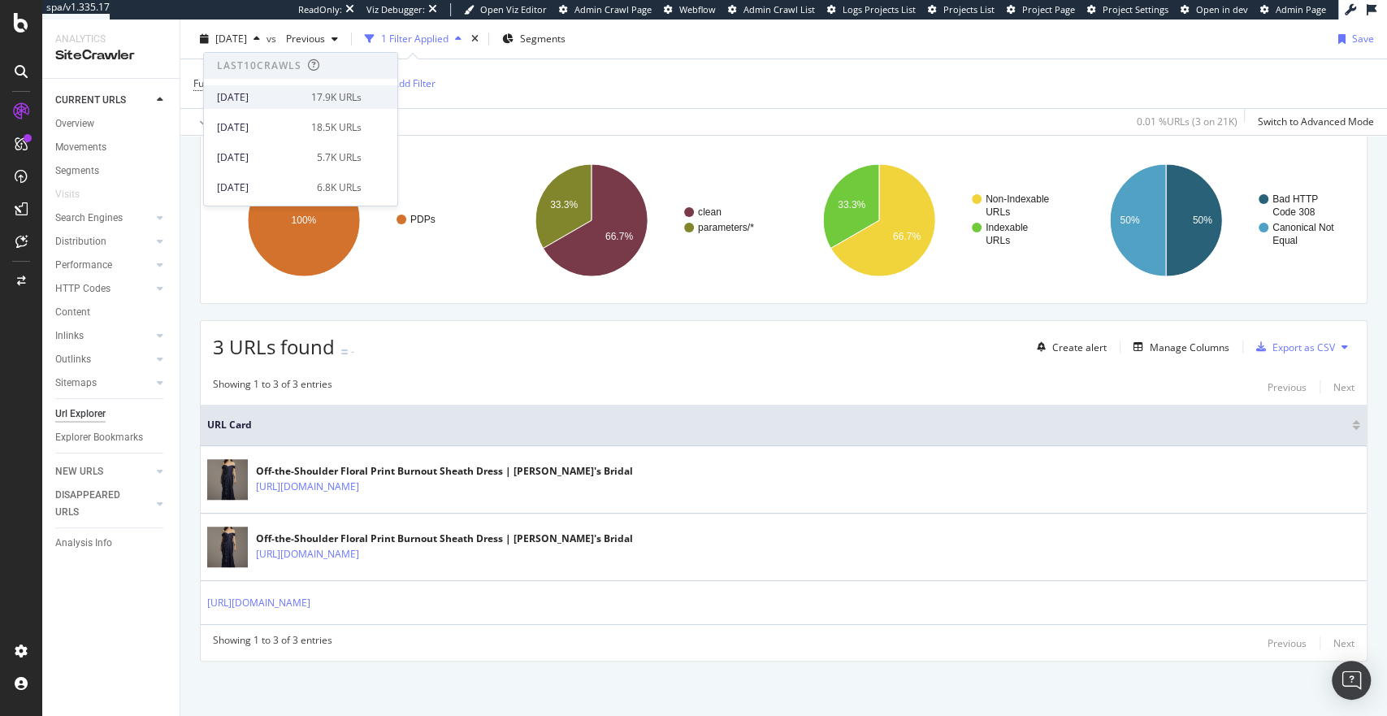
click at [242, 91] on div "2025 Aug. 6th" at bounding box center [259, 97] width 85 height 15
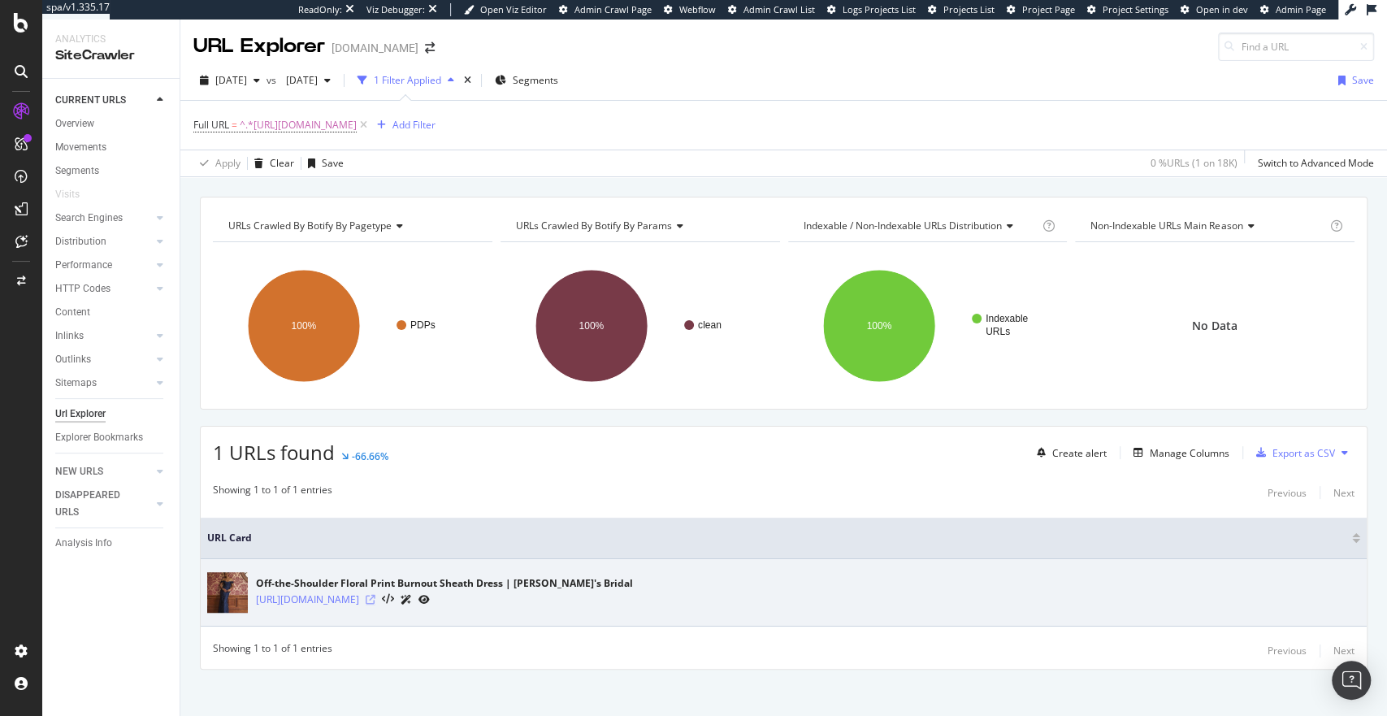
click at [375, 596] on icon at bounding box center [371, 600] width 10 height 10
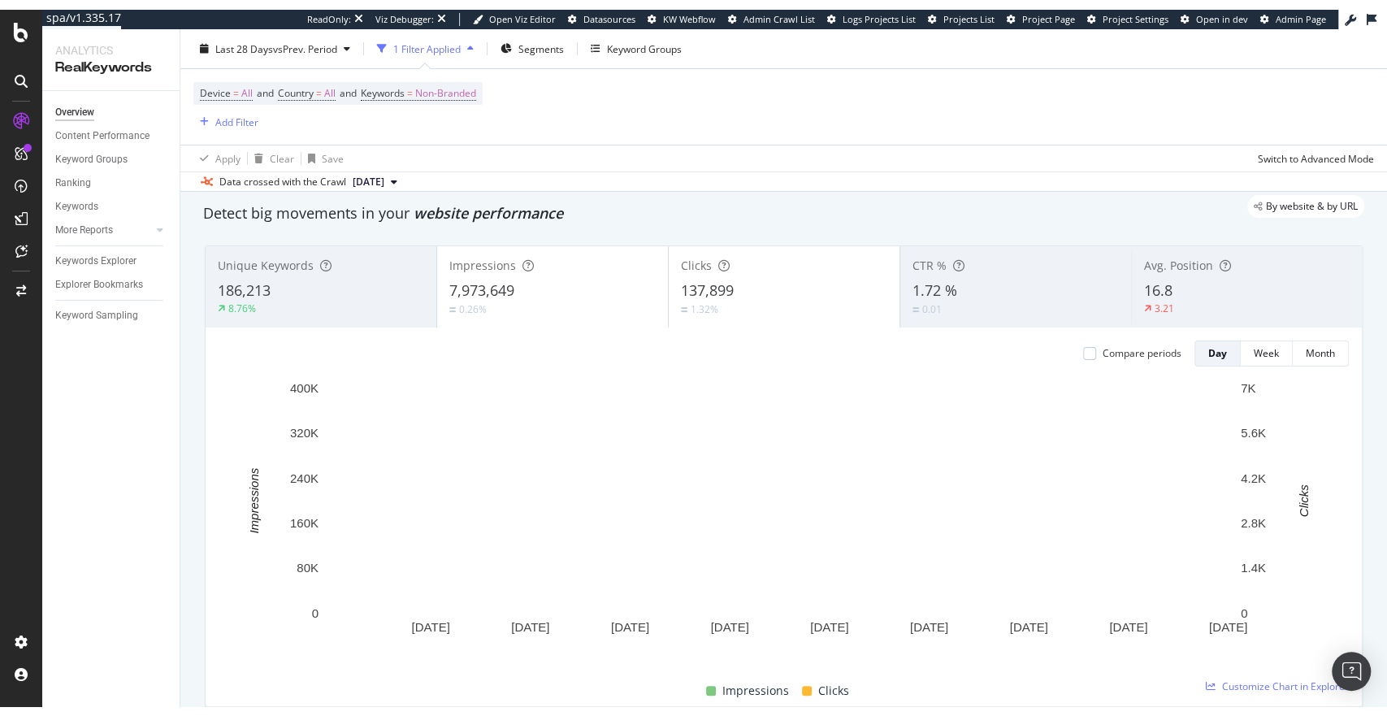
scroll to position [16, 0]
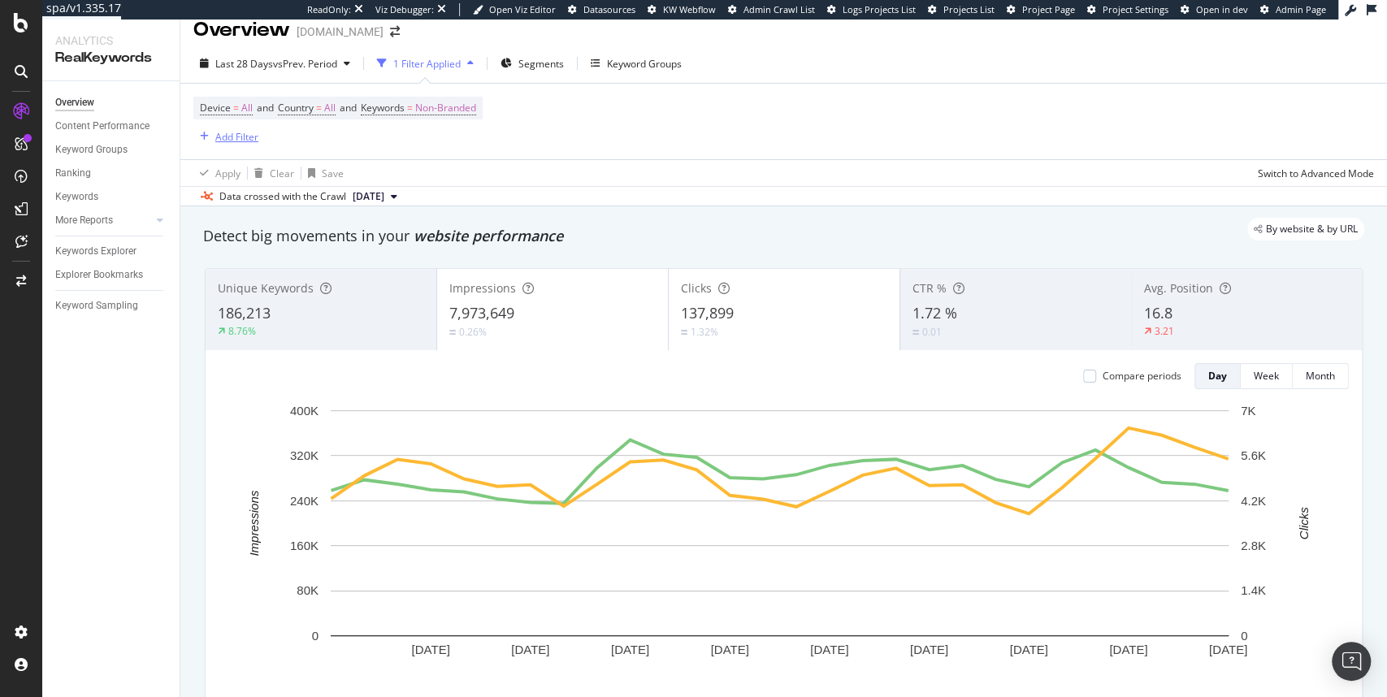
click at [225, 137] on div "Add Filter" at bounding box center [236, 137] width 43 height 14
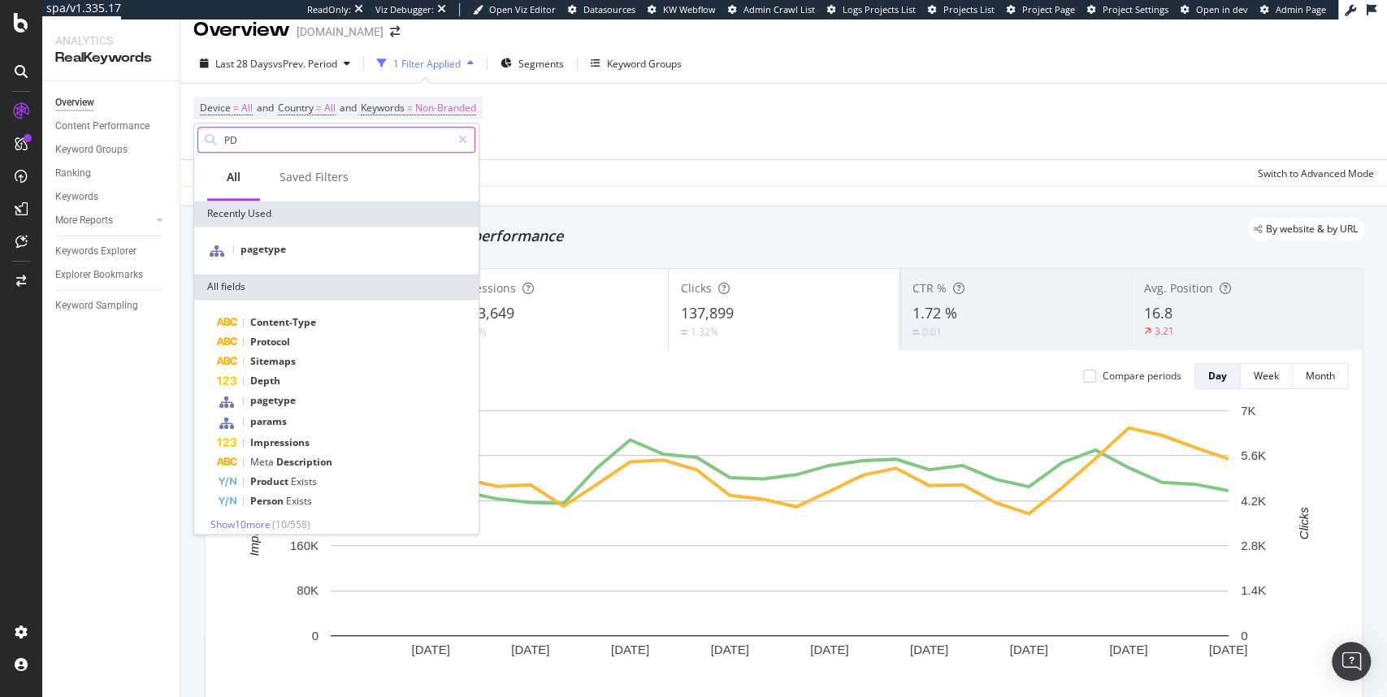
type input "P"
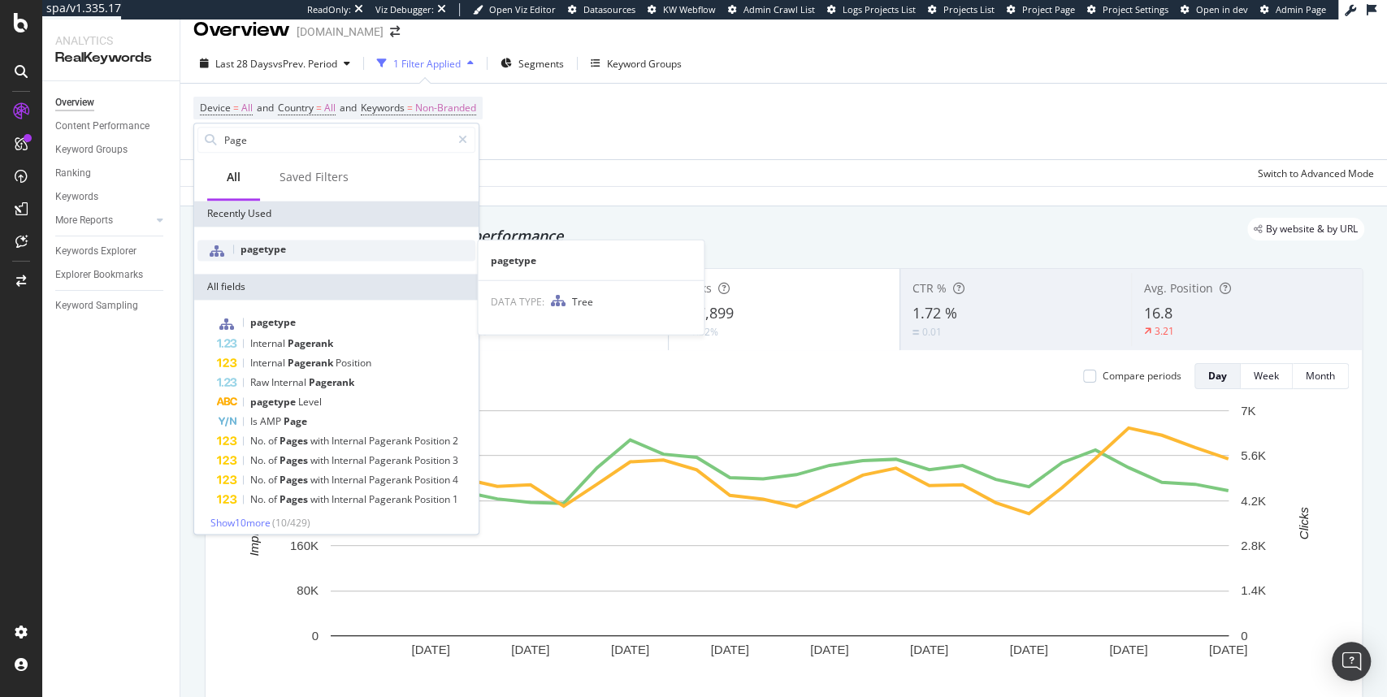
type input "Page"
click at [269, 254] on span "pagetype" at bounding box center [264, 249] width 46 height 14
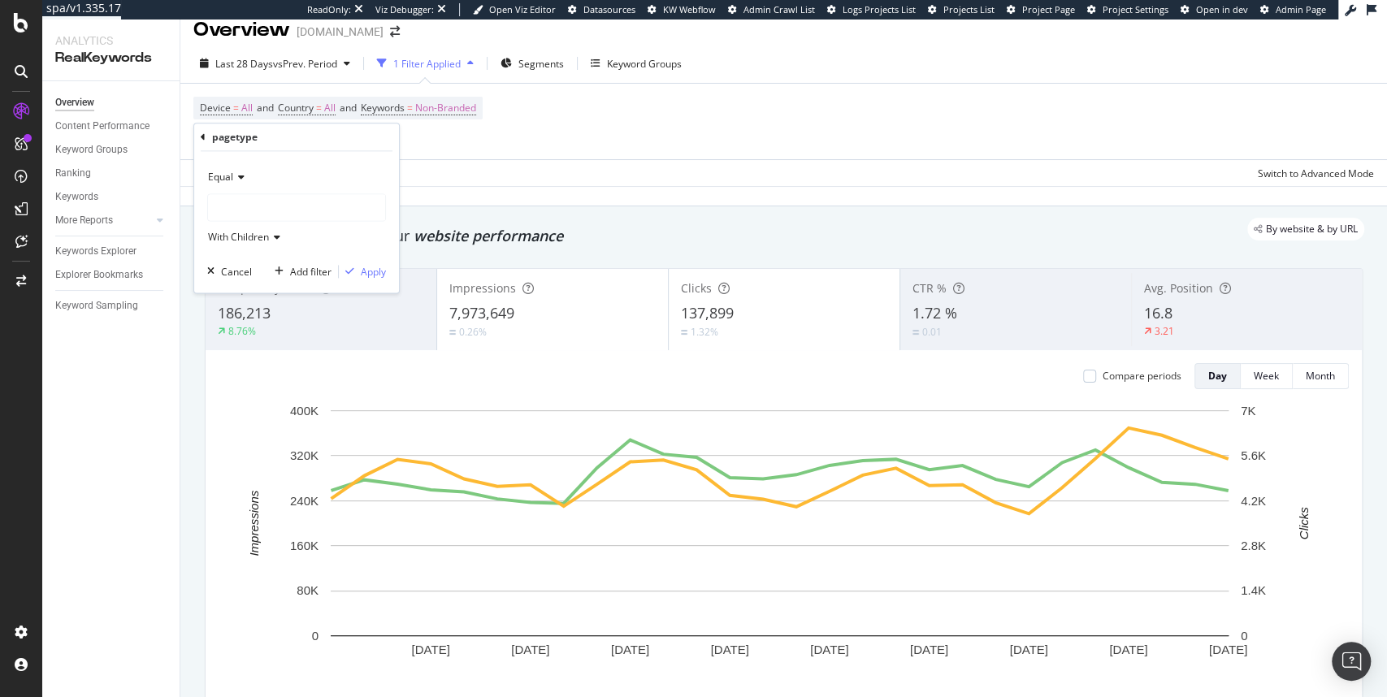
click at [228, 176] on span "Equal" at bounding box center [220, 177] width 25 height 14
click at [236, 206] on span "Equal" at bounding box center [229, 211] width 28 height 14
click at [249, 208] on div at bounding box center [296, 207] width 177 height 26
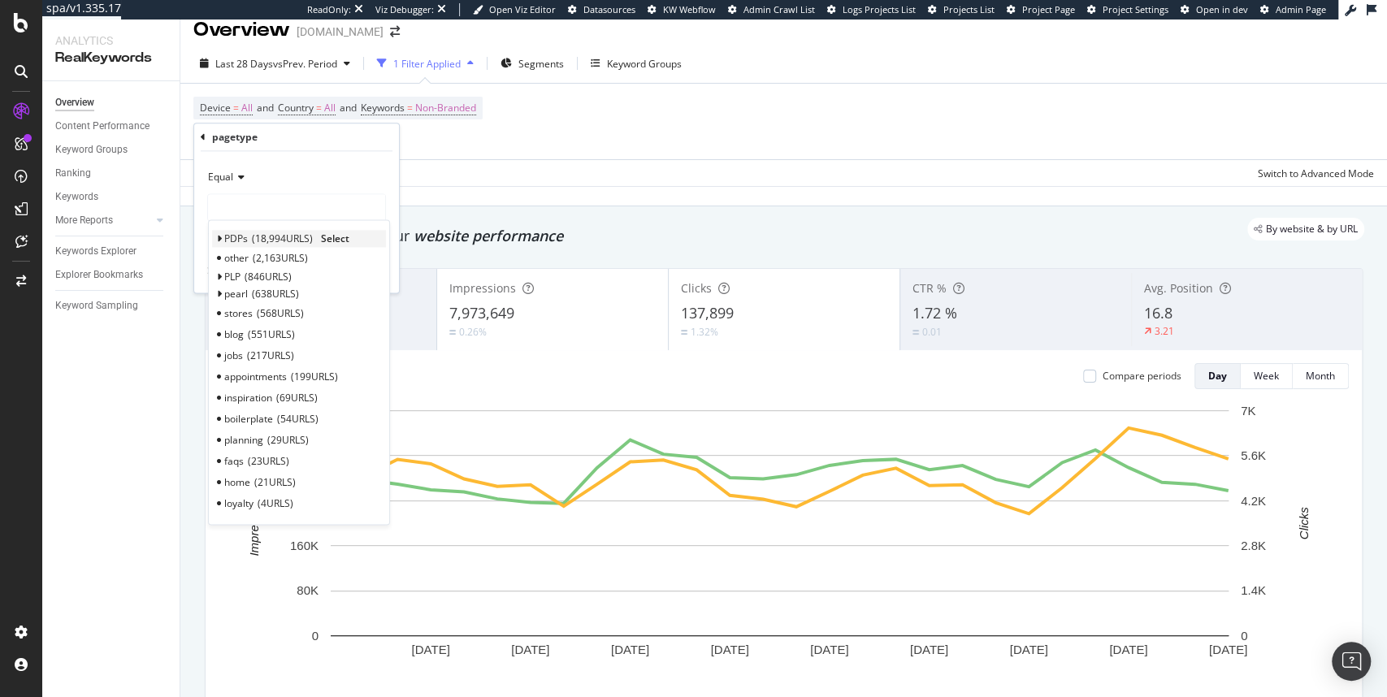
click at [253, 236] on span "18,994 URLS" at bounding box center [282, 239] width 61 height 14
click at [247, 234] on div "PDPs 18,994 URLS" at bounding box center [268, 239] width 89 height 14
click at [335, 236] on span "Select" at bounding box center [335, 239] width 28 height 14
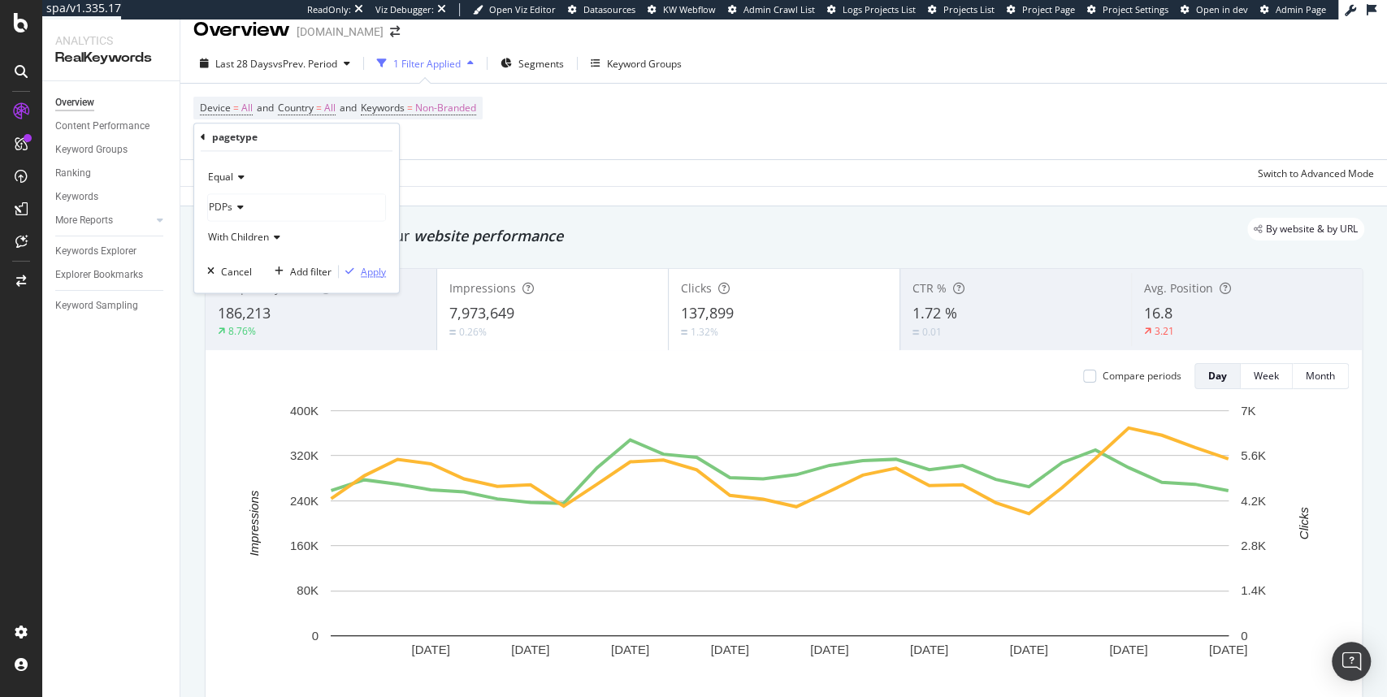
click at [379, 275] on div "Apply" at bounding box center [373, 272] width 25 height 14
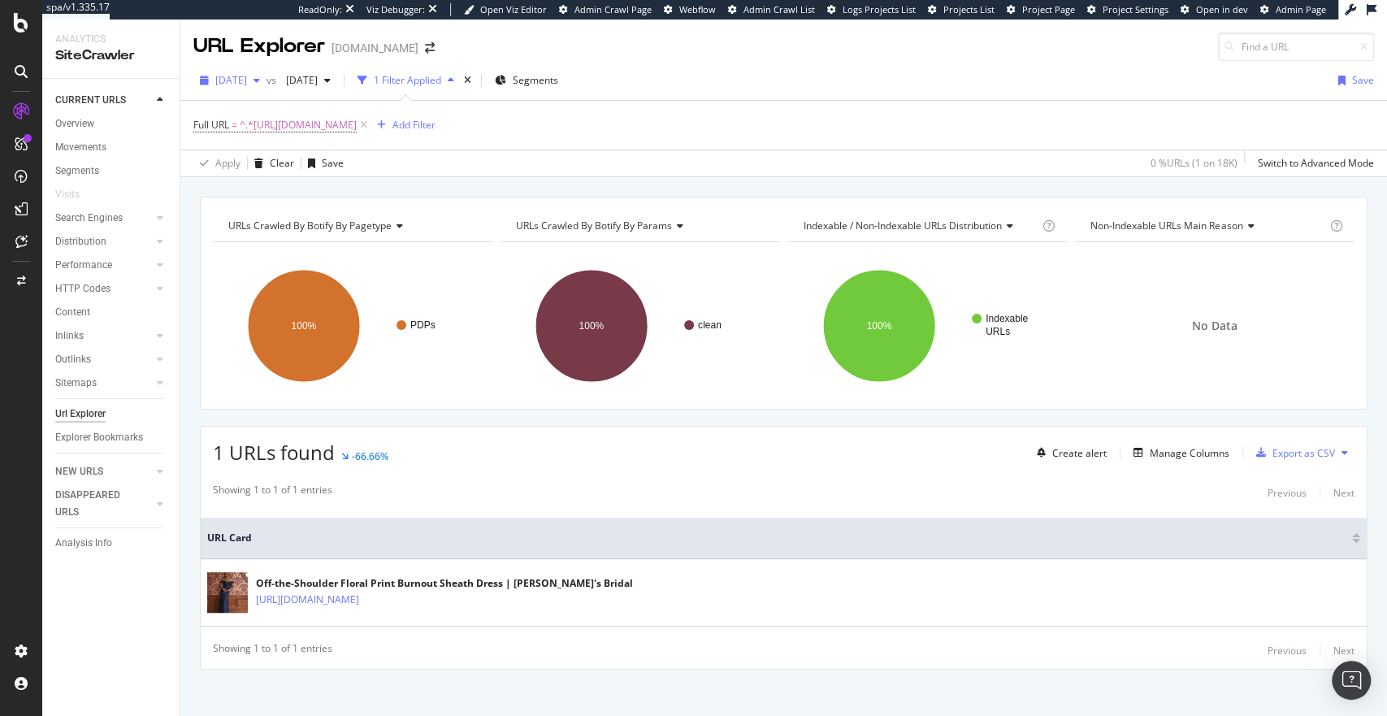
click at [247, 80] on span "[DATE]" at bounding box center [231, 80] width 32 height 14
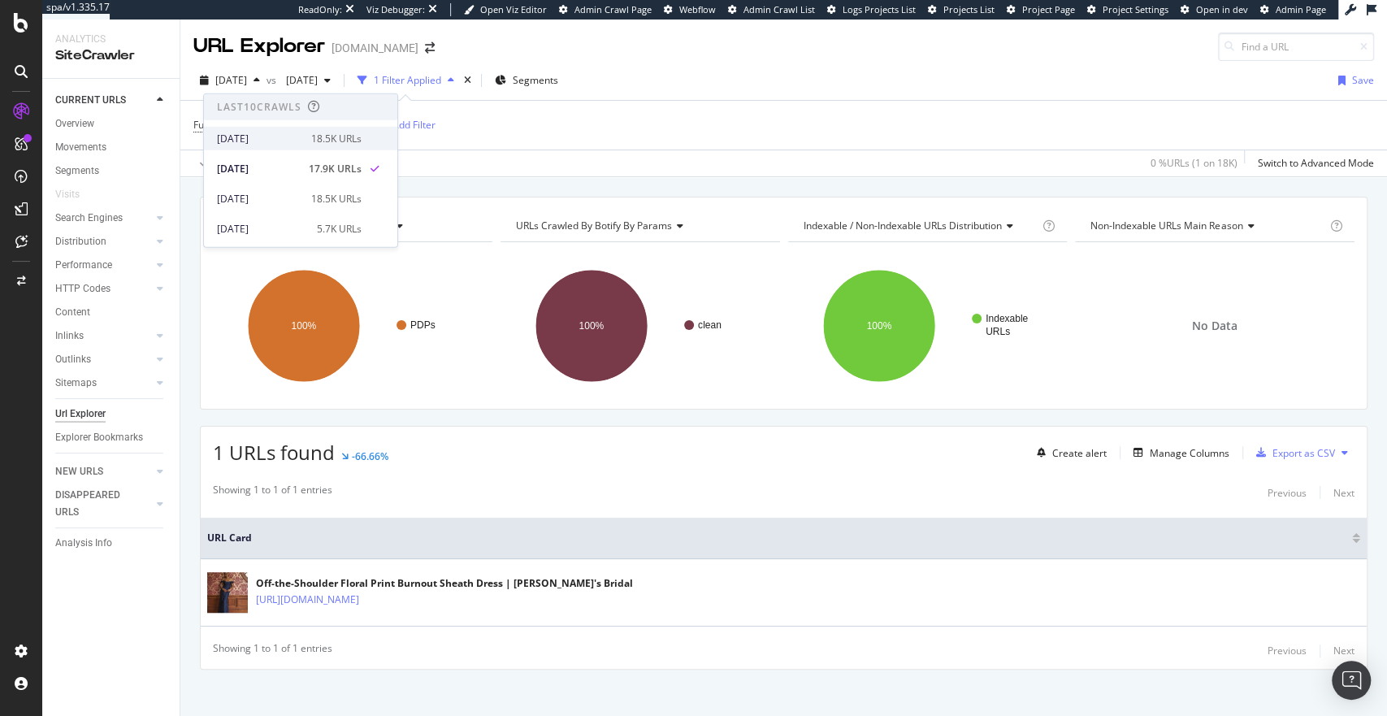
click at [276, 139] on div "[DATE]" at bounding box center [259, 138] width 85 height 15
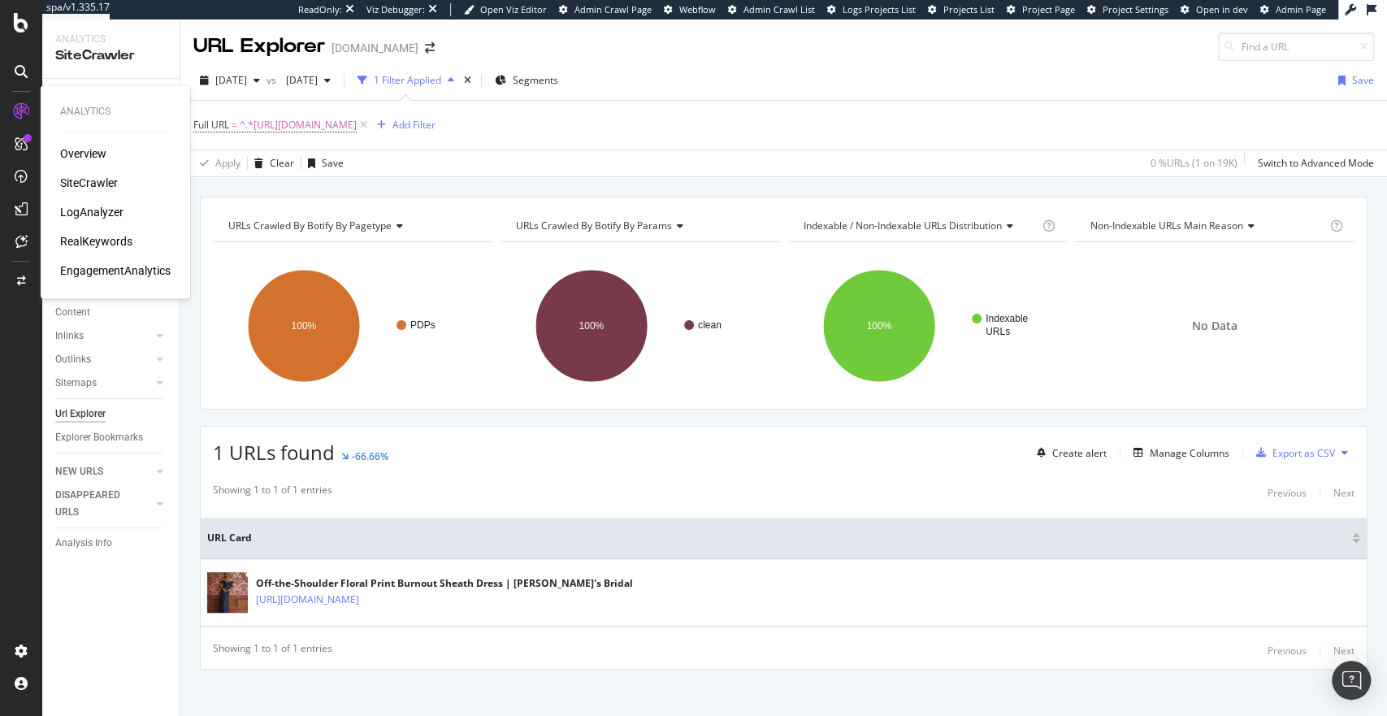
click at [98, 182] on div "SiteCrawler" at bounding box center [89, 183] width 58 height 16
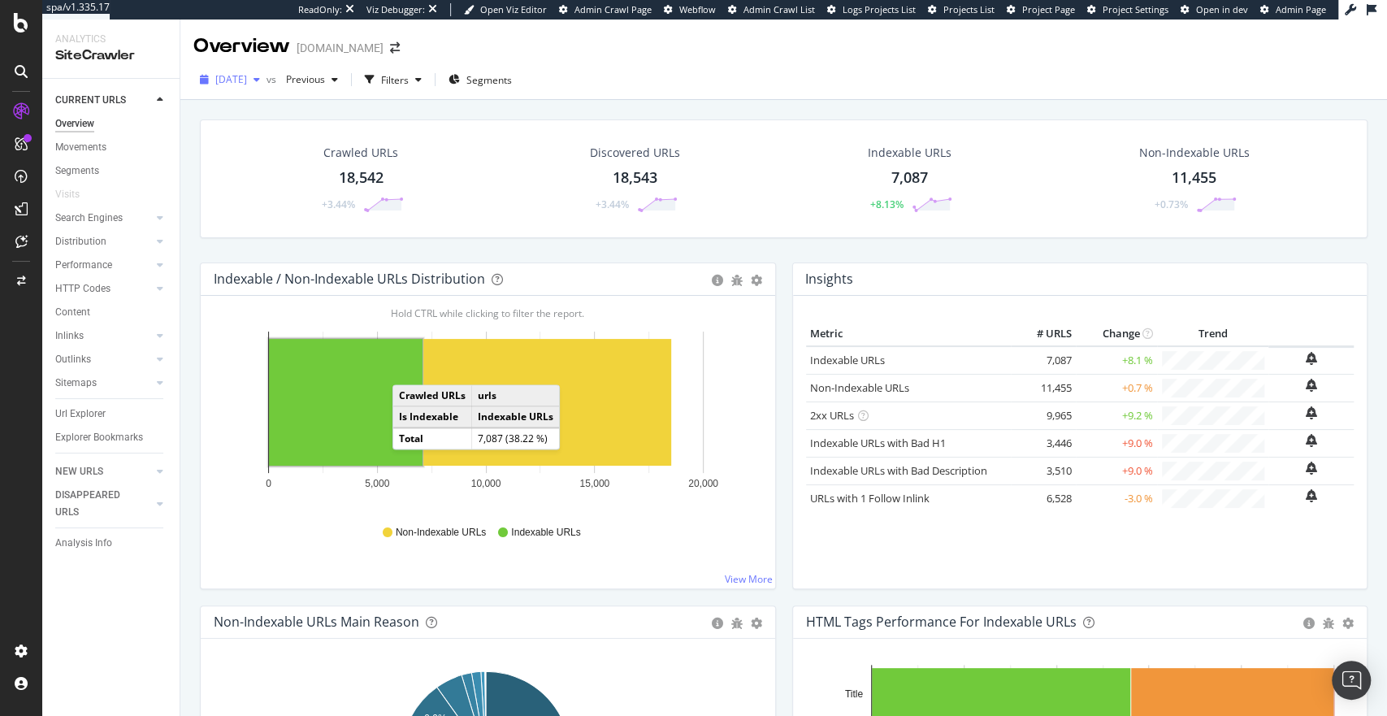
click at [247, 79] on span "[DATE]" at bounding box center [231, 79] width 32 height 14
click at [249, 206] on div "2025 Jul. 23rd" at bounding box center [259, 204] width 85 height 15
